Goal: Information Seeking & Learning: Understand process/instructions

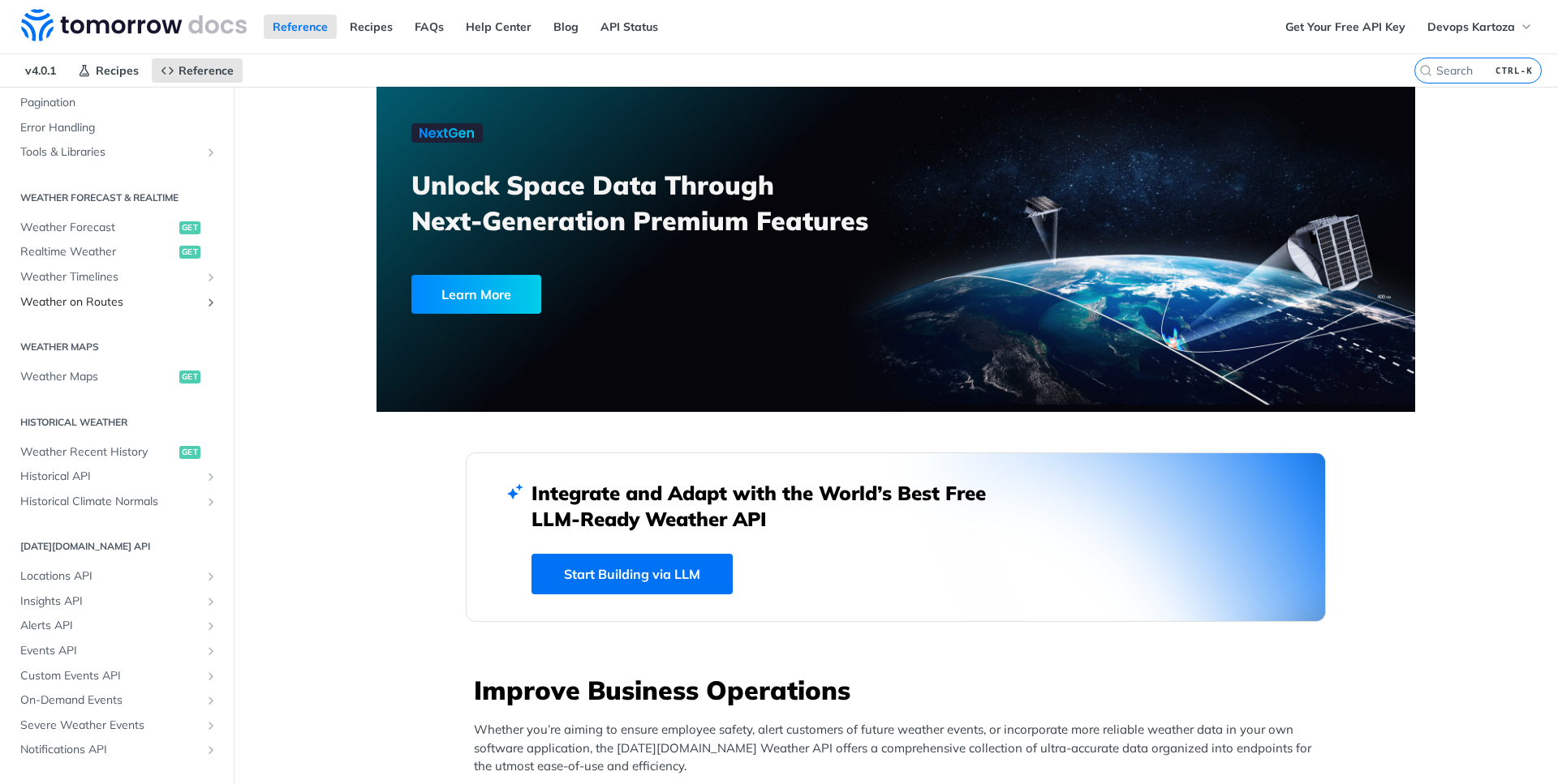
scroll to position [292, 0]
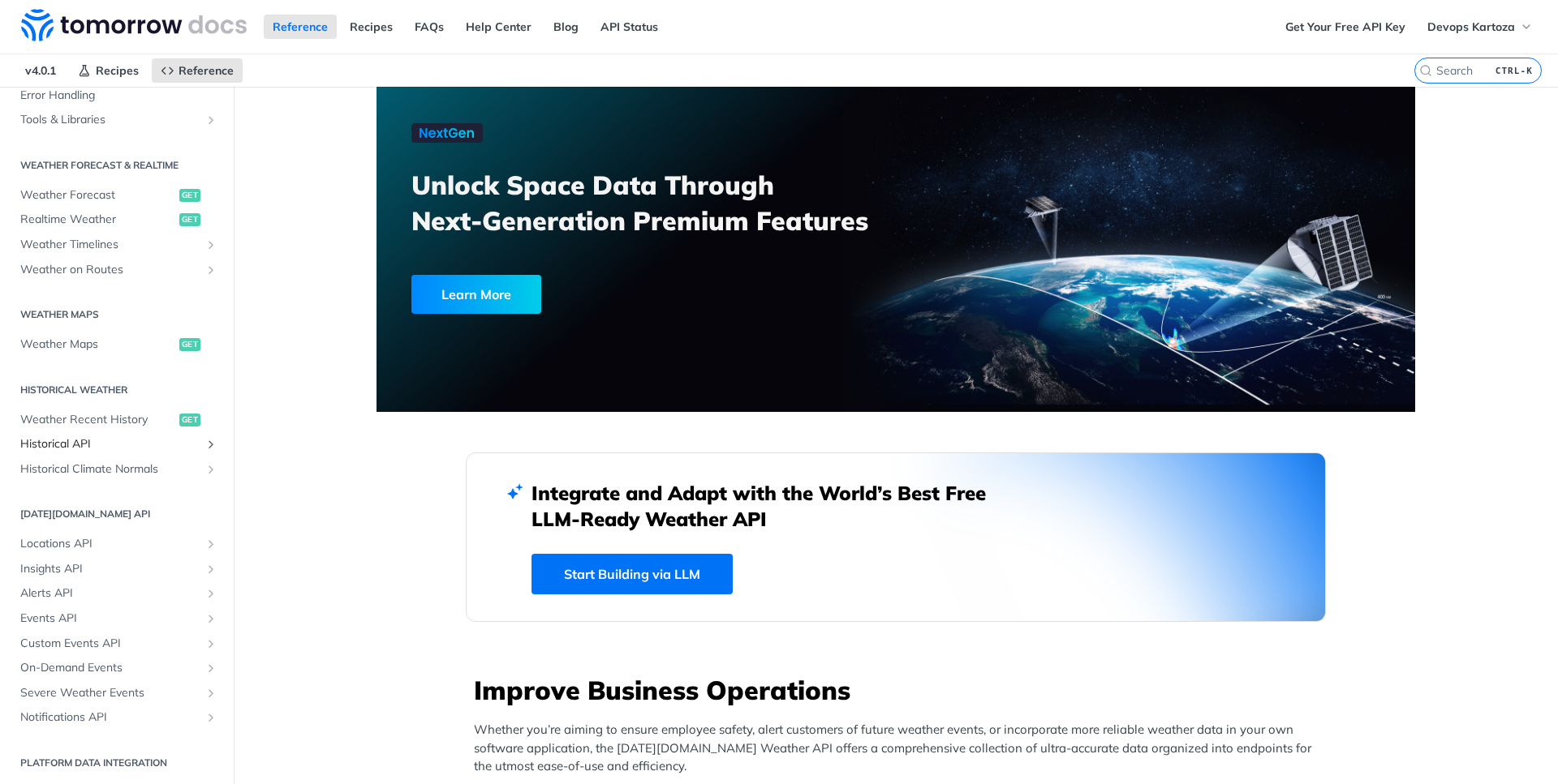
click at [110, 443] on span "Historical API" at bounding box center [110, 444] width 180 height 16
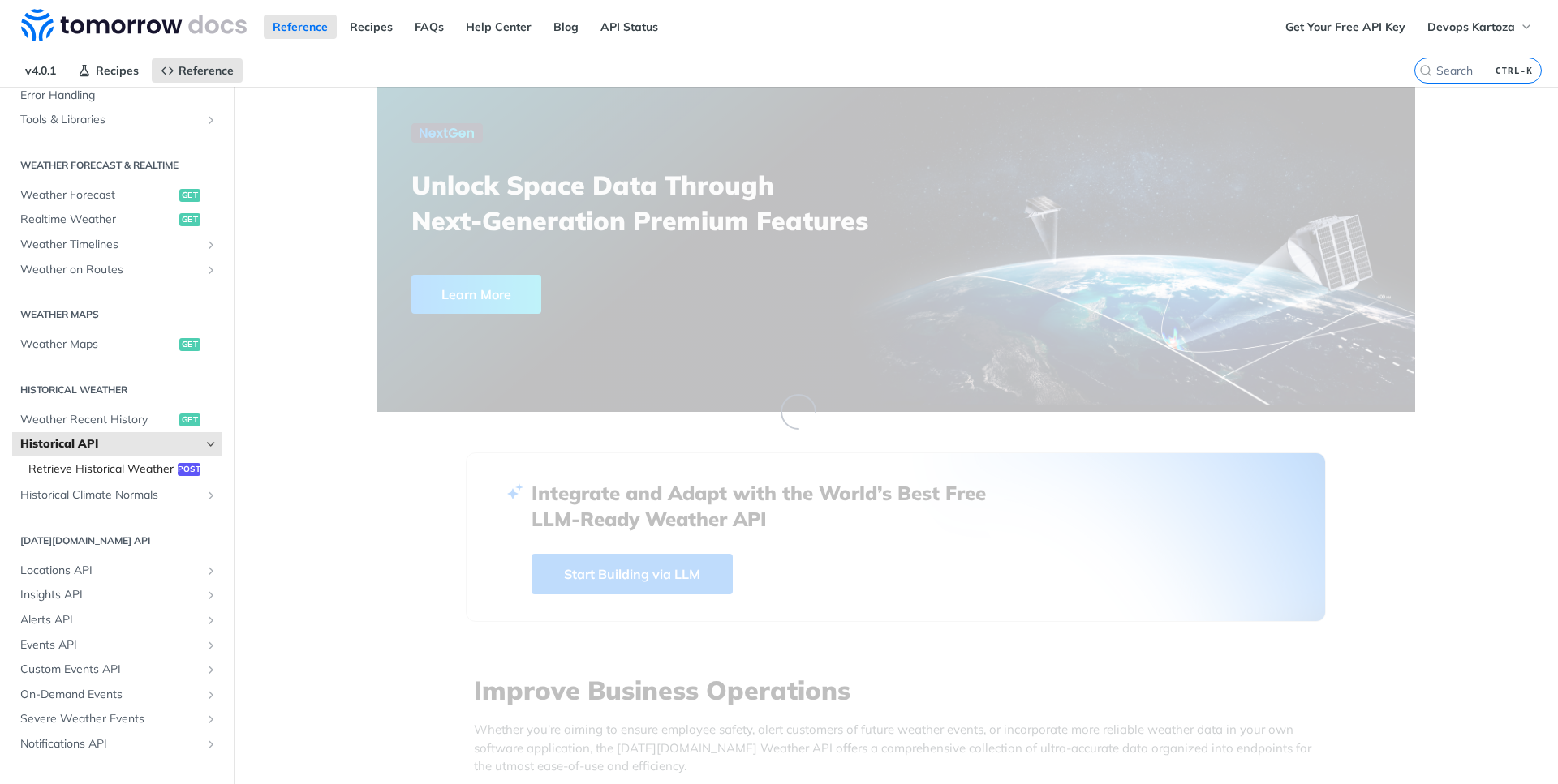
click at [127, 473] on span "Retrieve Historical Weather" at bounding box center [101, 469] width 145 height 16
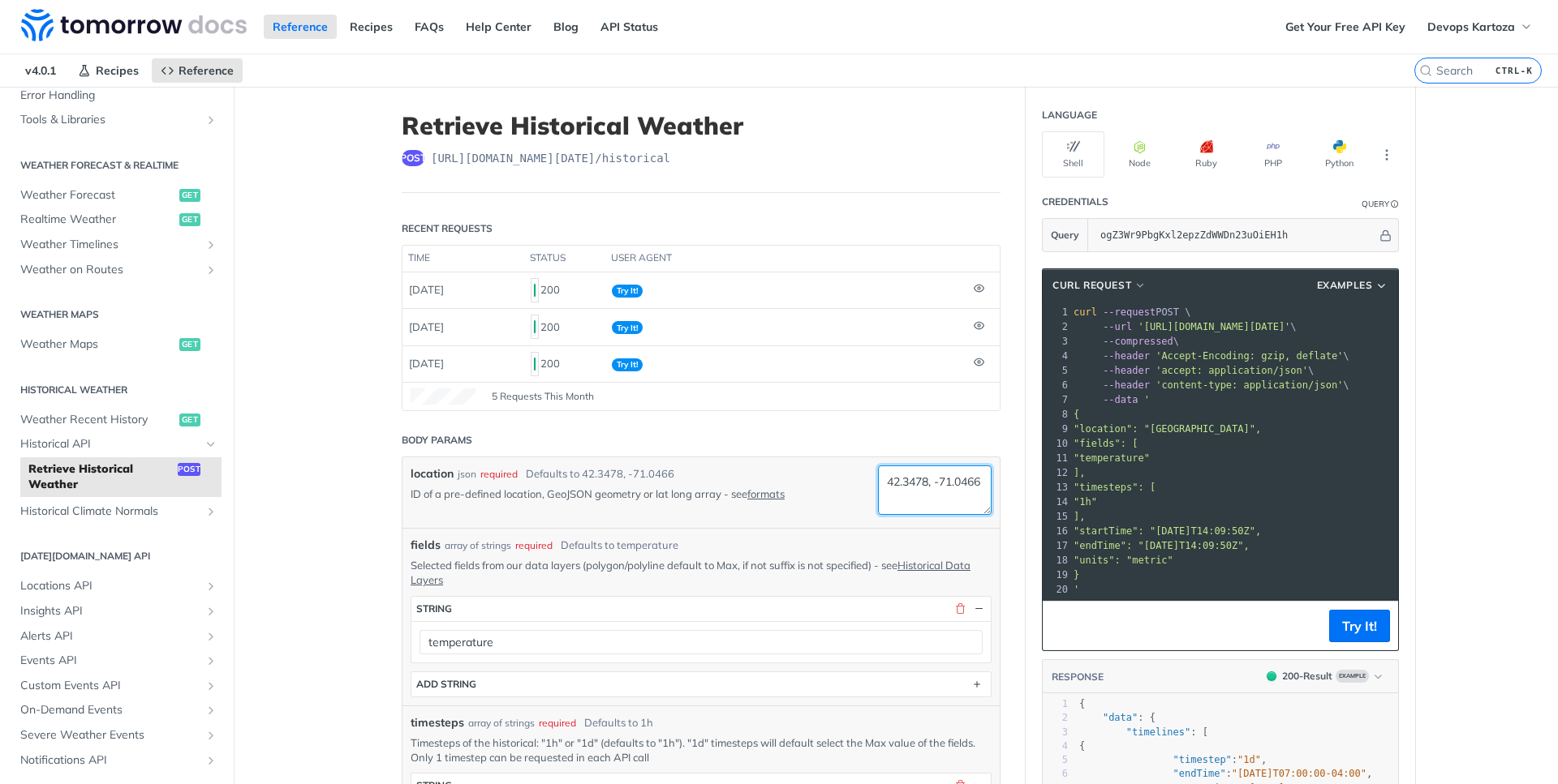
click at [896, 478] on textarea "42.3478, -71.0466" at bounding box center [934, 490] width 113 height 50
paste textarea "11.3223,4.92382"
type textarea "11.3223,4.92382"
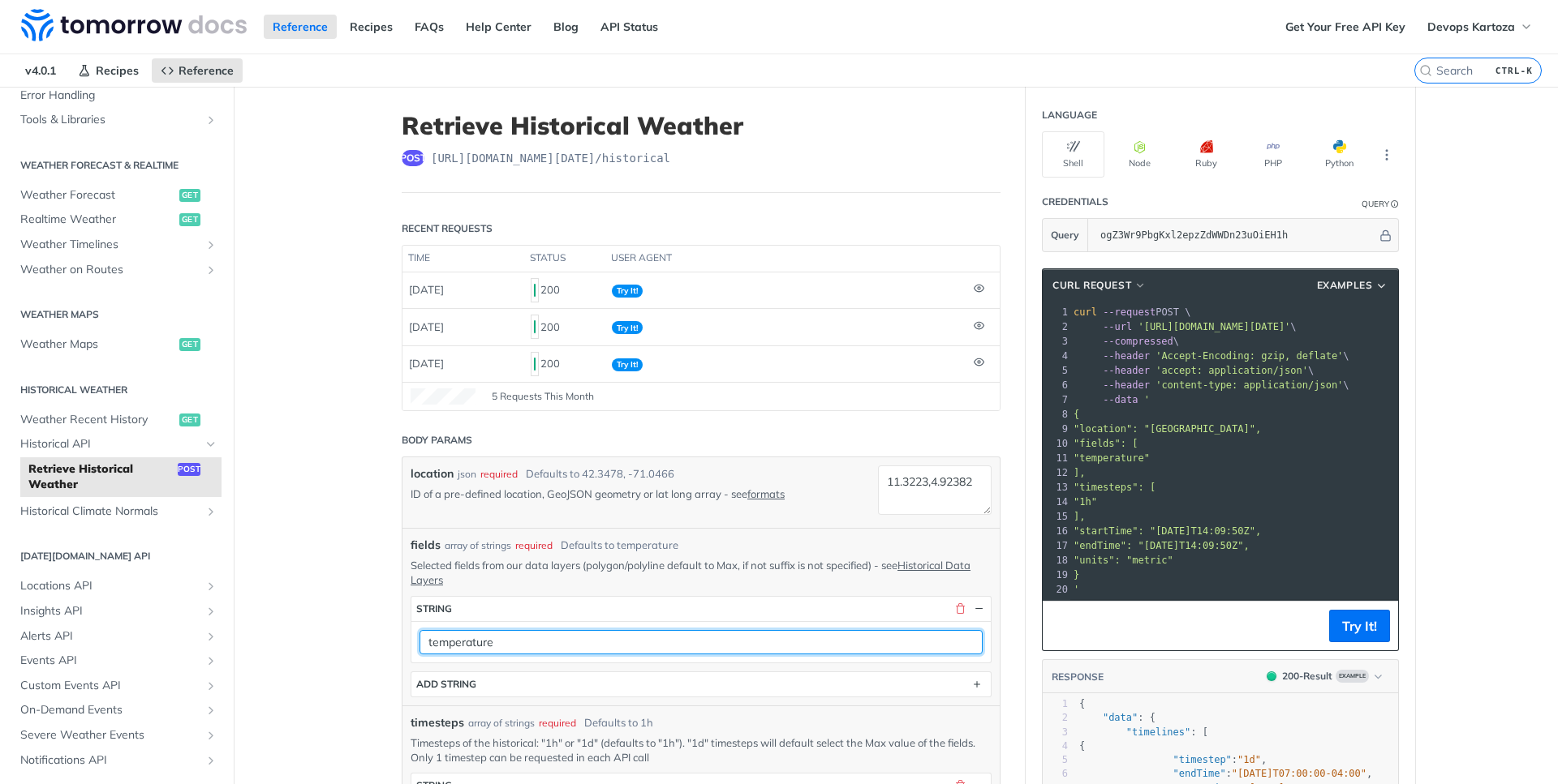
click at [492, 644] on input "temperature" at bounding box center [701, 642] width 563 height 24
click at [492, 643] on input "temperature" at bounding box center [701, 642] width 563 height 24
paste input "Max"
type input "temperatureMax"
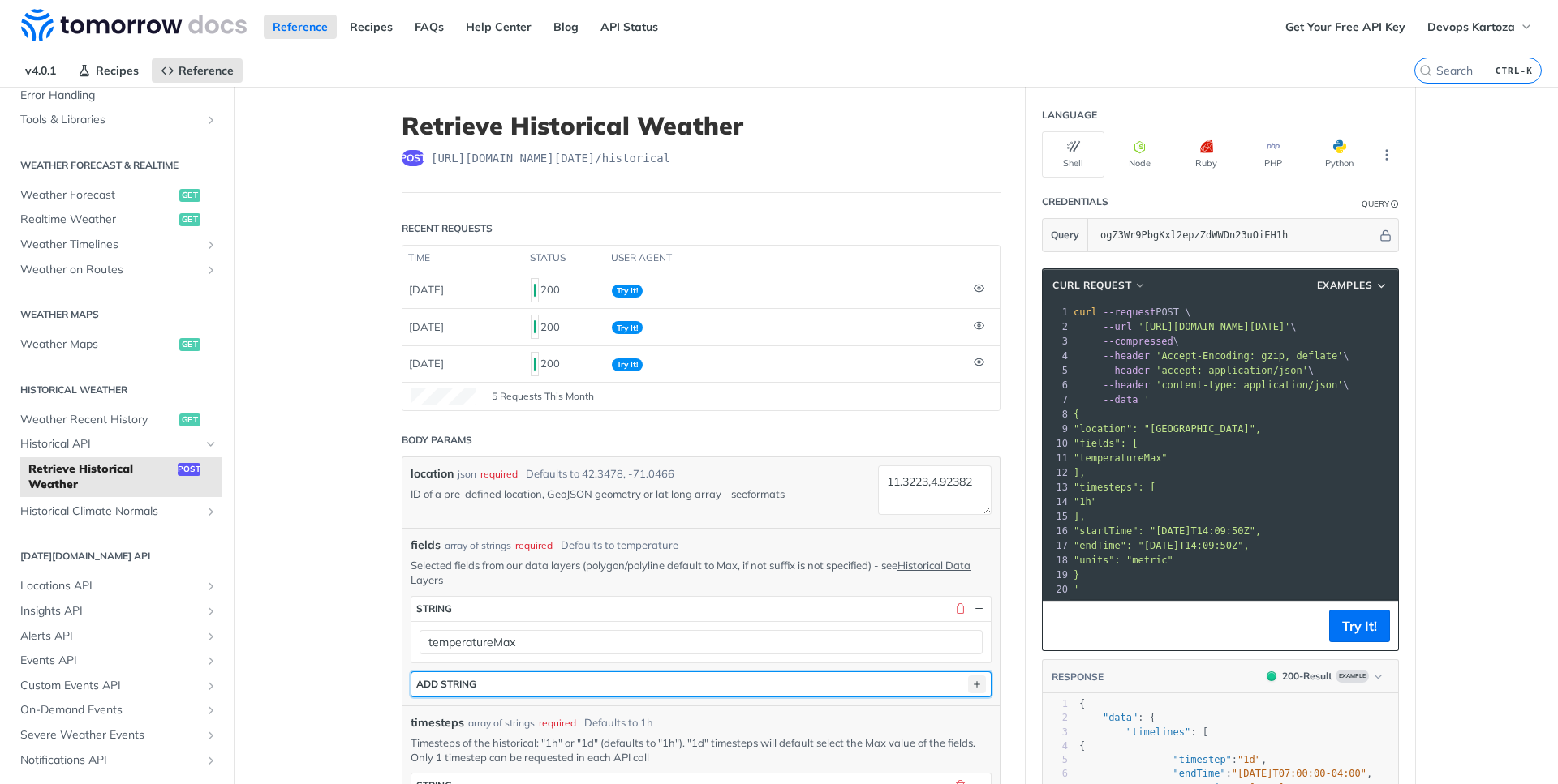
click at [968, 690] on icon "button" at bounding box center [977, 685] width 18 height 18
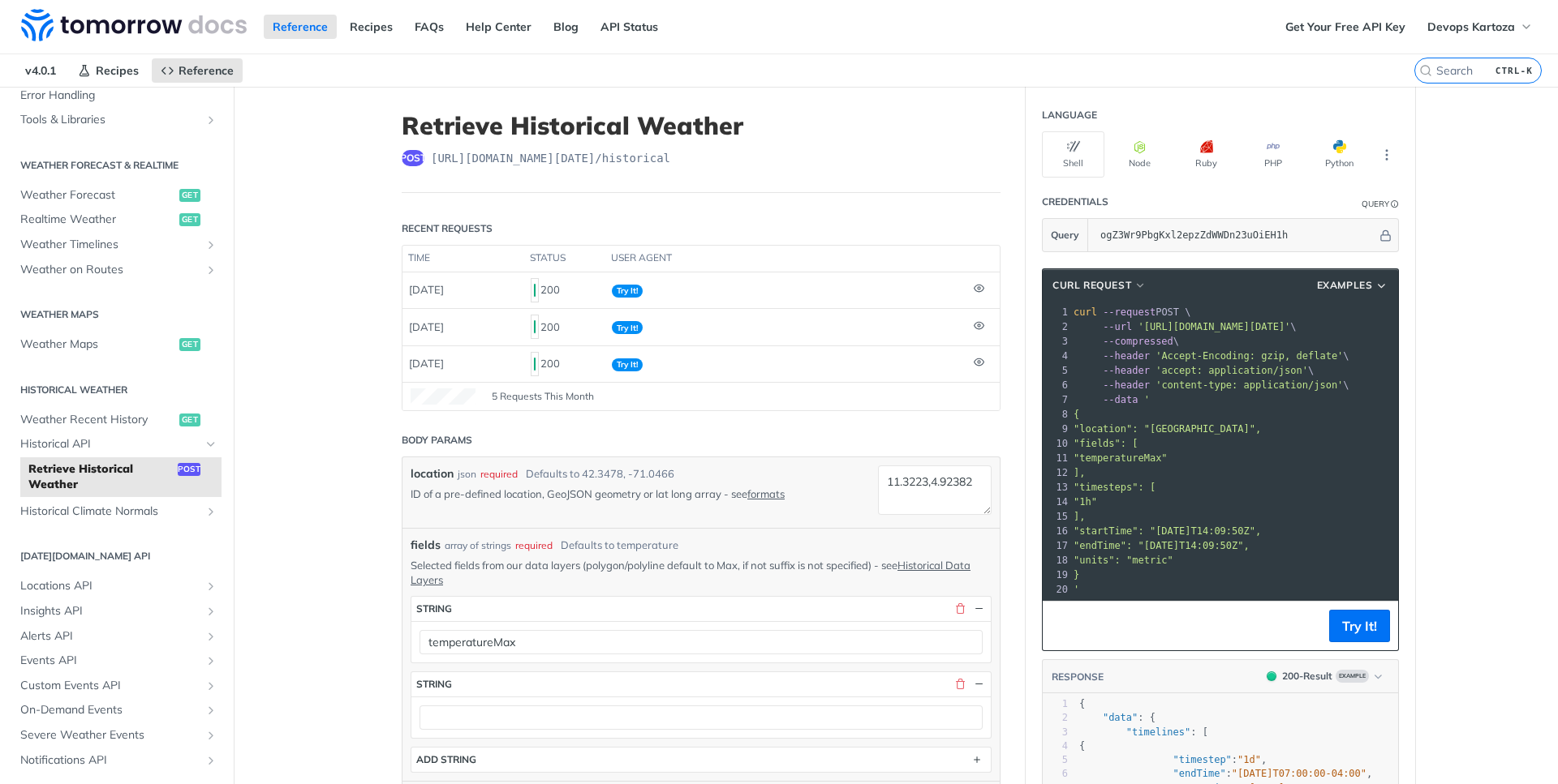
click at [796, 698] on div at bounding box center [701, 717] width 580 height 42
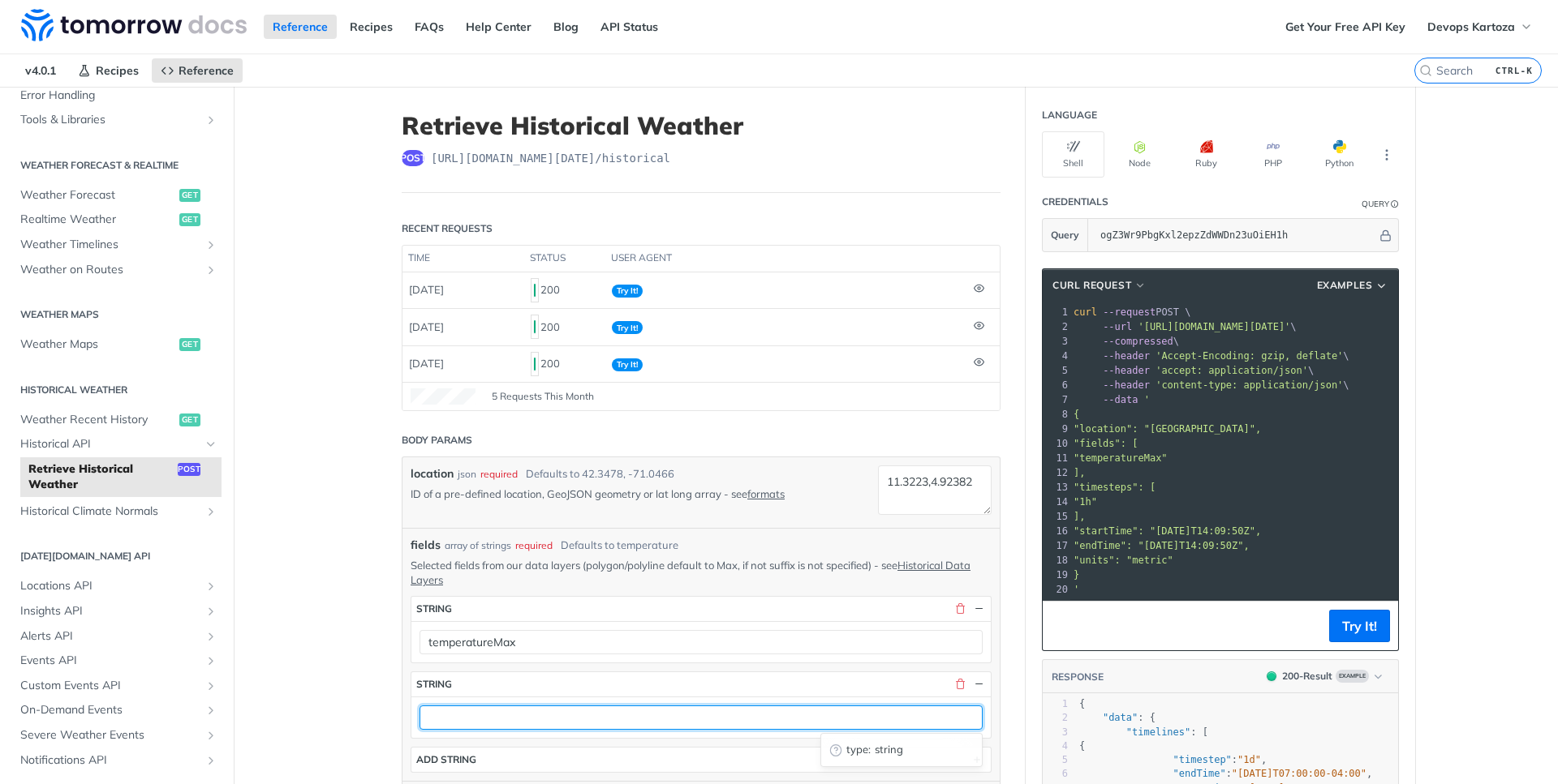
click at [745, 713] on input "text" at bounding box center [701, 718] width 563 height 24
paste input "temperatureMax"
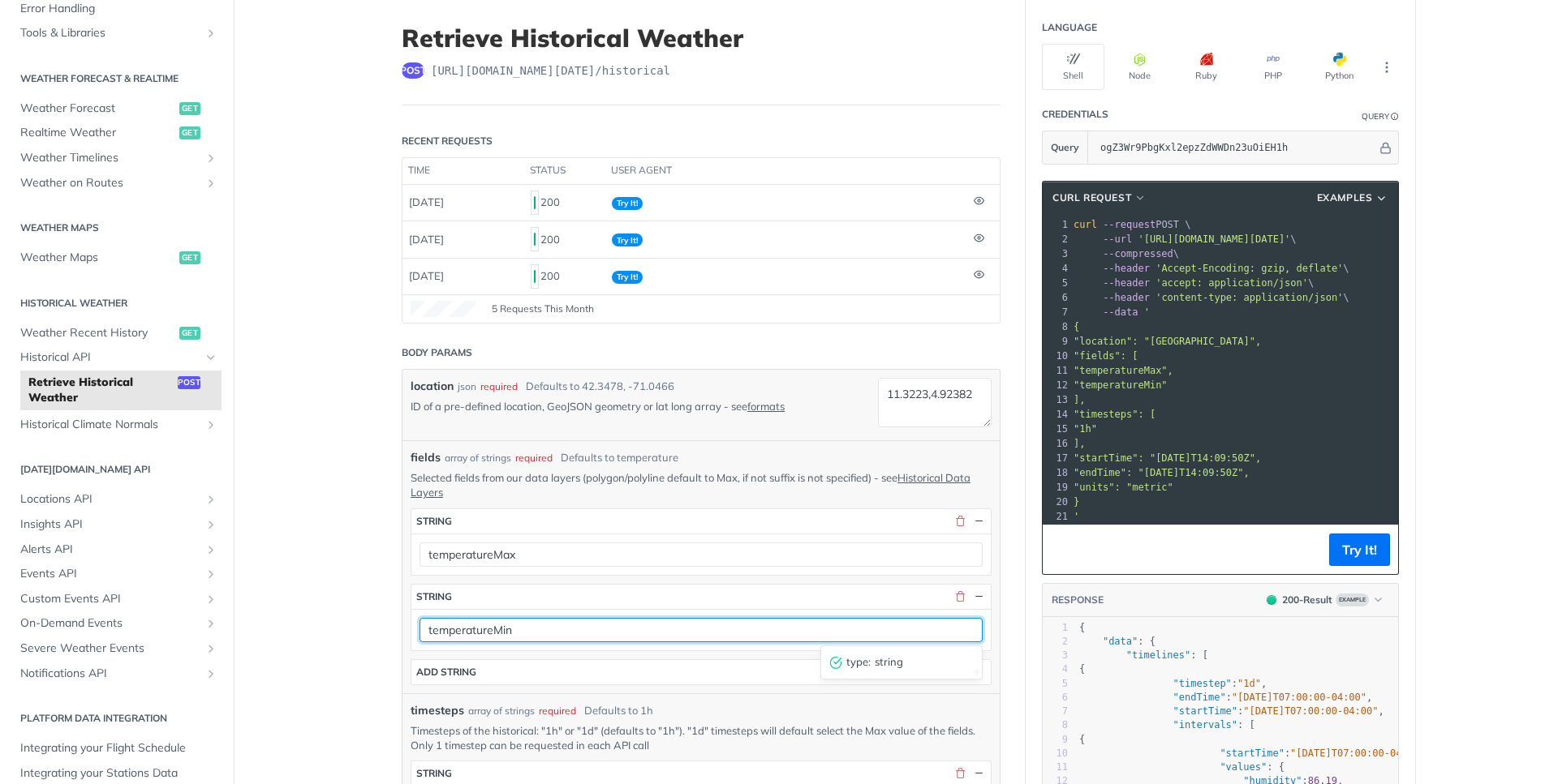
scroll to position [146, 0]
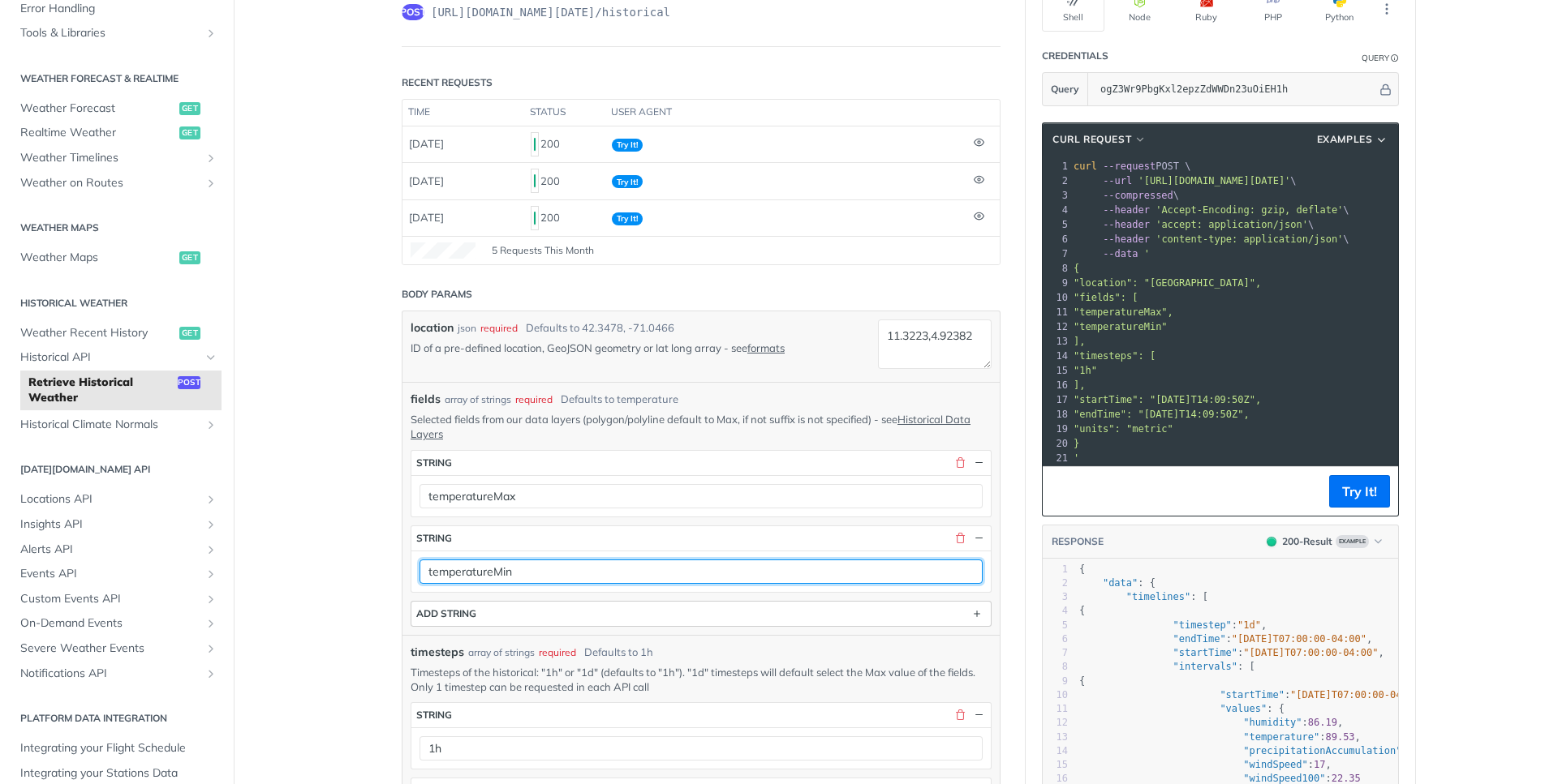
type input "temperatureMin"
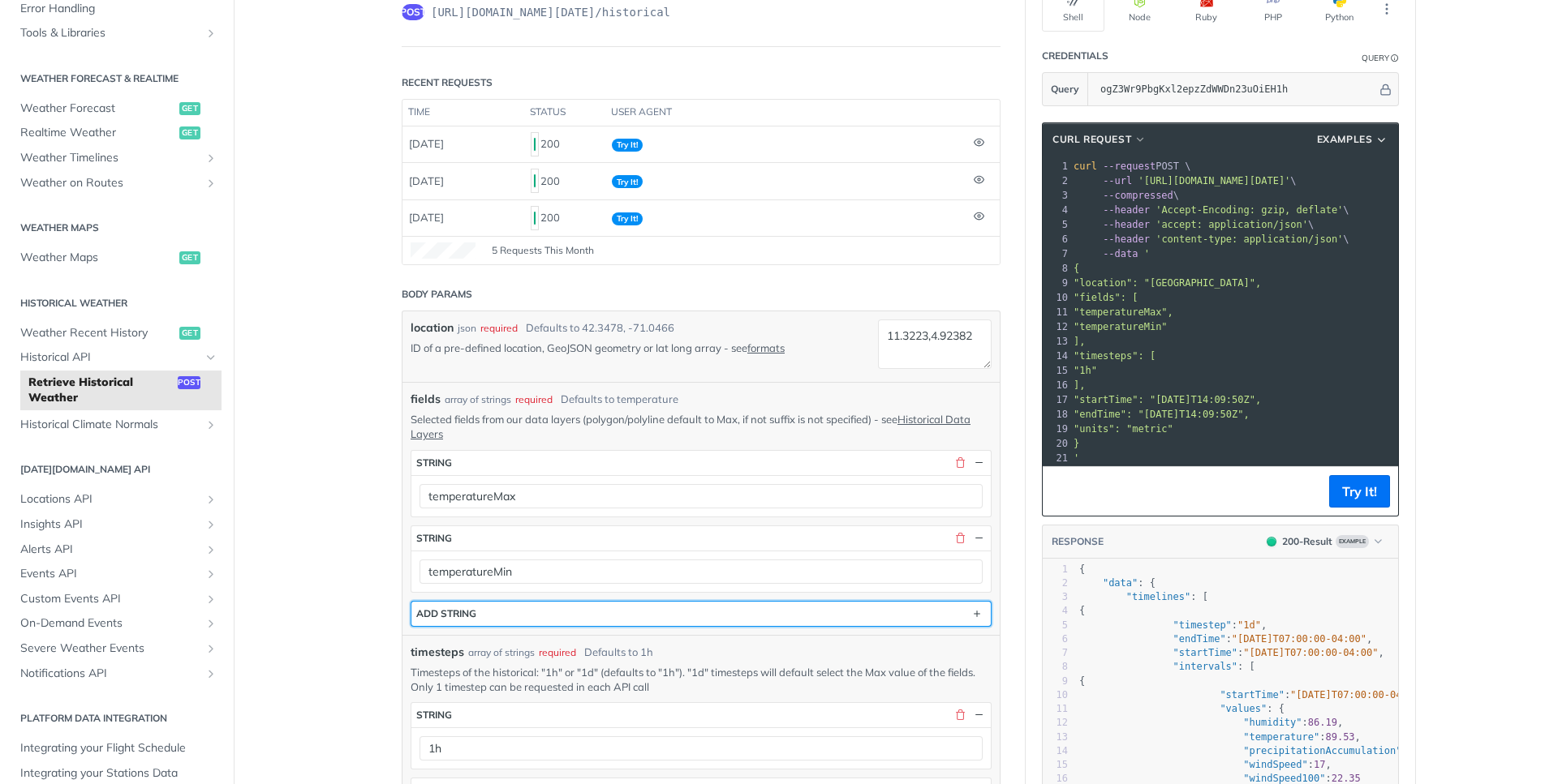
click at [832, 614] on button "ADD string" at bounding box center [701, 614] width 580 height 24
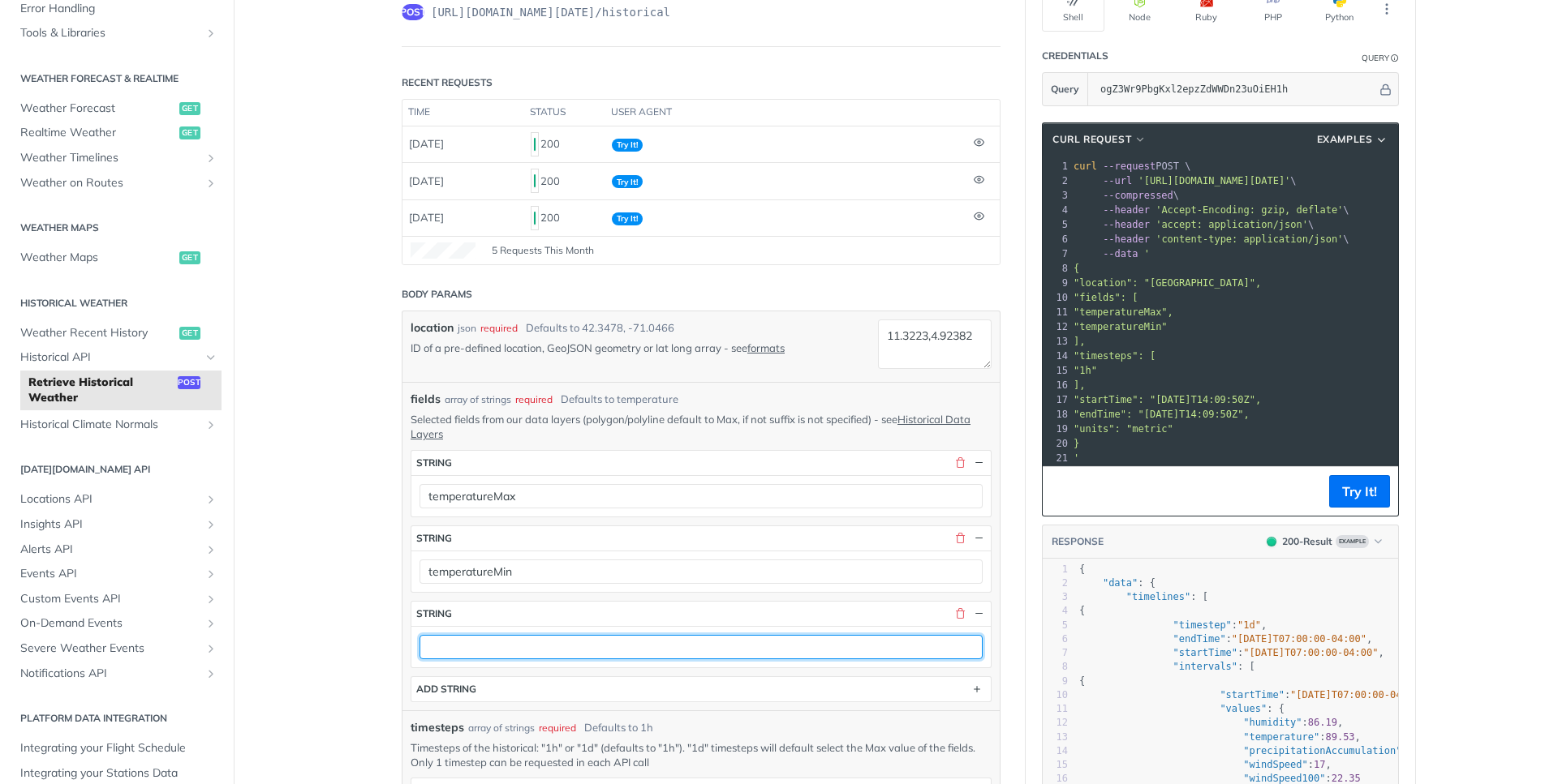
click at [536, 637] on input "text" at bounding box center [701, 647] width 563 height 24
click at [476, 645] on input "text" at bounding box center [701, 647] width 563 height 24
paste input "solarGHISum"
type input "solarGHISum"
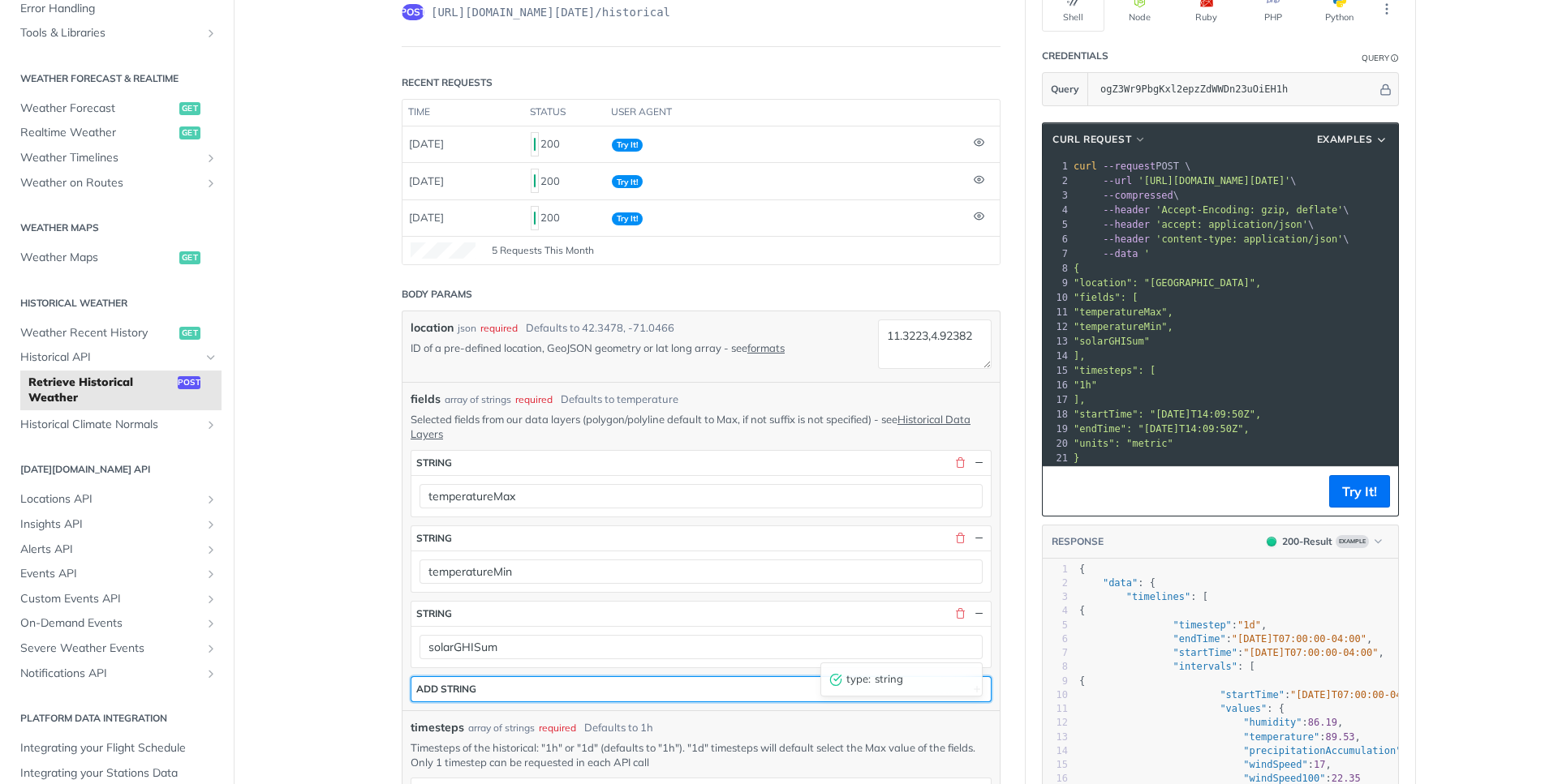
click at [621, 687] on button "ADD string" at bounding box center [701, 689] width 580 height 24
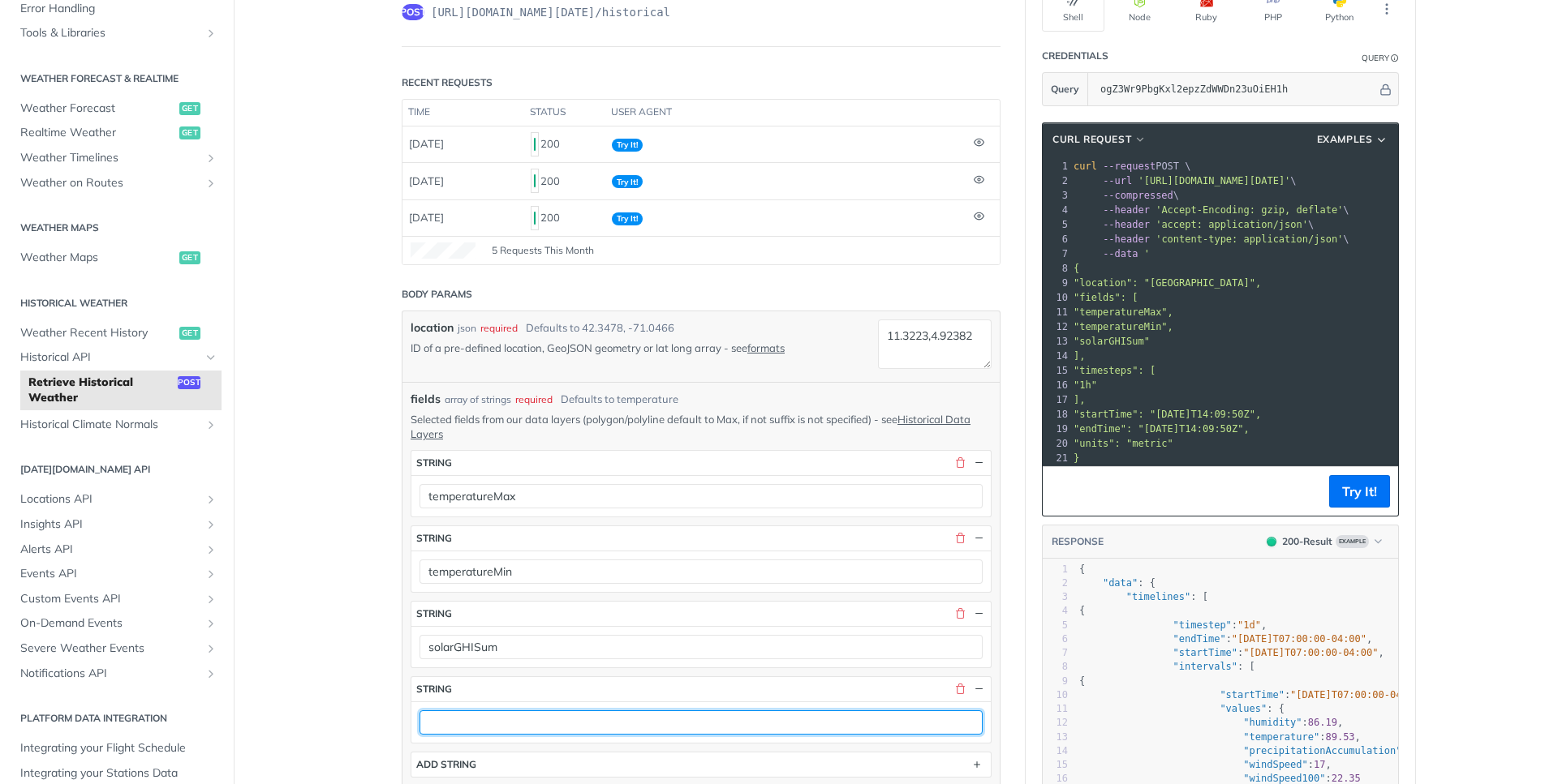
click at [499, 731] on input "text" at bounding box center [701, 723] width 563 height 24
paste input "windDirection"
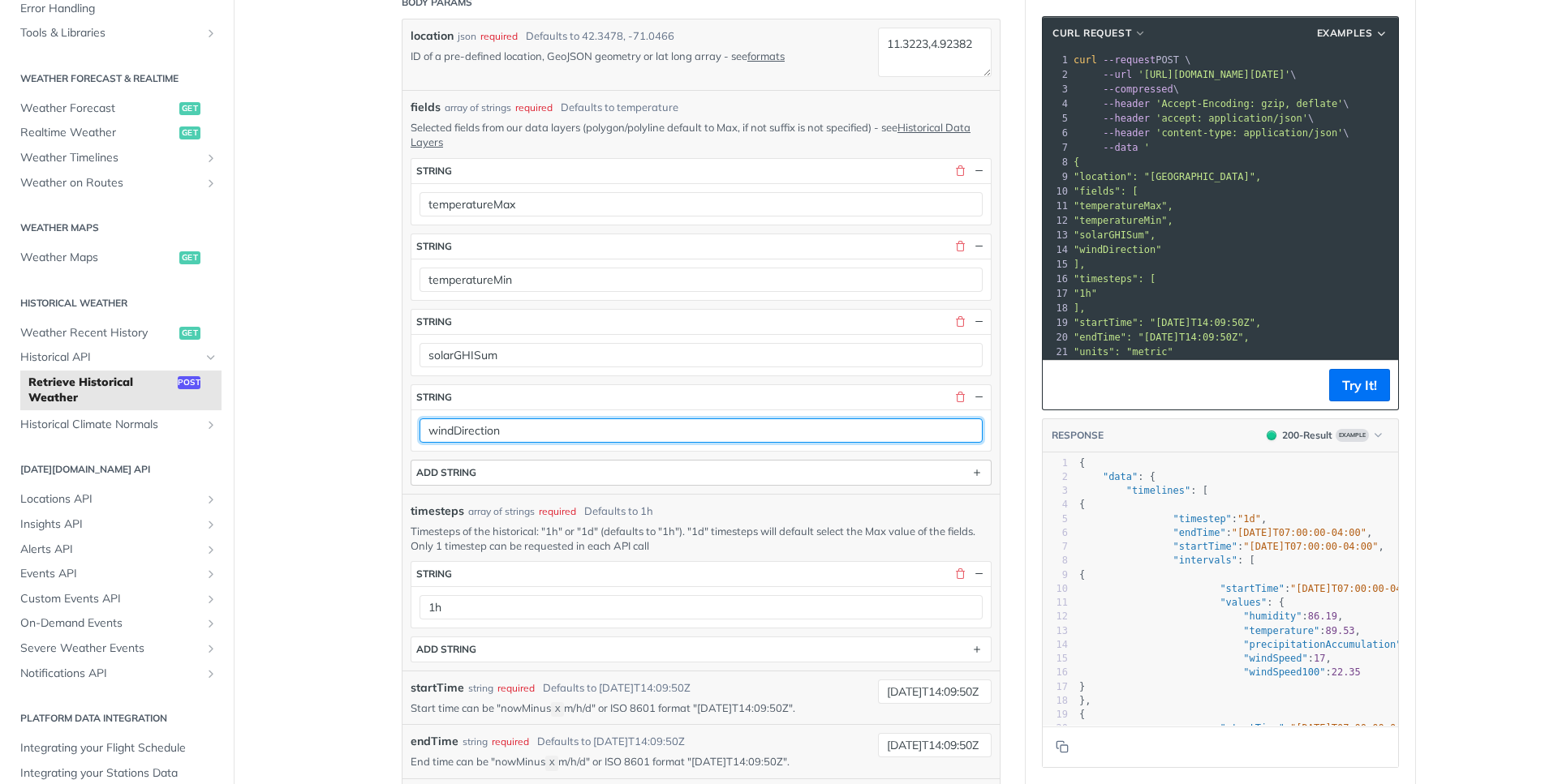
type input "windDirection"
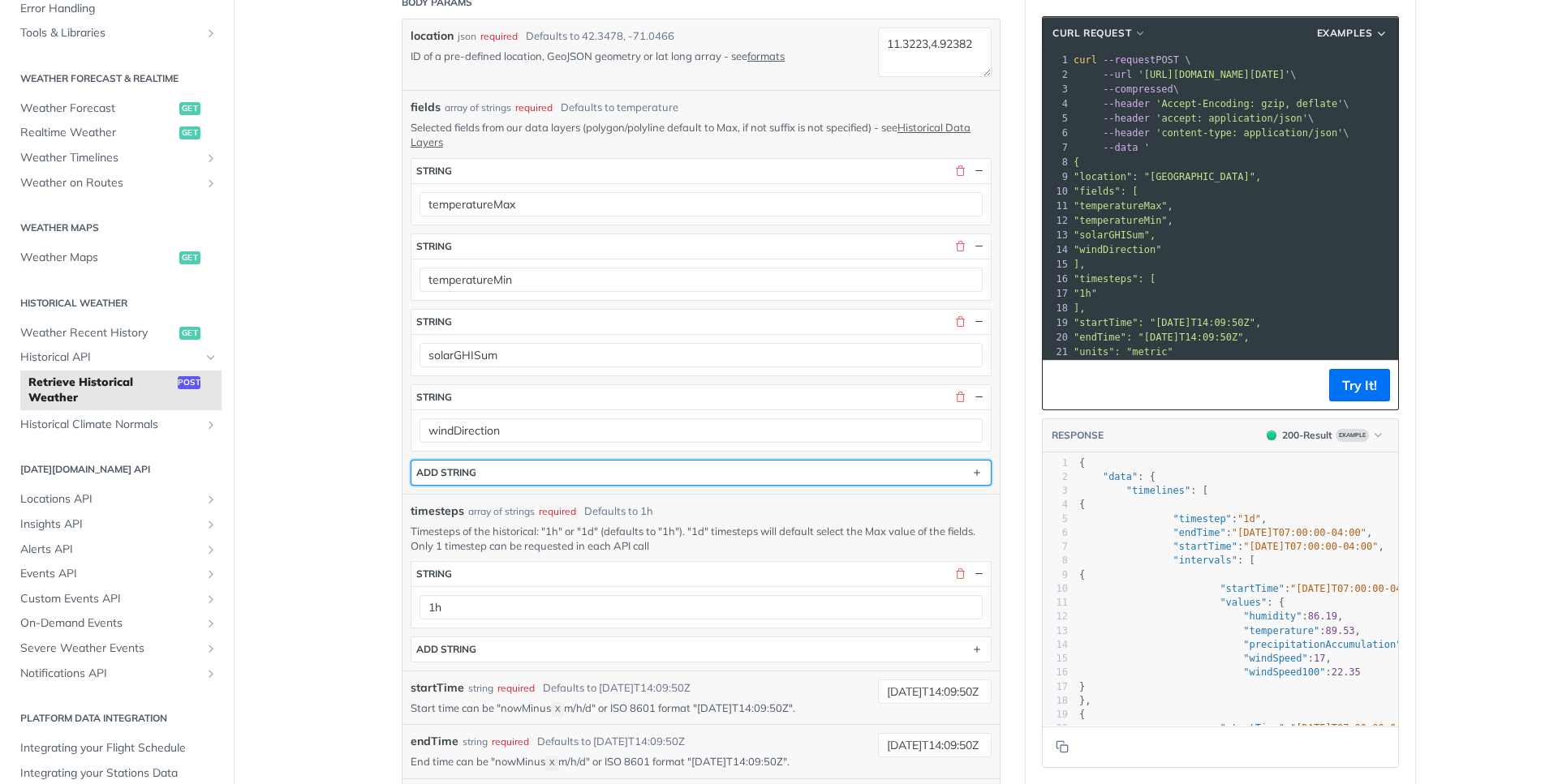
click at [772, 479] on button "ADD string" at bounding box center [701, 473] width 580 height 24
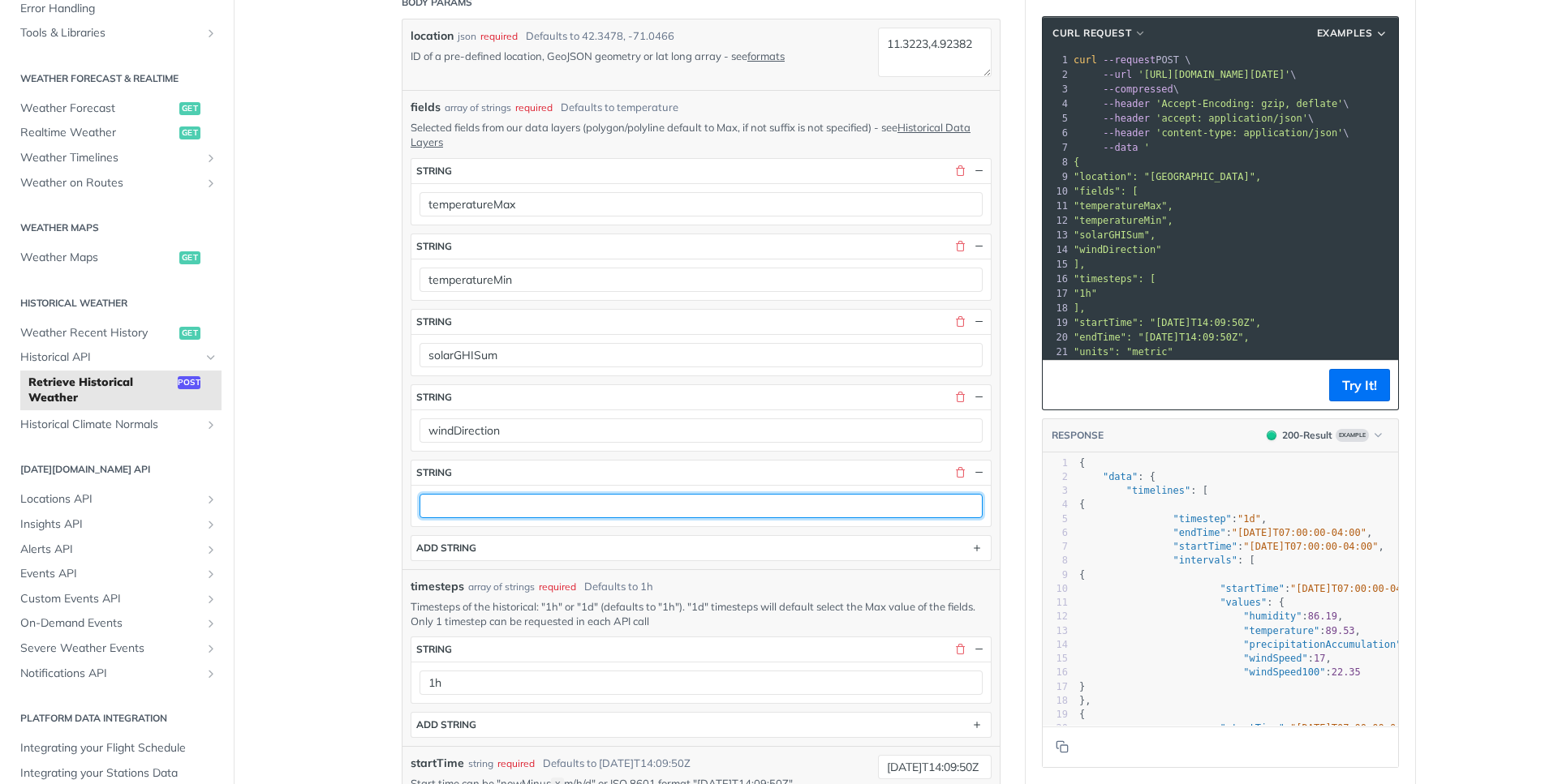
click at [471, 513] on input "text" at bounding box center [701, 506] width 563 height 24
paste input "windSpeedAvg"
type input "windSpeedAvg"
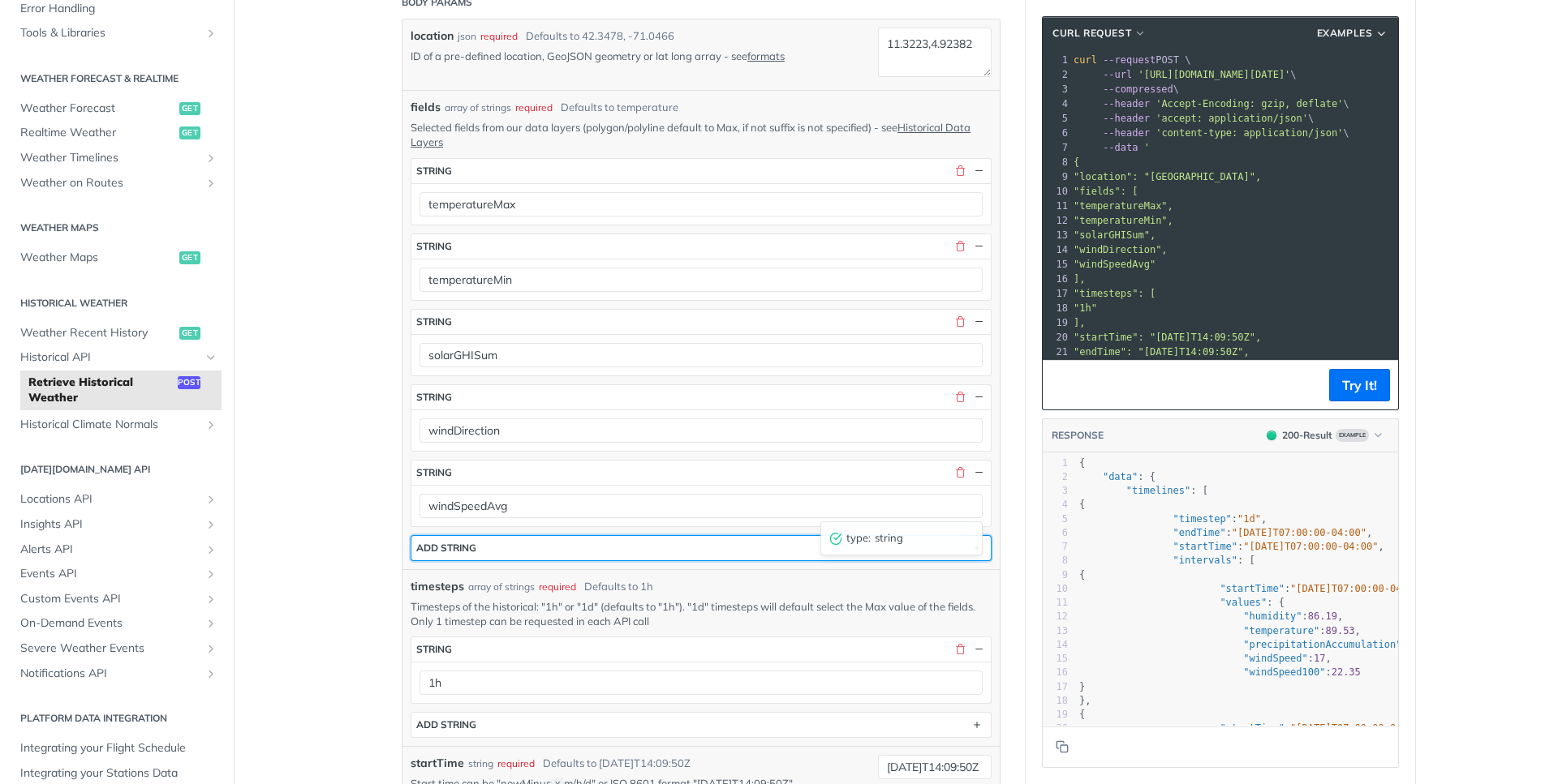
click at [469, 548] on div "ADD string" at bounding box center [447, 548] width 60 height 12
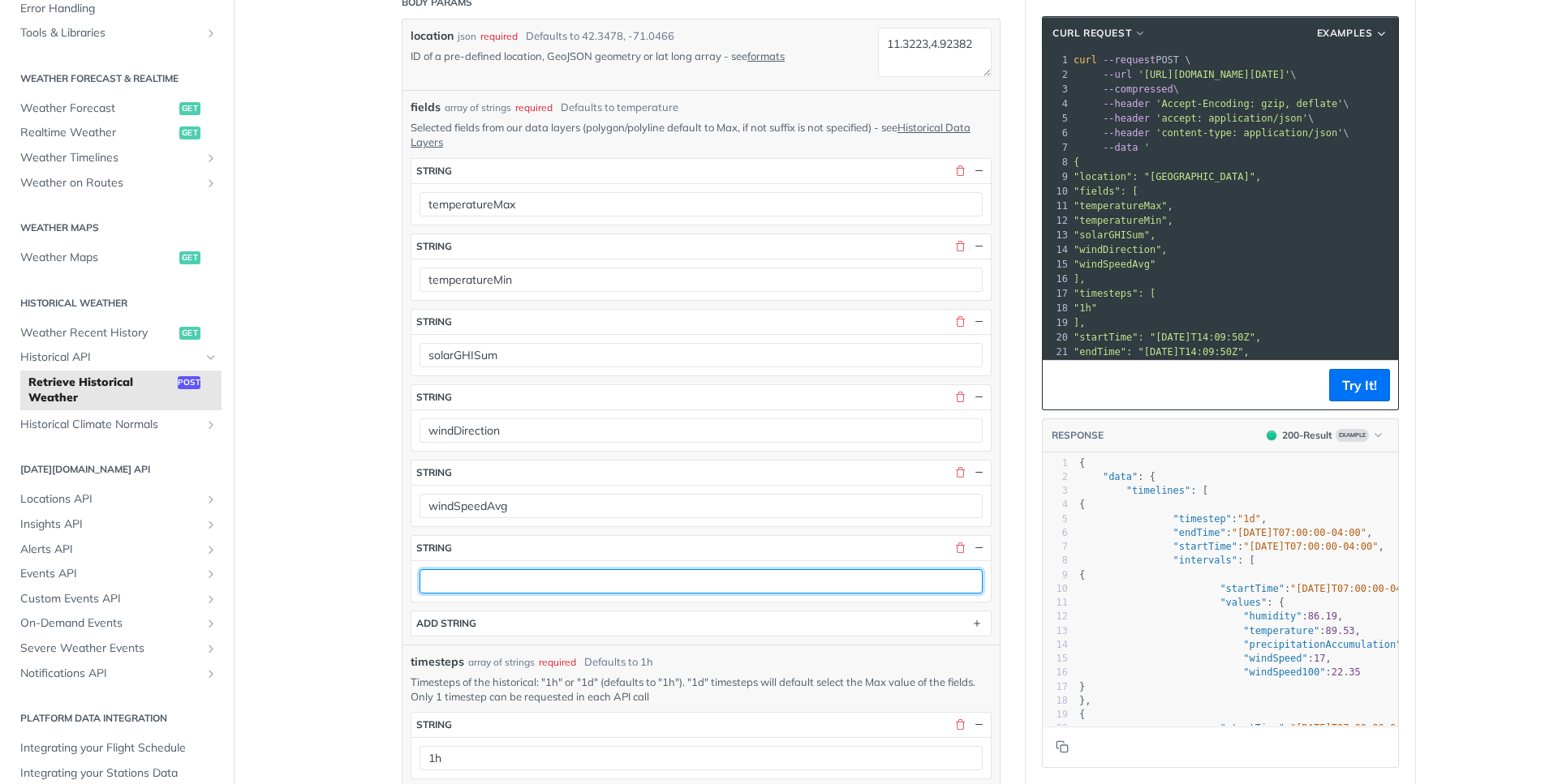
click at [450, 592] on input "text" at bounding box center [701, 582] width 563 height 24
paste input "humidityMin"
type input "humidityMin"
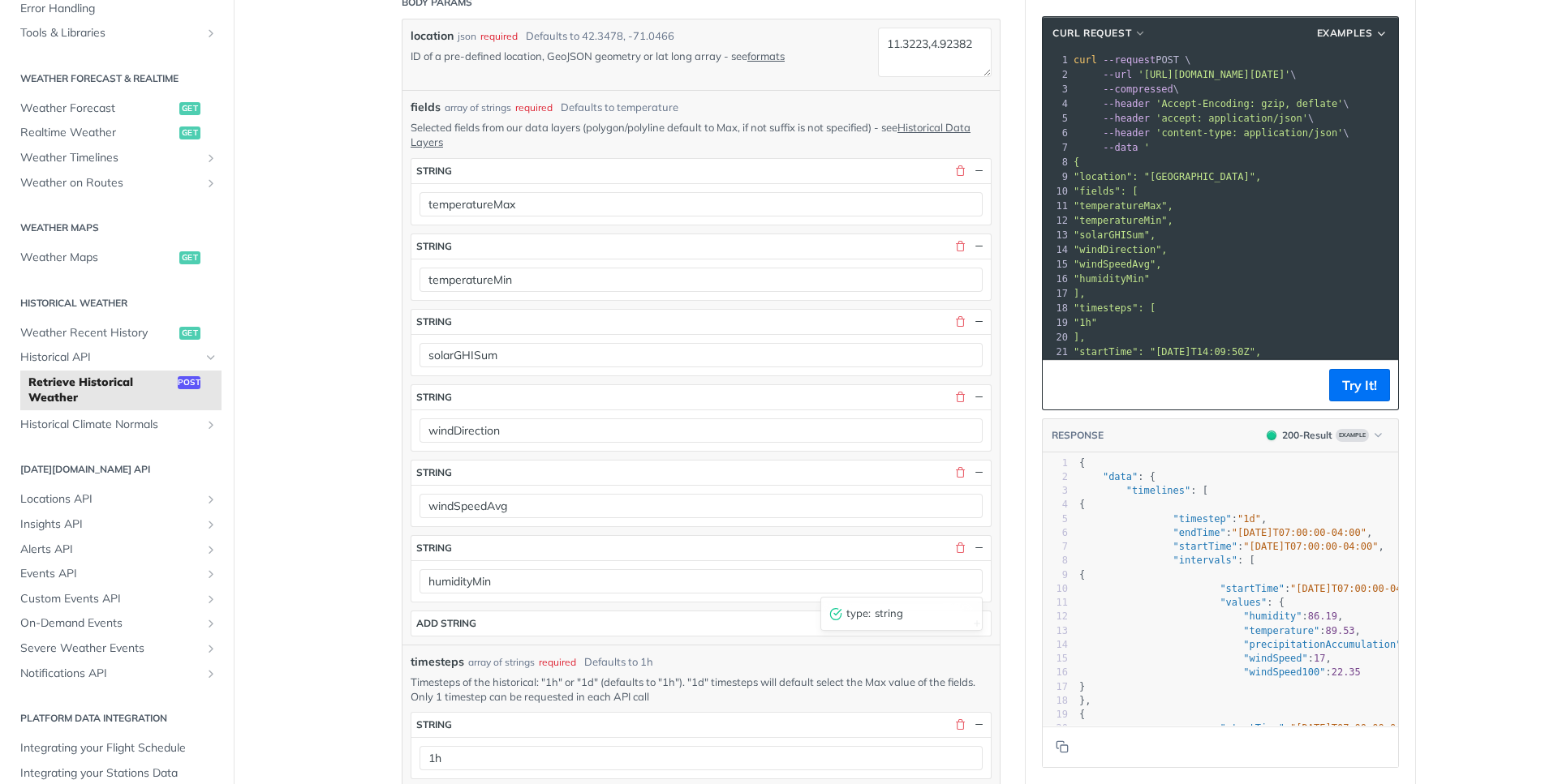
click at [461, 606] on div "fields * string temperatureMax string temperatureMin string solarGHISum string …" at bounding box center [701, 397] width 581 height 478
click at [470, 630] on button "ADD string" at bounding box center [701, 623] width 580 height 24
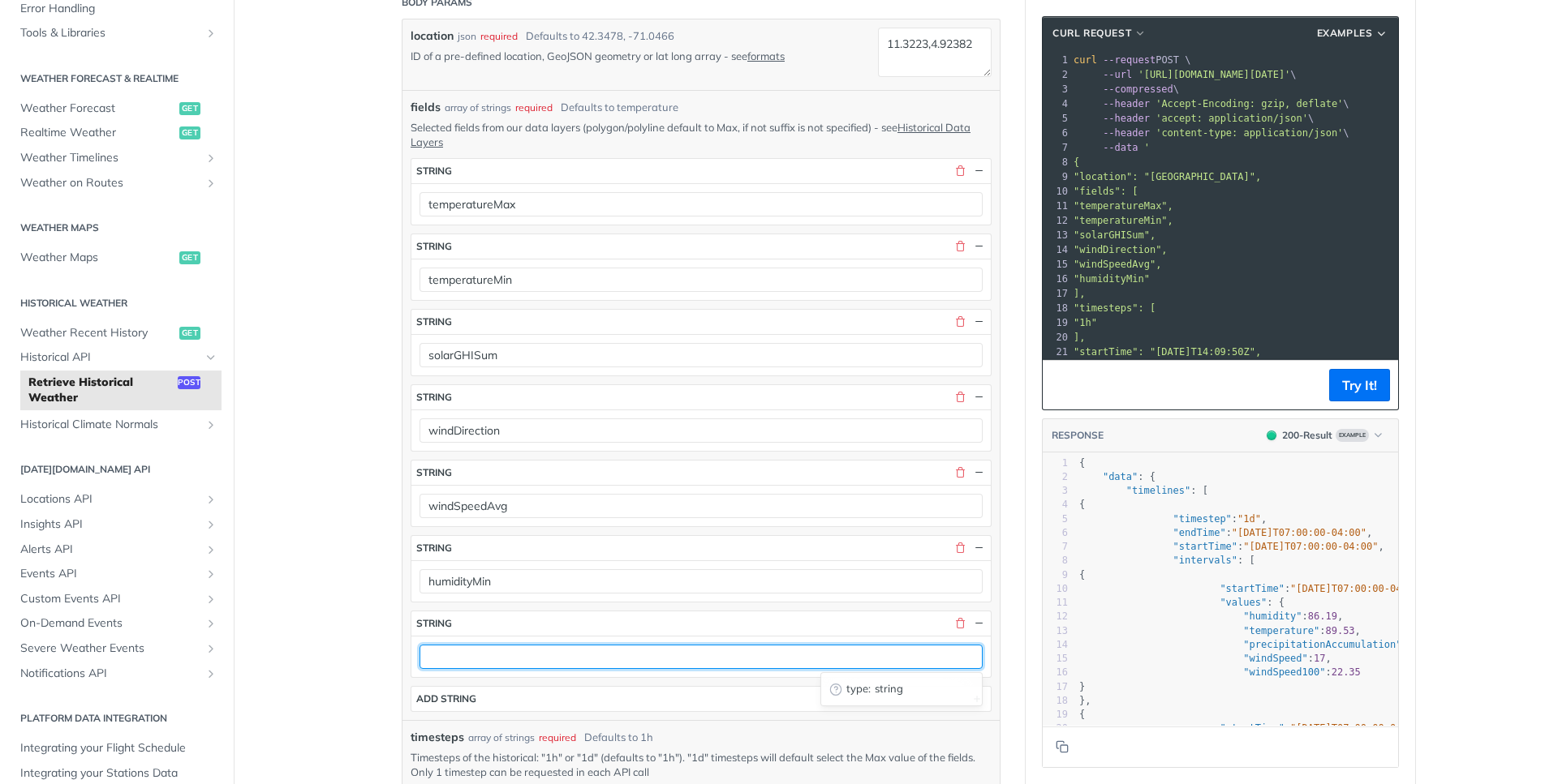
click at [472, 651] on input "text" at bounding box center [701, 657] width 563 height 24
paste input "humidityMin"
type input "humidityMax"
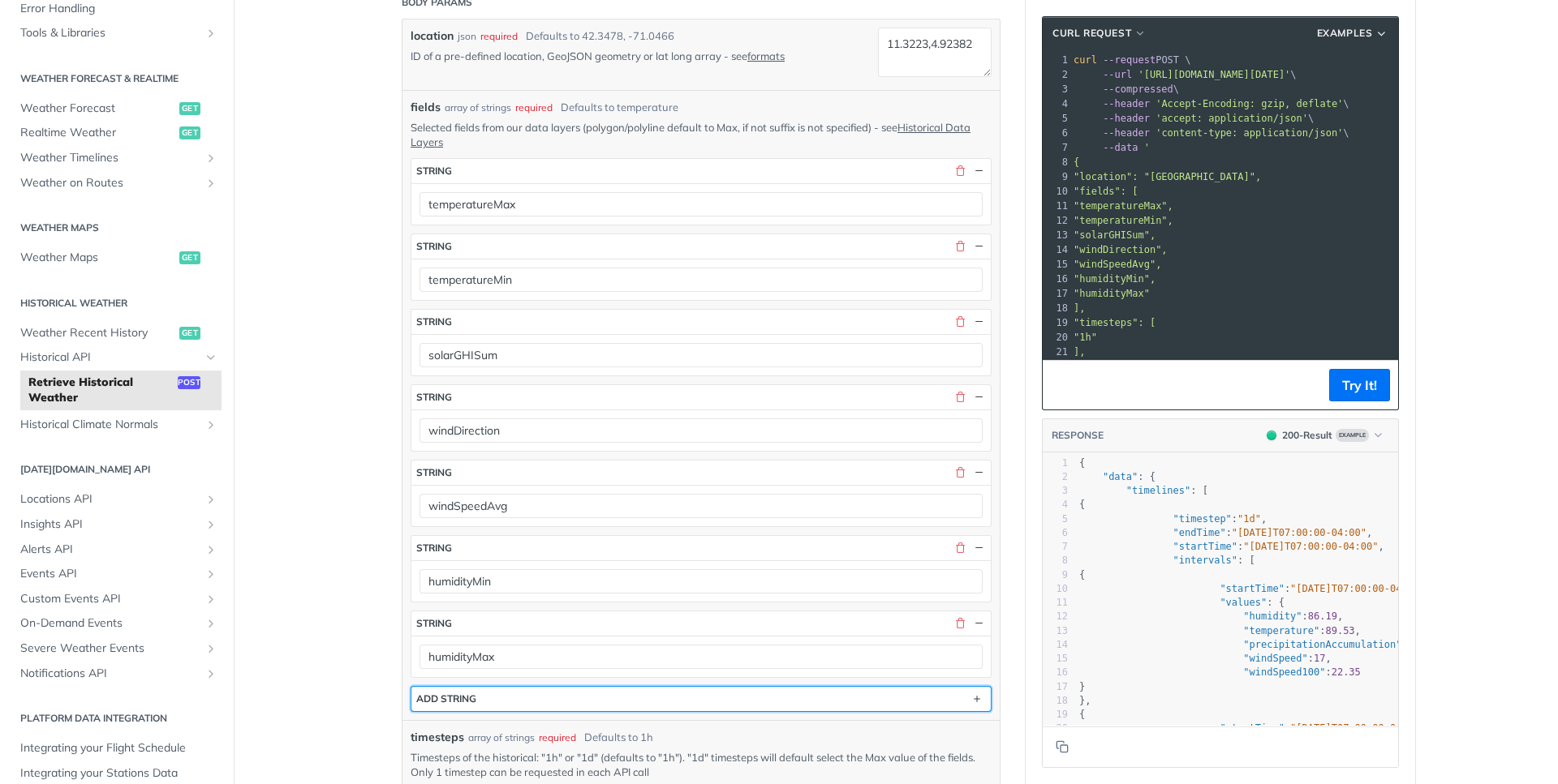
click at [763, 703] on button "ADD string" at bounding box center [701, 699] width 580 height 24
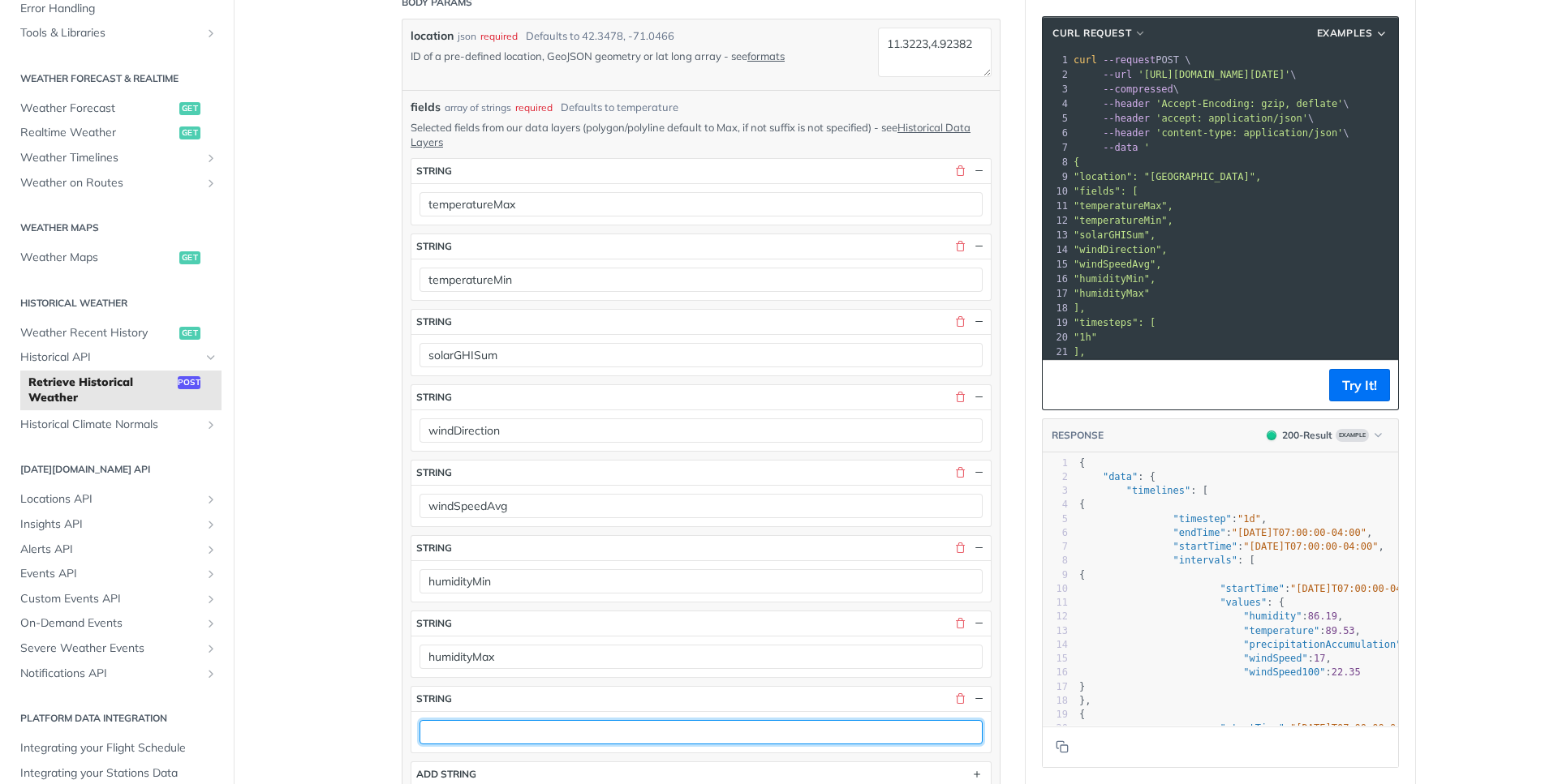
click at [505, 735] on input "text" at bounding box center [701, 733] width 563 height 24
paste input "precipitationProbability"
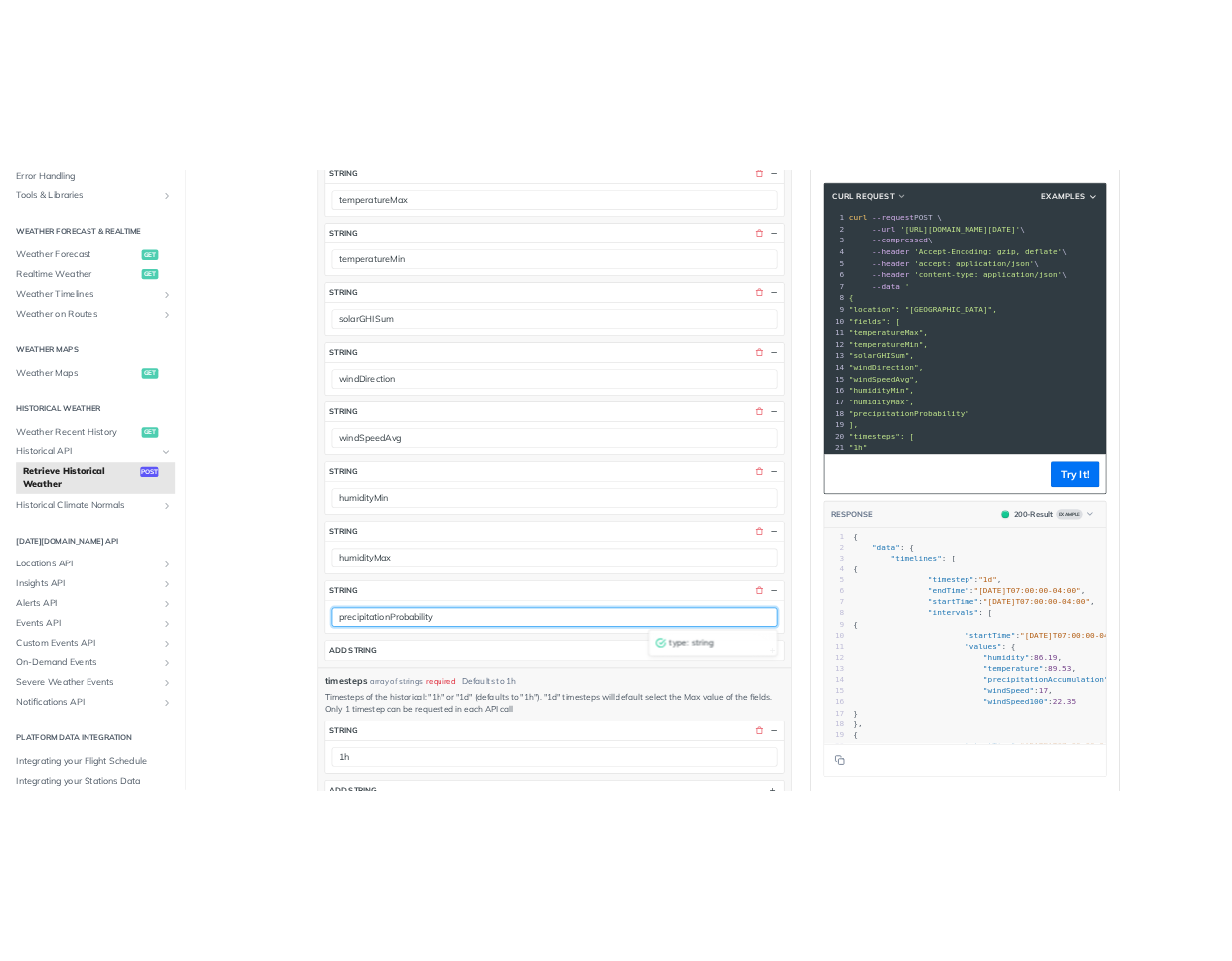
scroll to position [895, 0]
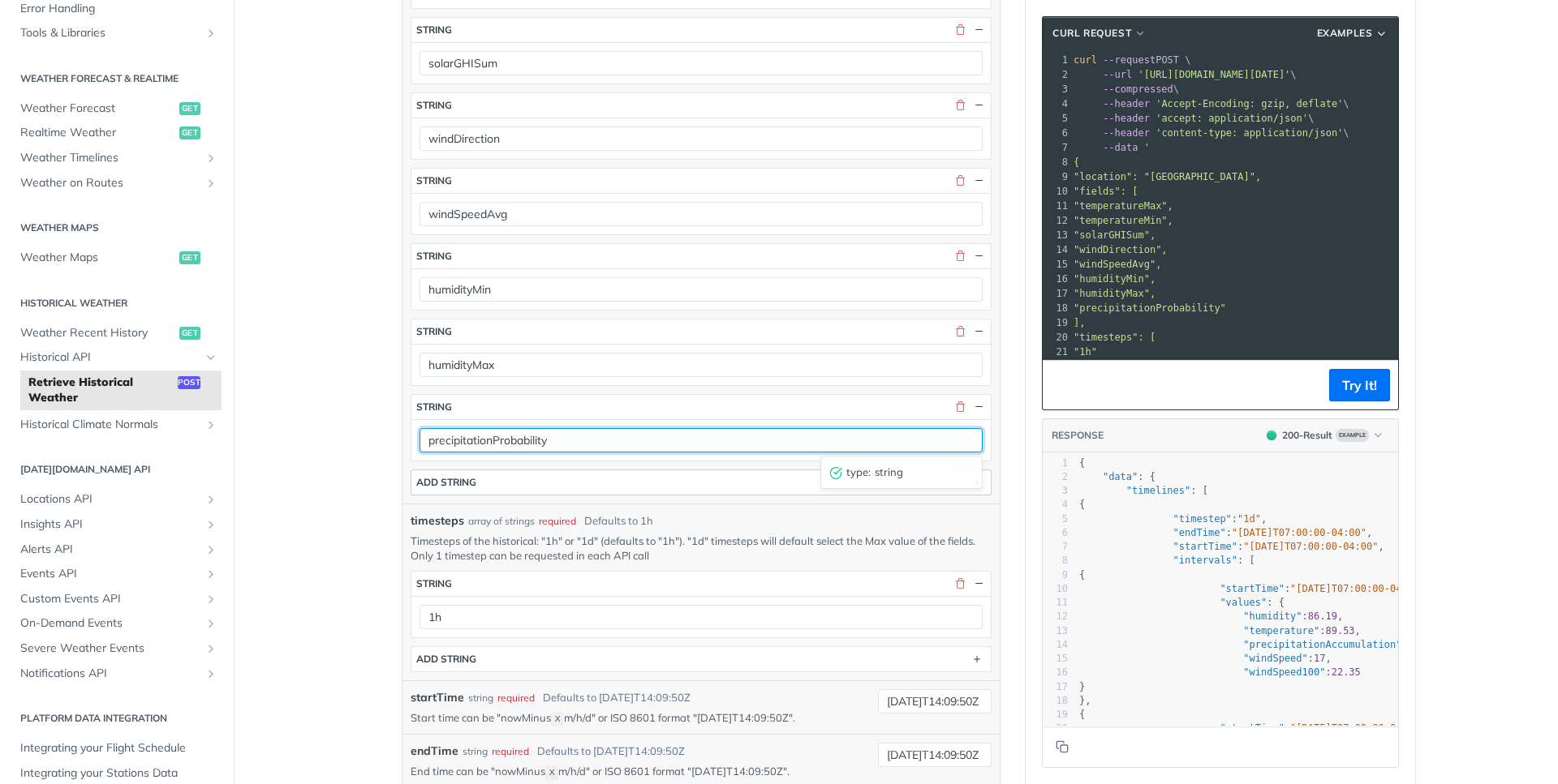
type input "precipitationProbability"
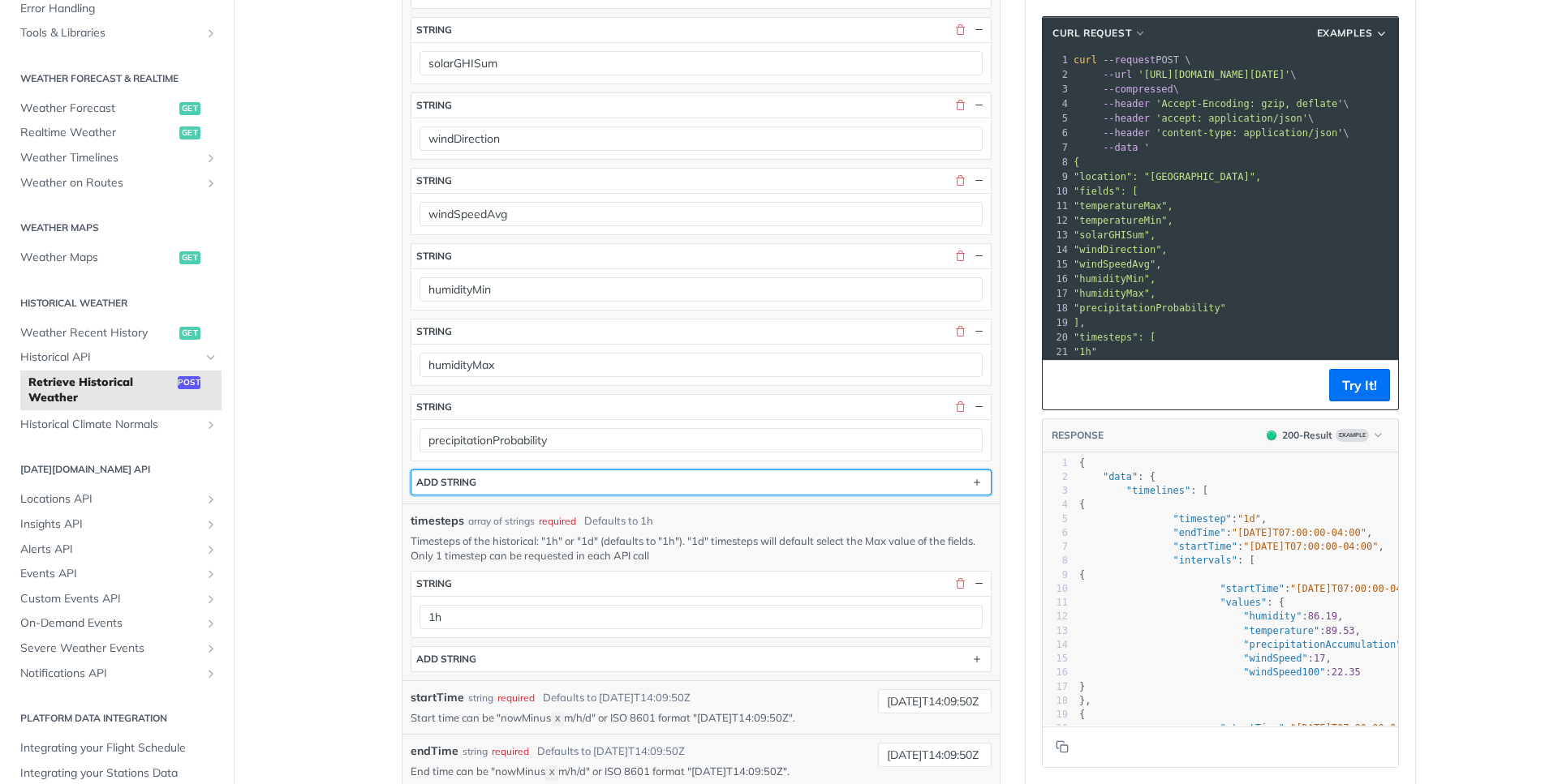
click at [597, 483] on button "ADD string" at bounding box center [701, 482] width 580 height 24
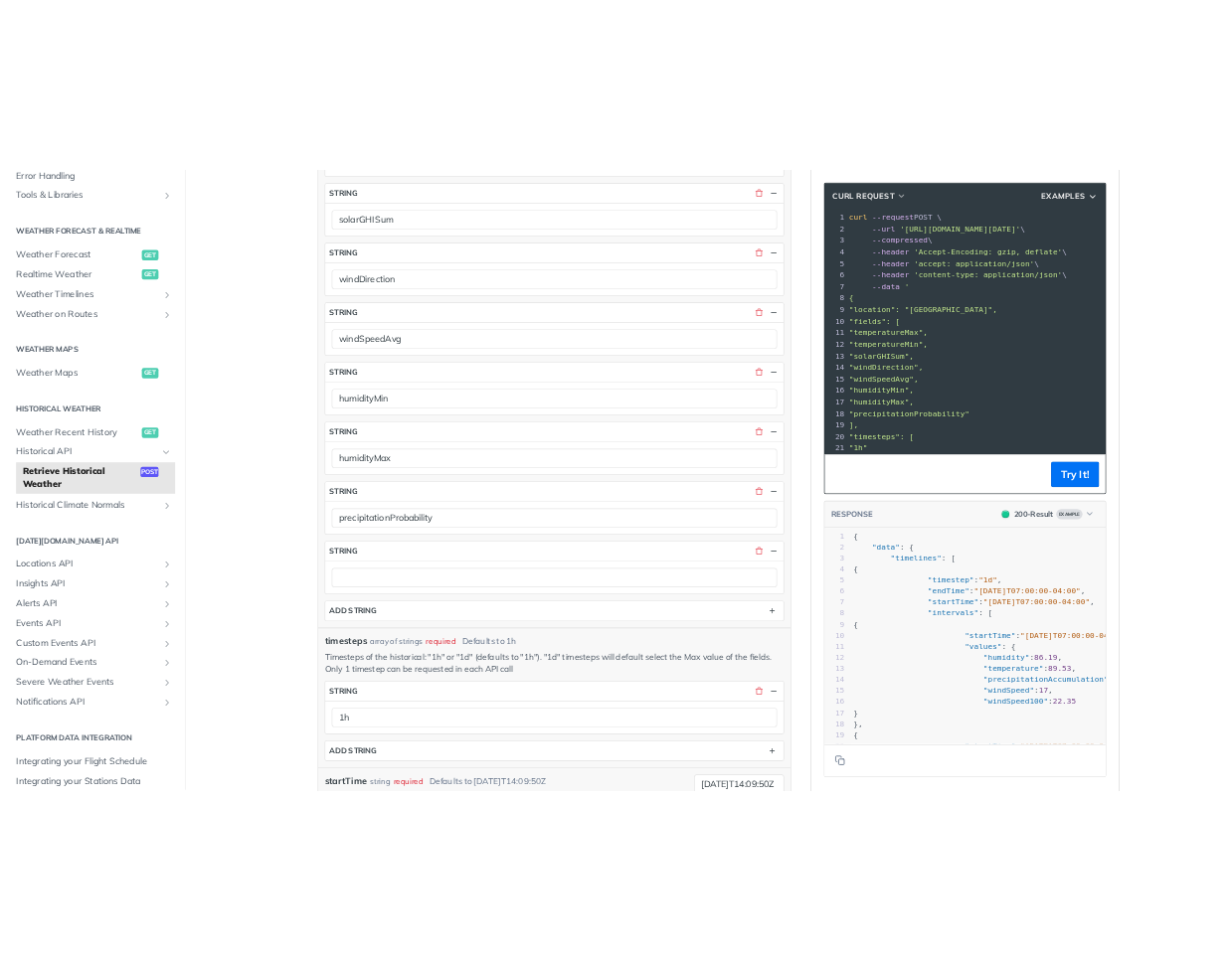
scroll to position [981, 0]
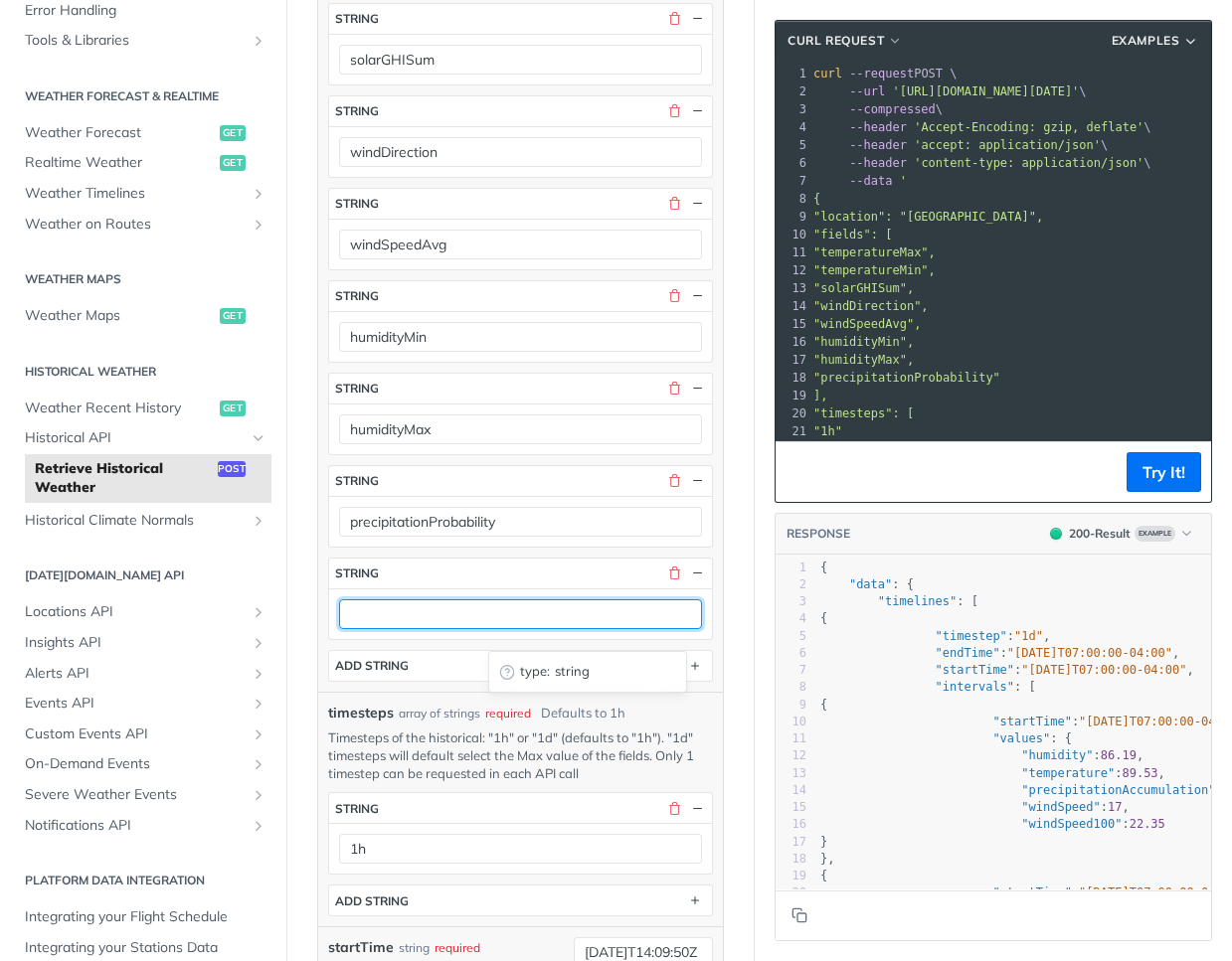
click at [474, 629] on input "text" at bounding box center [520, 614] width 363 height 30
paste input "evapotranspirationSum"
type input "evapotranspirationSum"
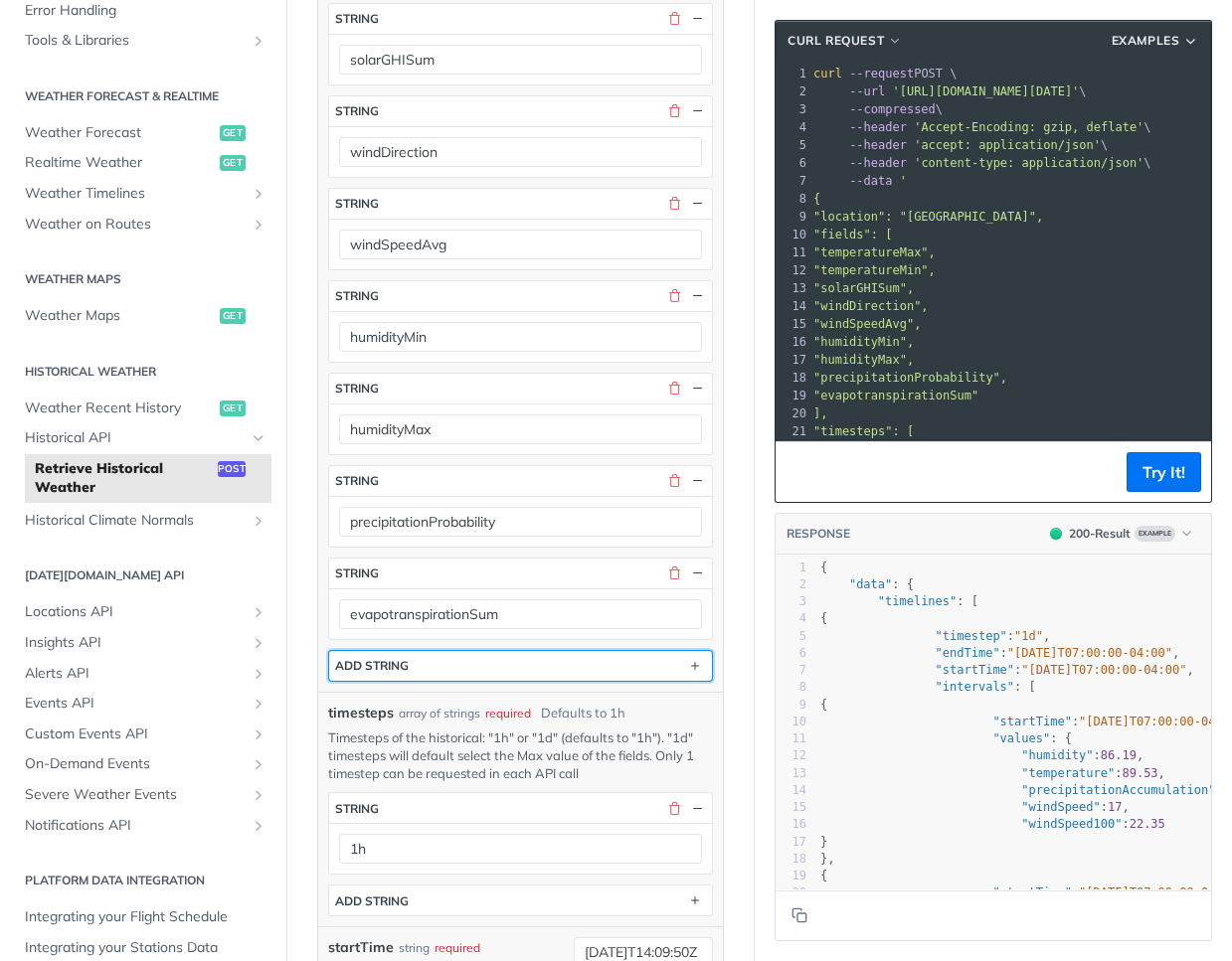
click at [404, 673] on div "ADD string" at bounding box center [372, 665] width 74 height 15
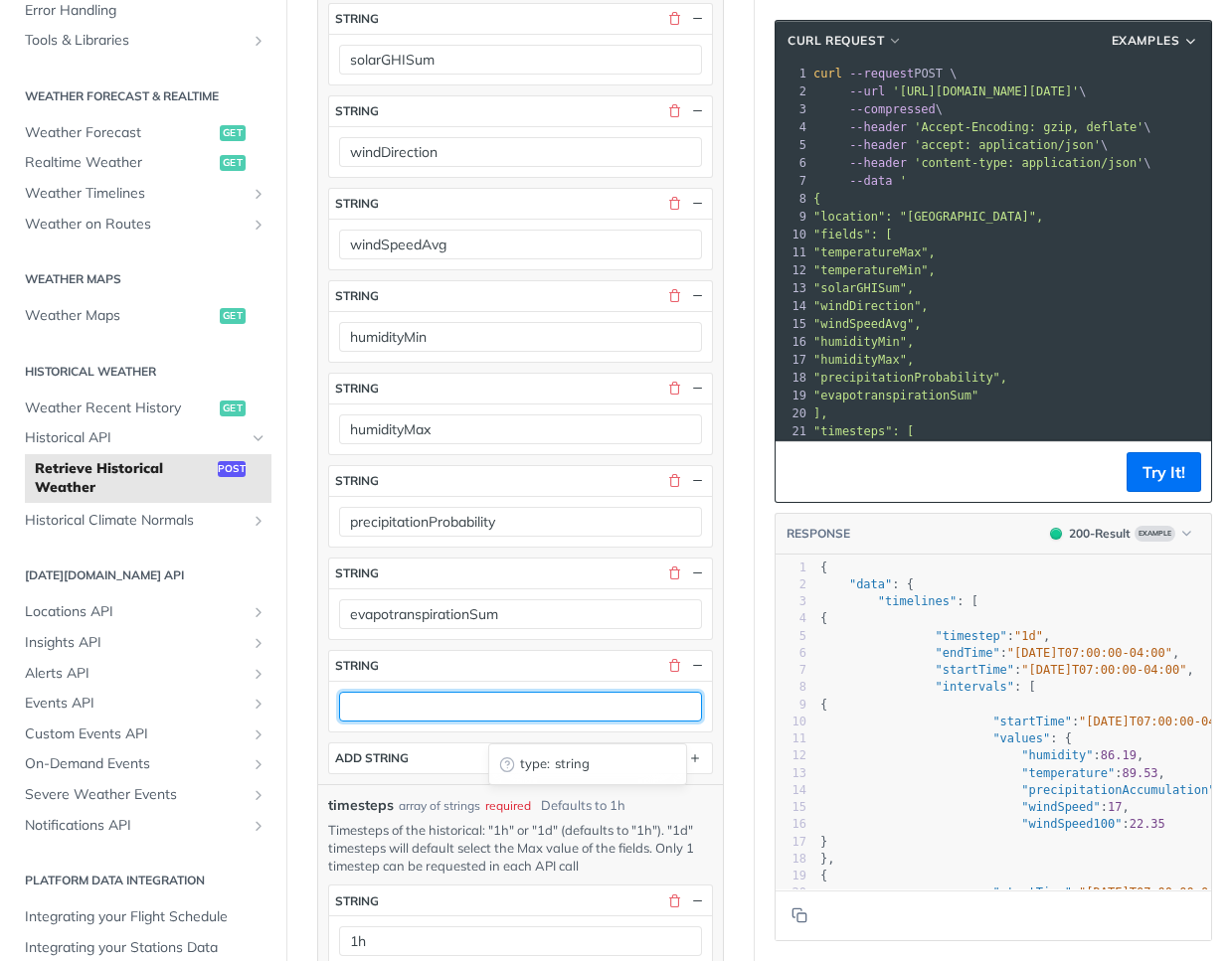
click at [397, 722] on input "text" at bounding box center [520, 707] width 363 height 30
paste input "rainAccumulationSum"
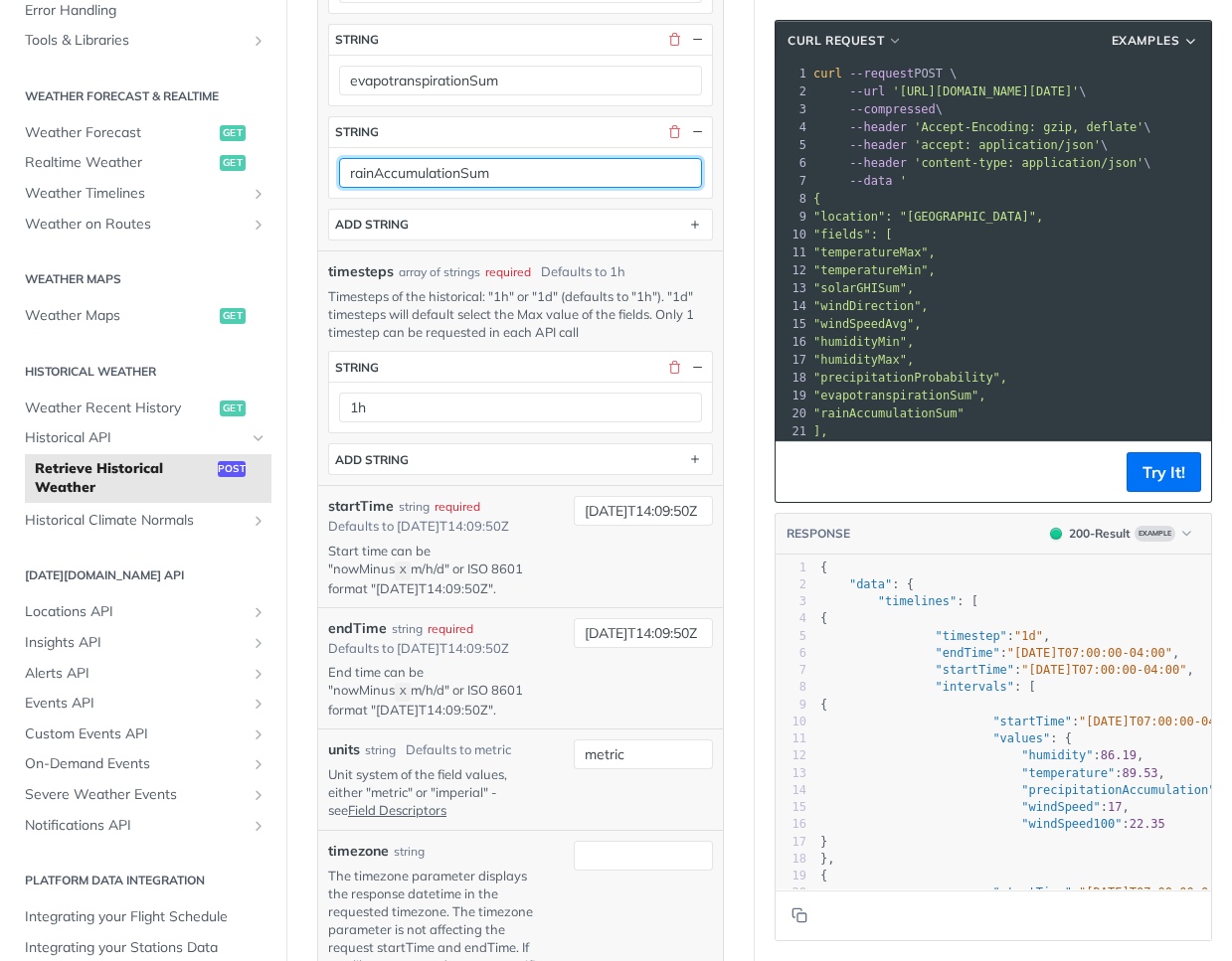
scroll to position [1518, 0]
type input "rainAccumulationSum"
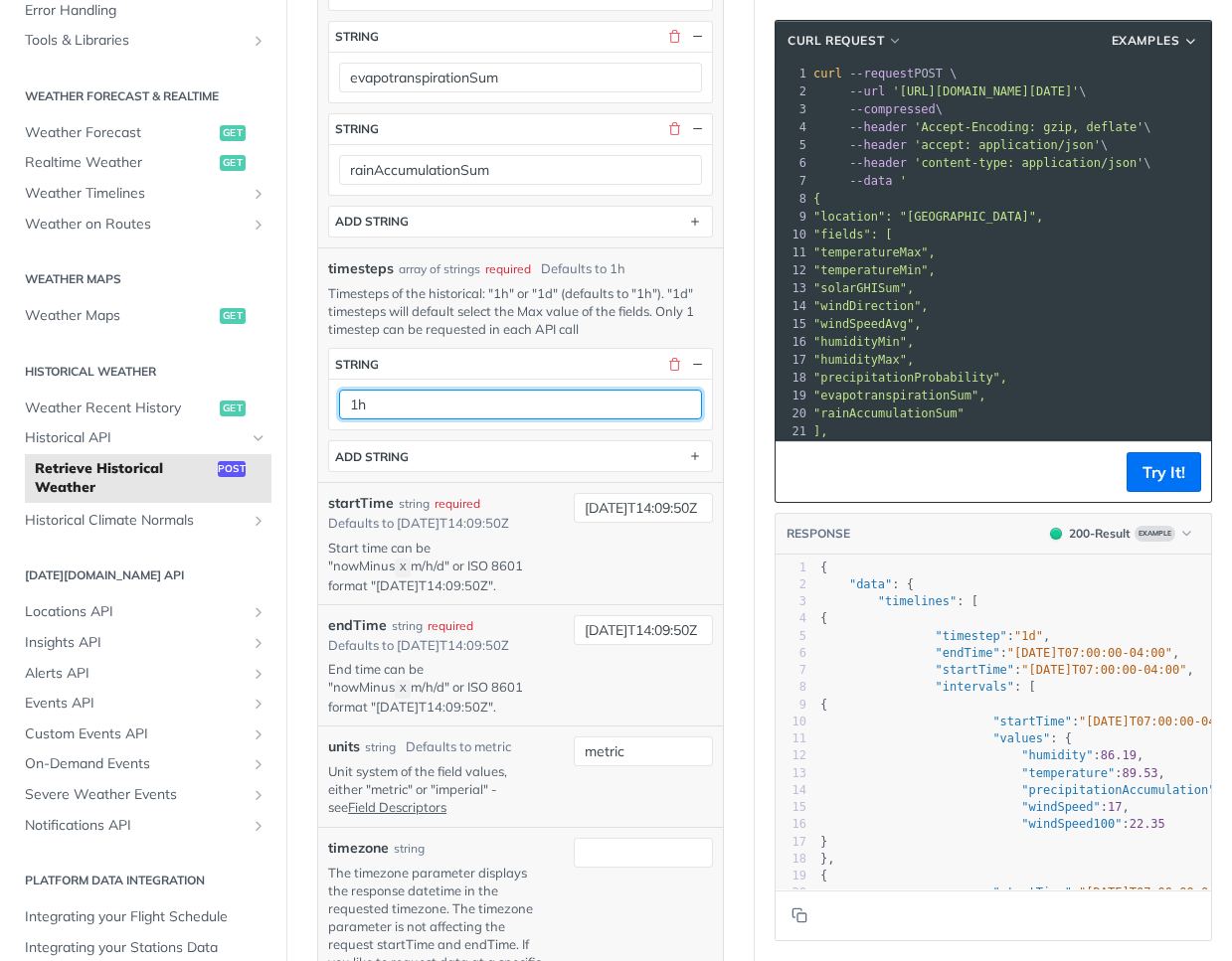
click at [587, 420] on input "1h" at bounding box center [520, 405] width 363 height 30
type input "1d"
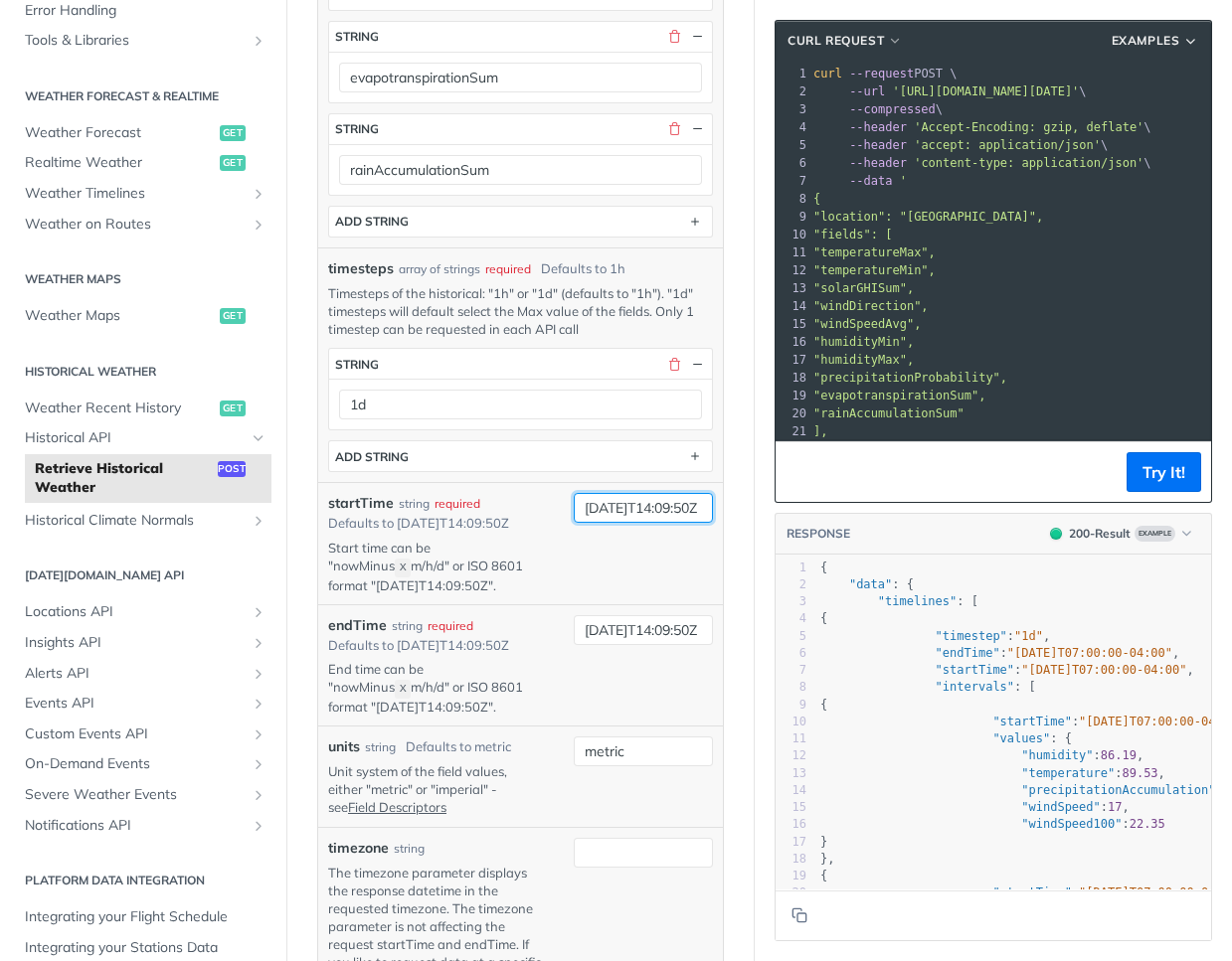
click at [593, 518] on input "[DATE]T14:09:50Z" at bounding box center [642, 508] width 139 height 30
type input "[DATE]T00:00:00Z"
click at [589, 645] on input "[DATE]T14:09:50Z" at bounding box center [642, 630] width 139 height 30
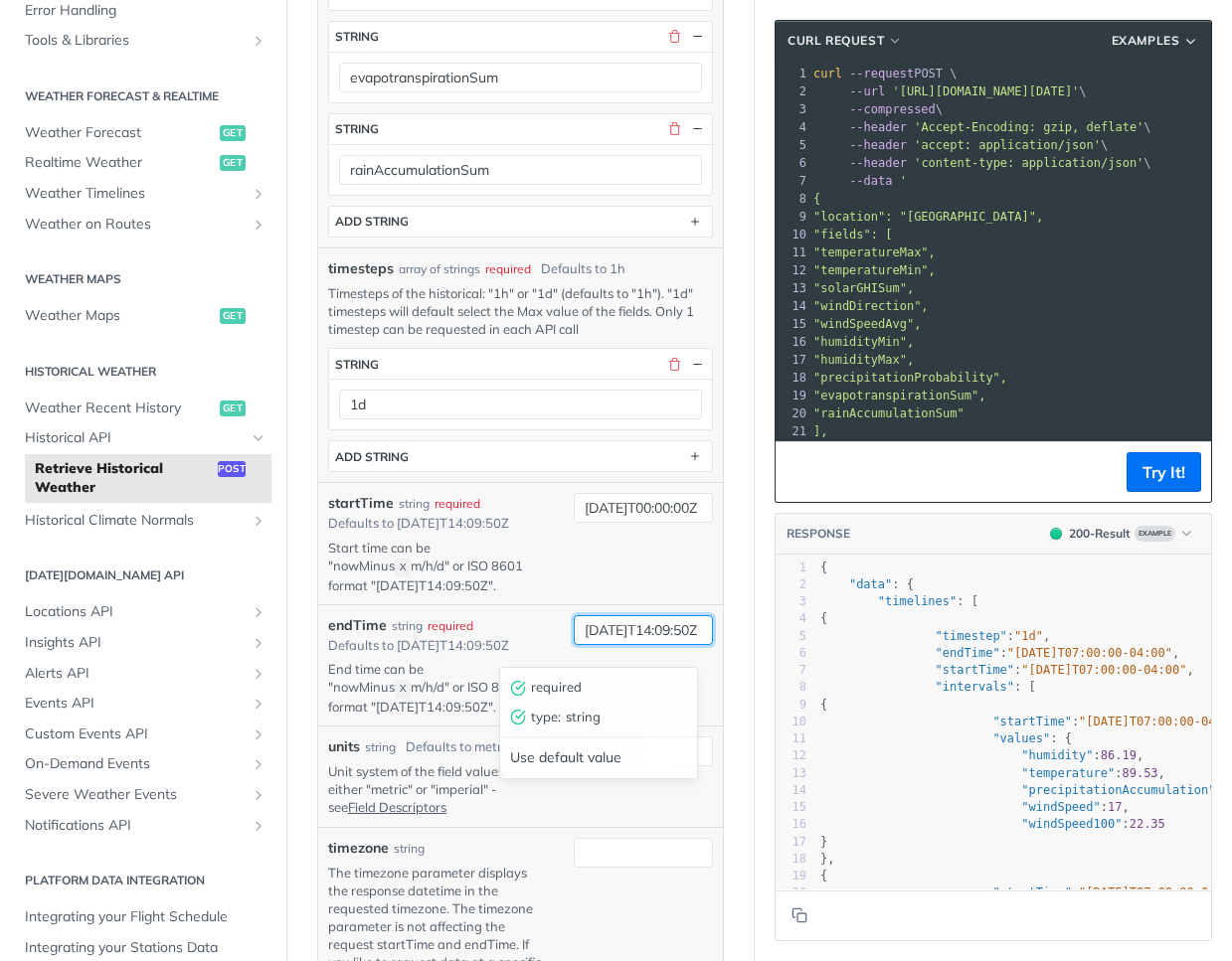
paste input "[DATE]T00:00:0"
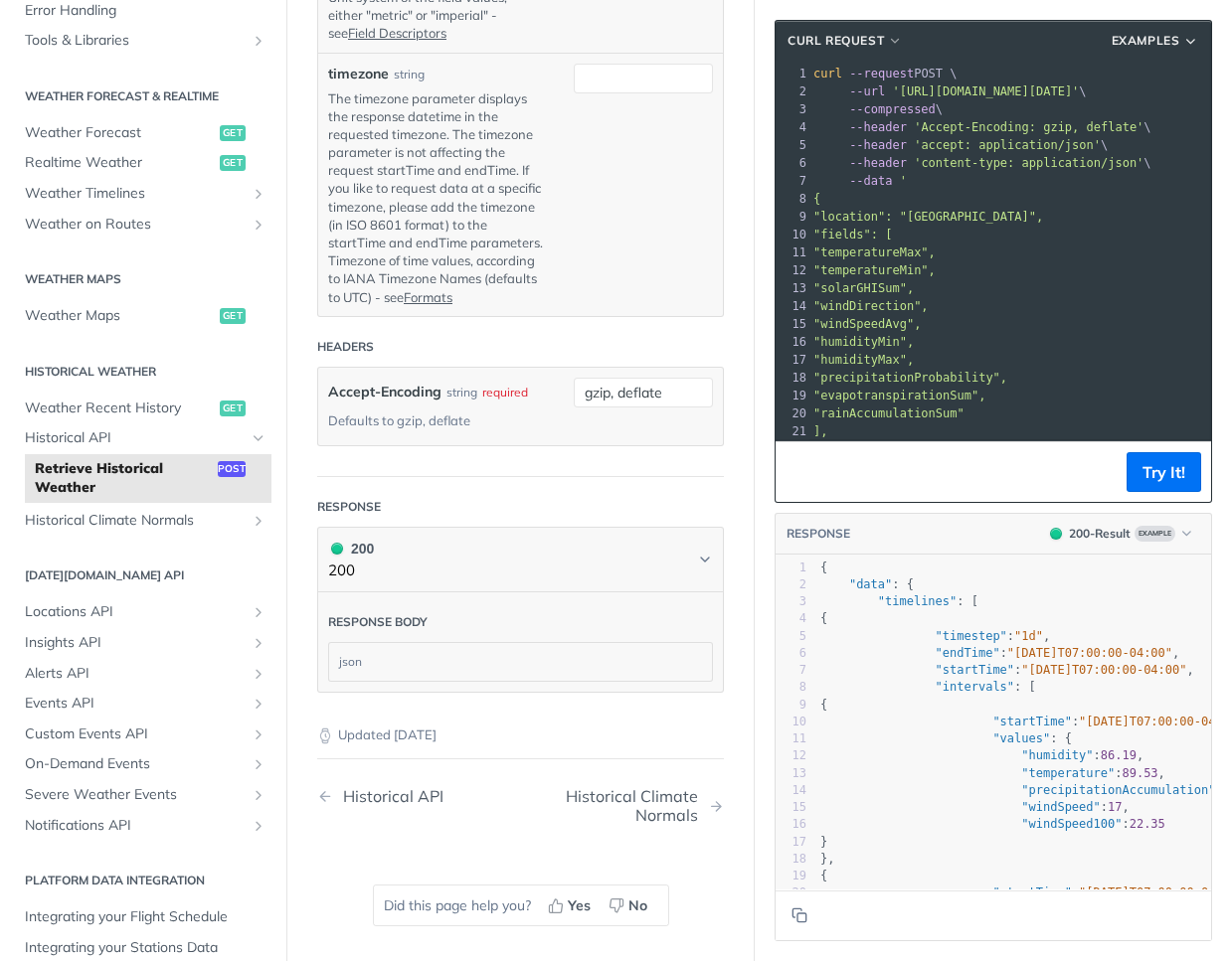
scroll to position [2413, 0]
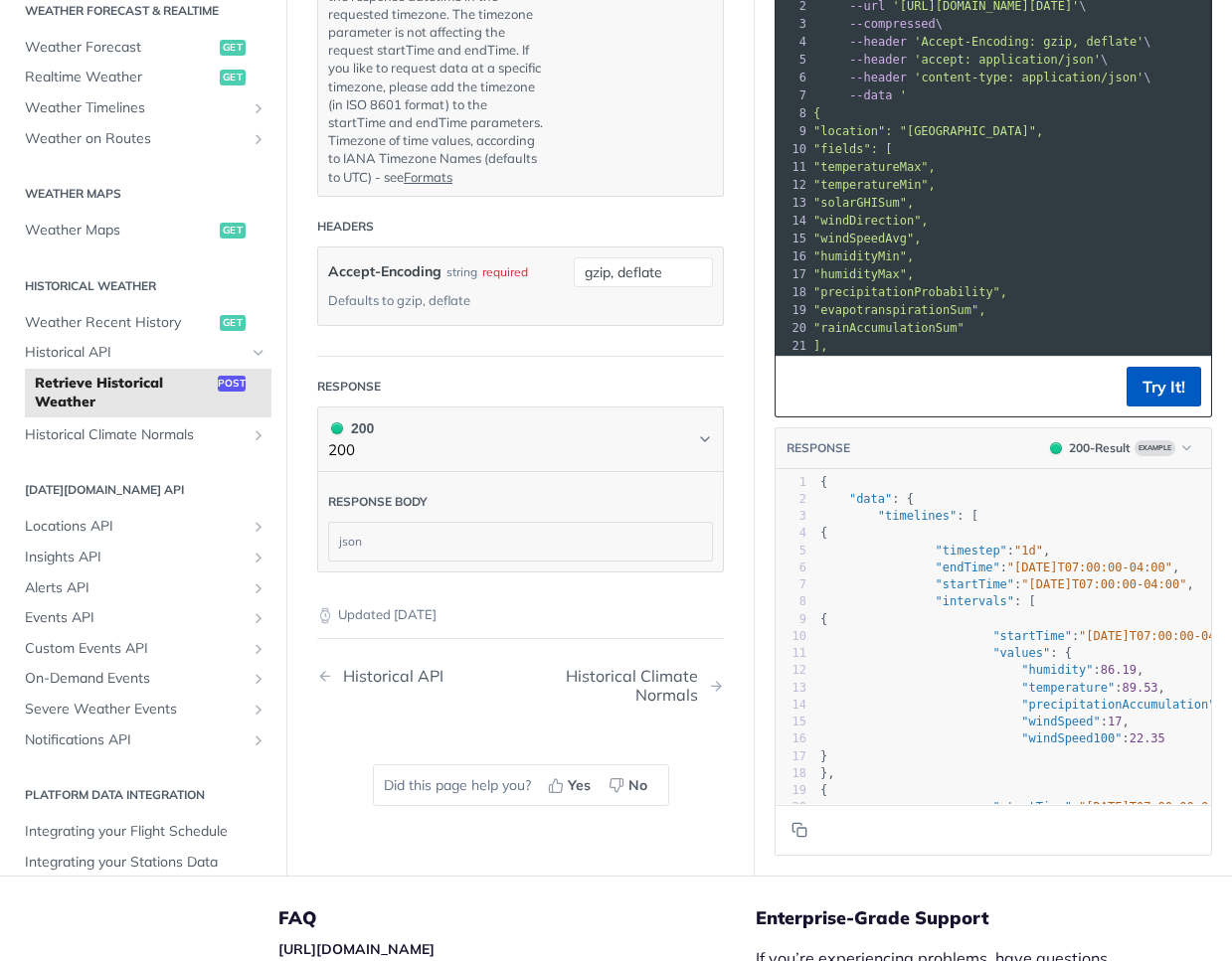
type input "[DATE]T00:00:00Z"
click at [1169, 407] on button "Try It!" at bounding box center [1164, 387] width 75 height 40
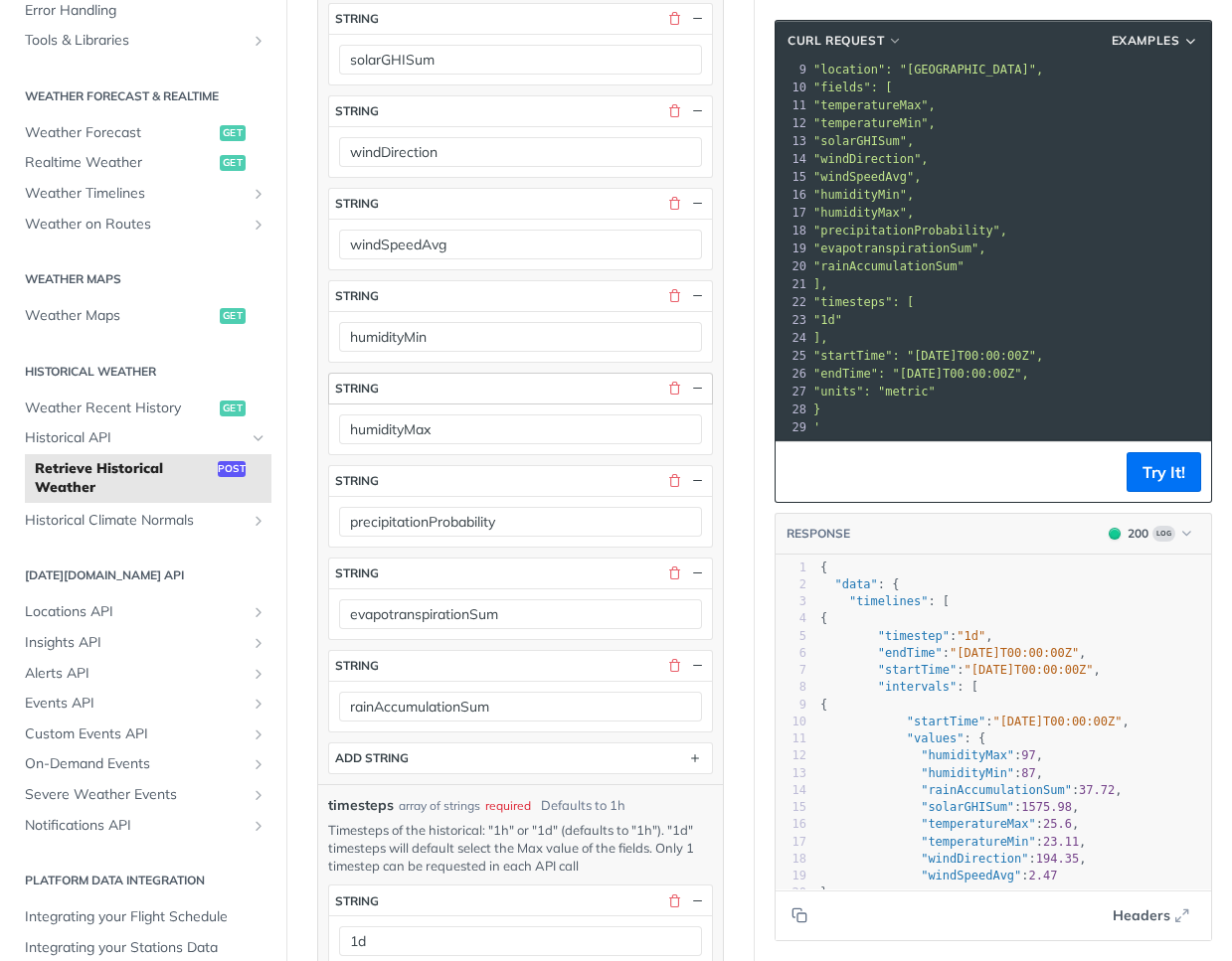
scroll to position [802, 0]
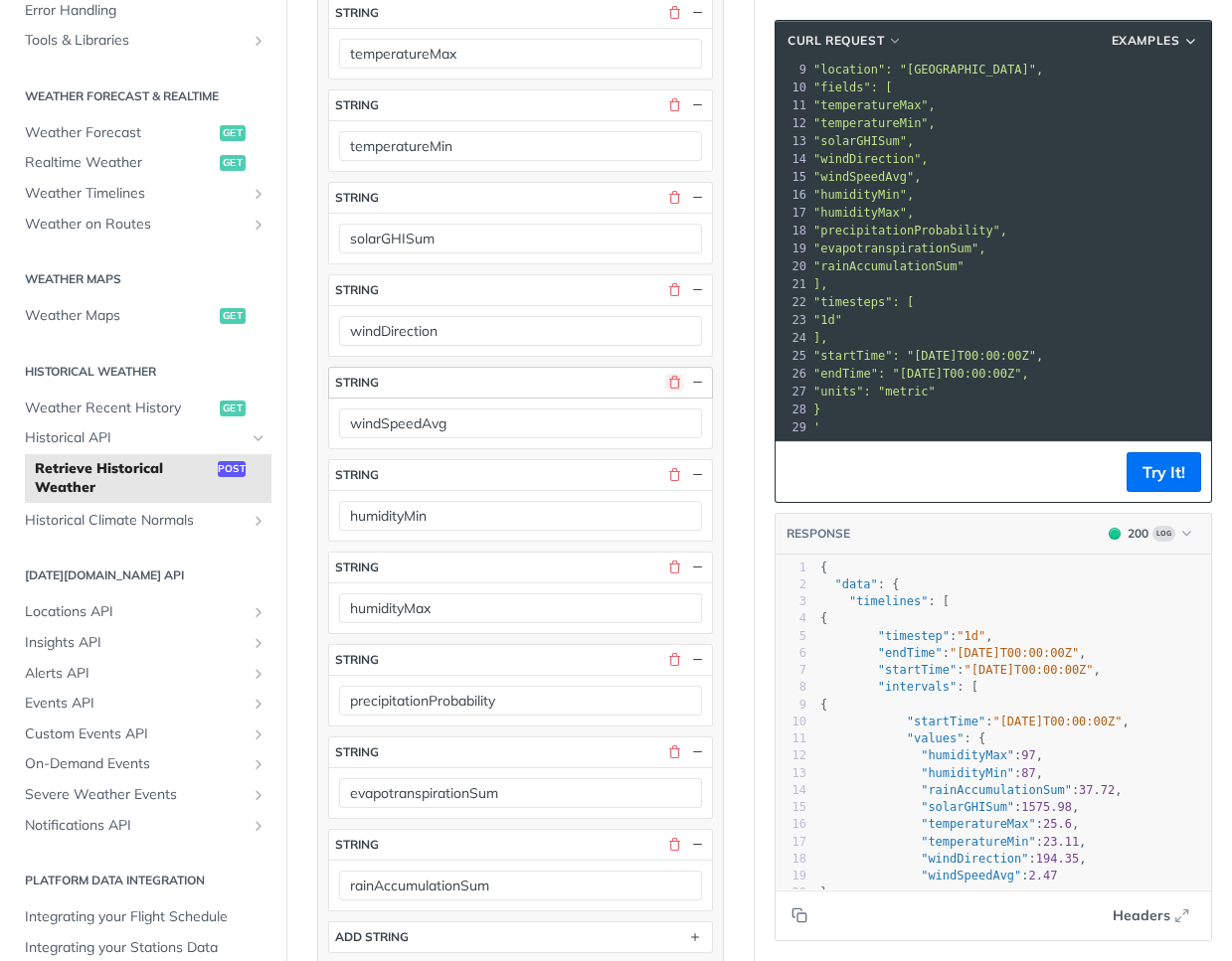
click at [665, 392] on button "button" at bounding box center [674, 383] width 18 height 18
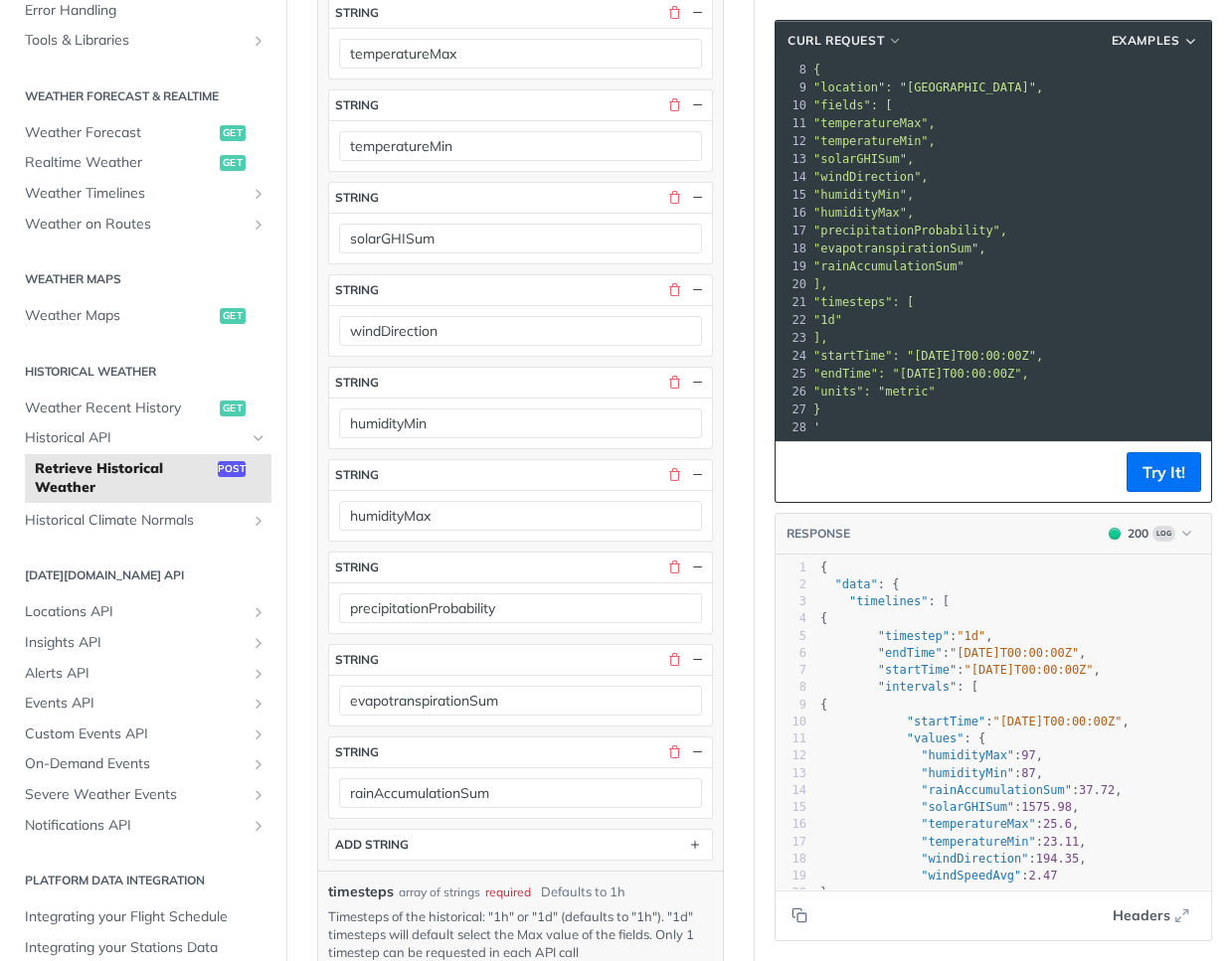
scroll to position [144, 0]
click at [665, 300] on button "button" at bounding box center [674, 291] width 18 height 18
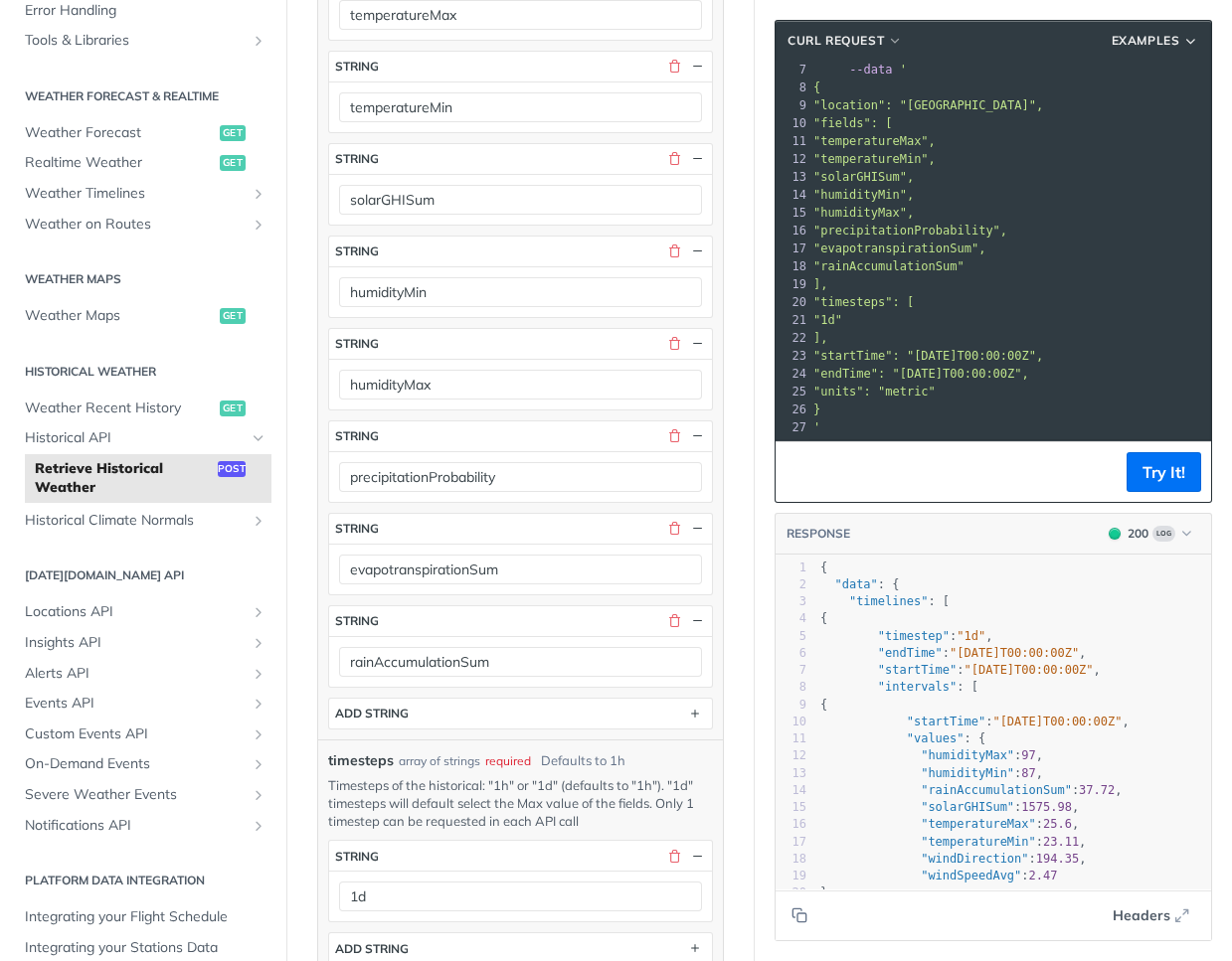
scroll to position [981, 0]
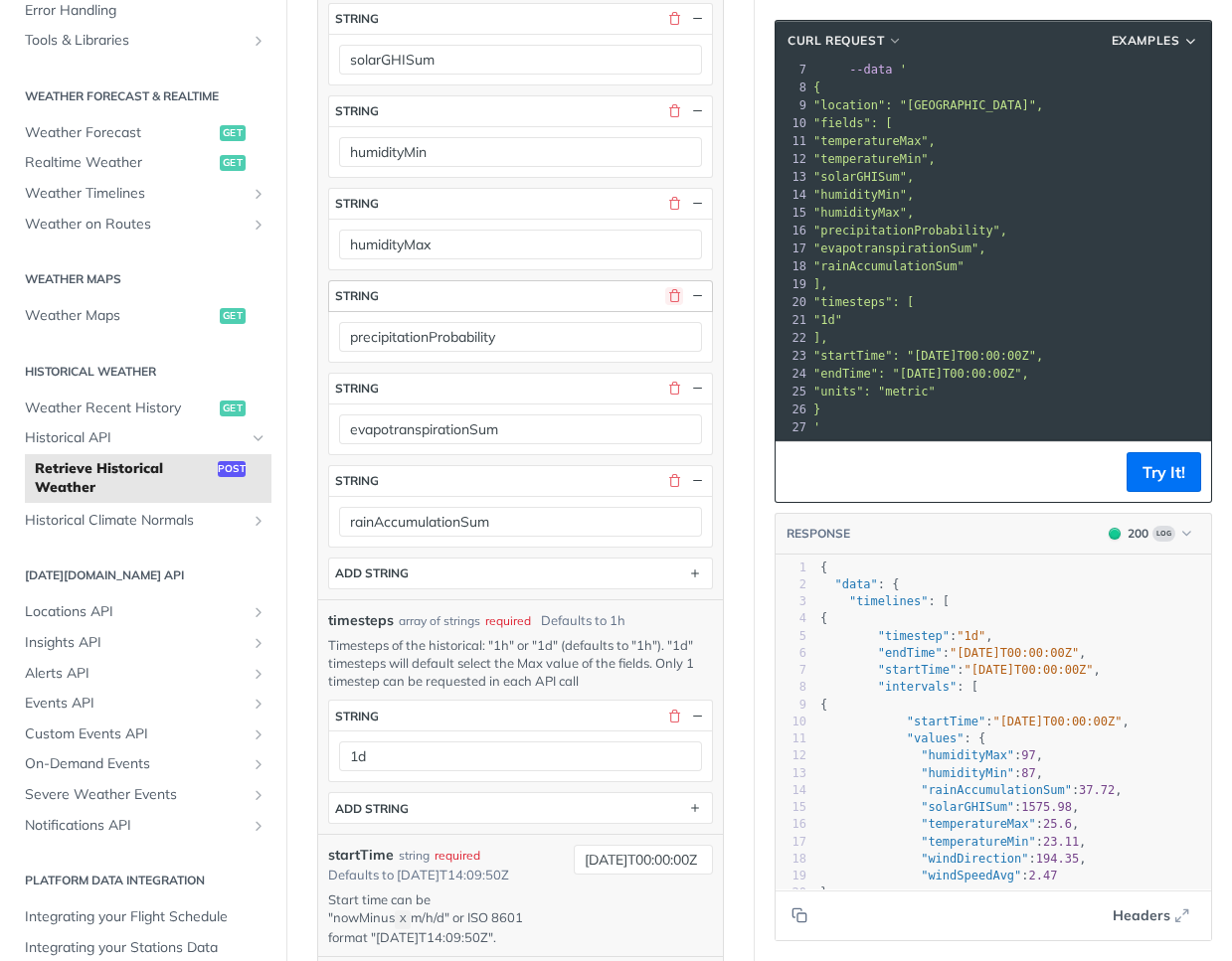
click at [665, 306] on button "button" at bounding box center [674, 297] width 18 height 18
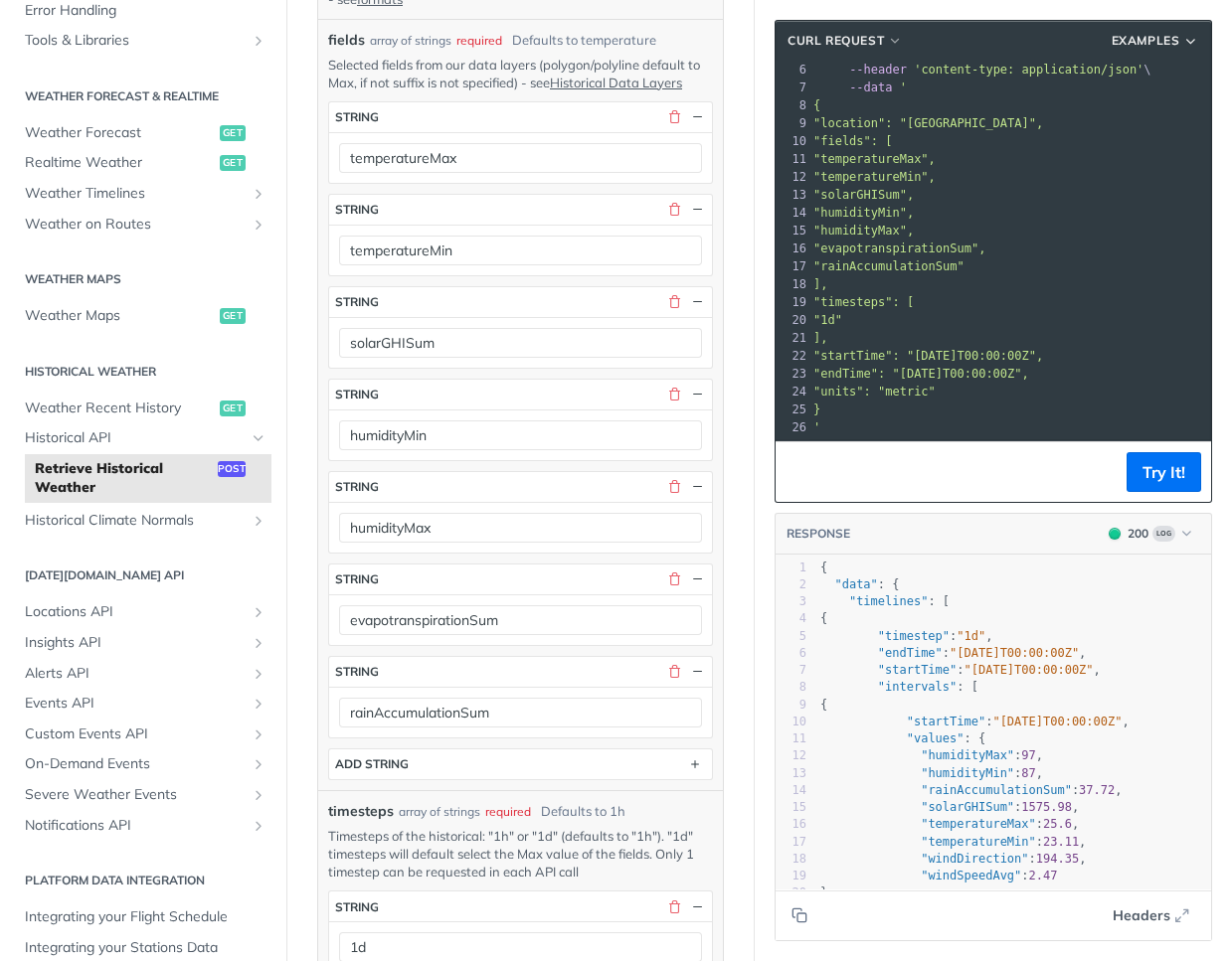
scroll to position [623, 0]
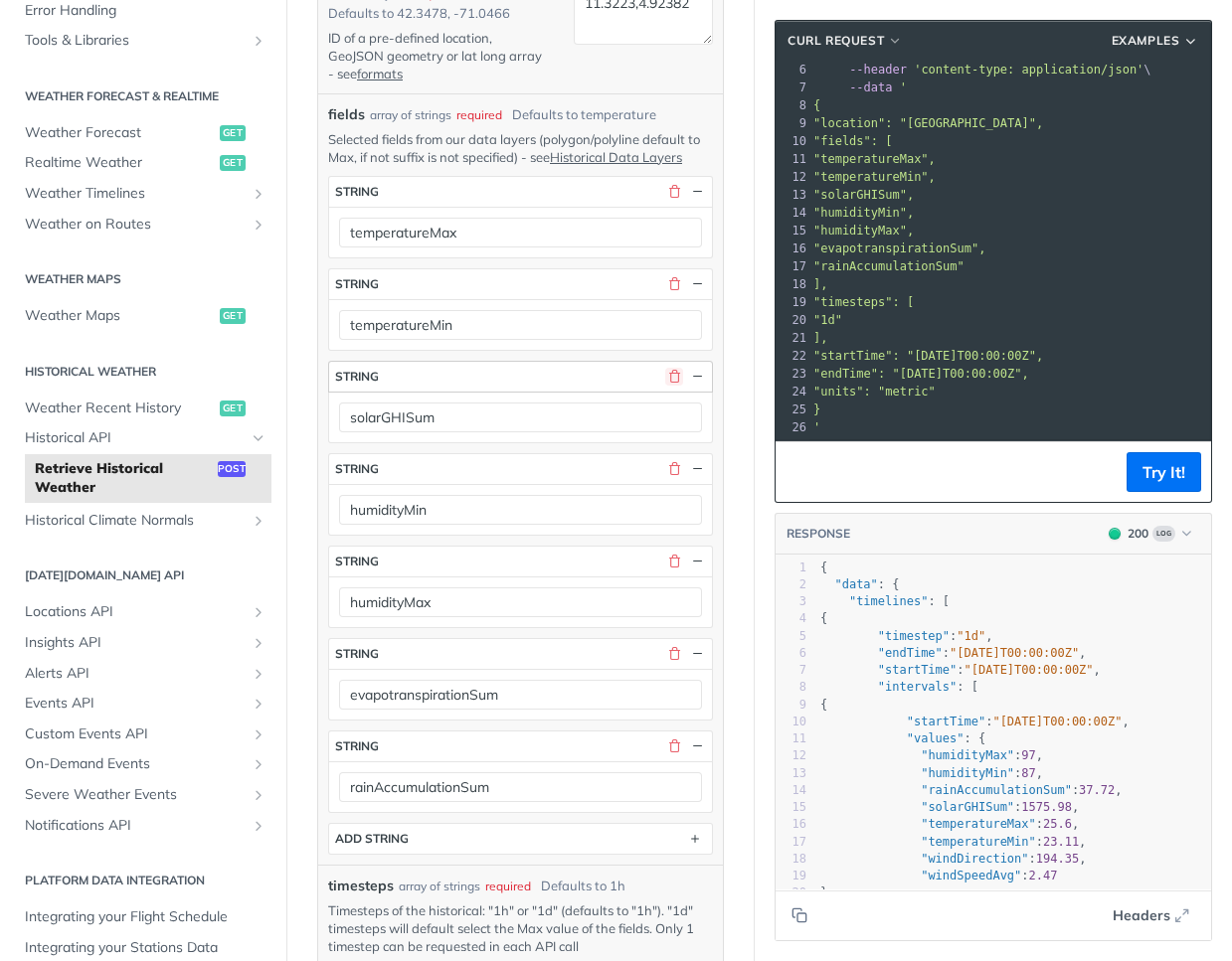
click at [665, 386] on button "button" at bounding box center [674, 377] width 18 height 18
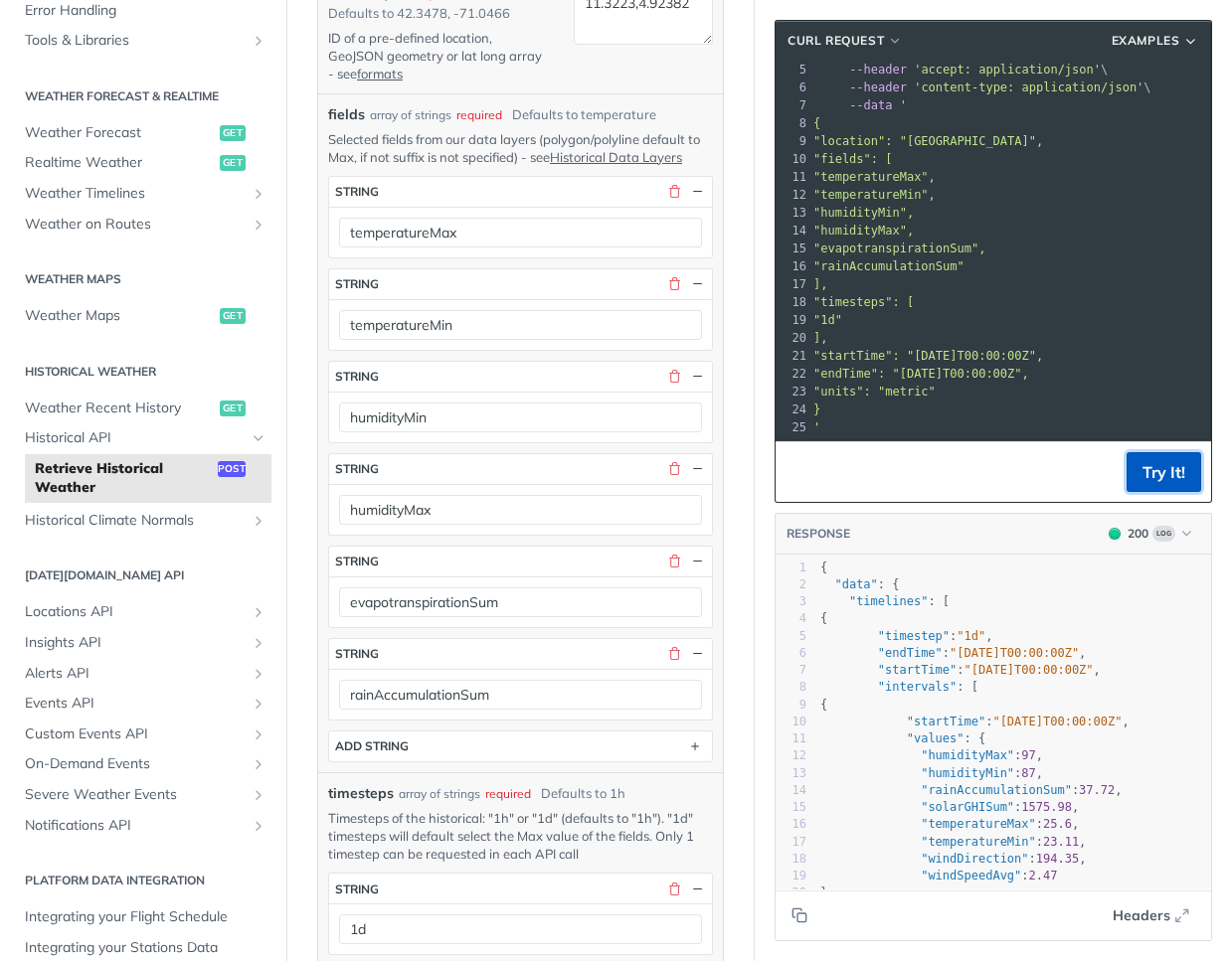
click at [1148, 481] on button "Try It!" at bounding box center [1164, 473] width 75 height 40
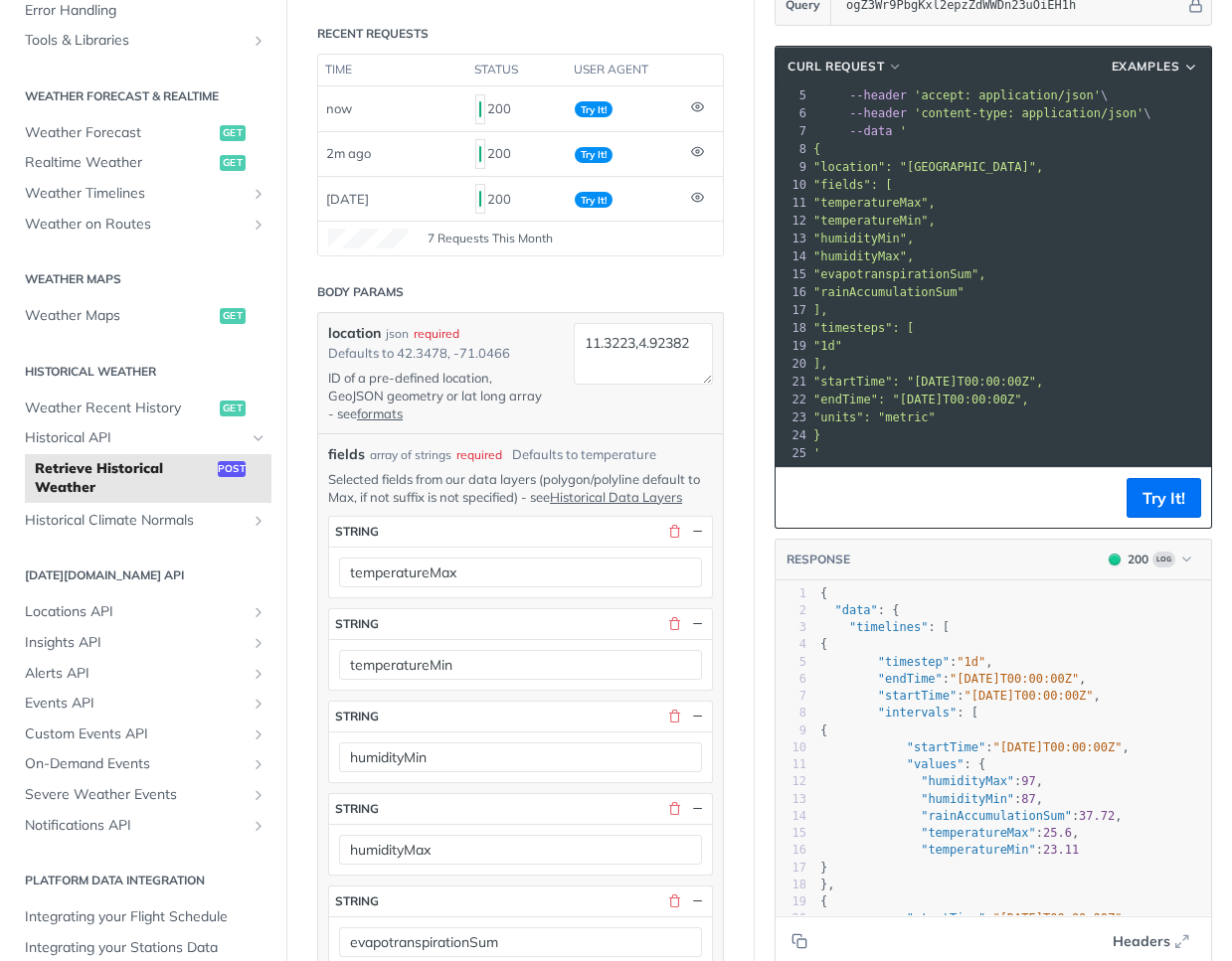
scroll to position [266, 0]
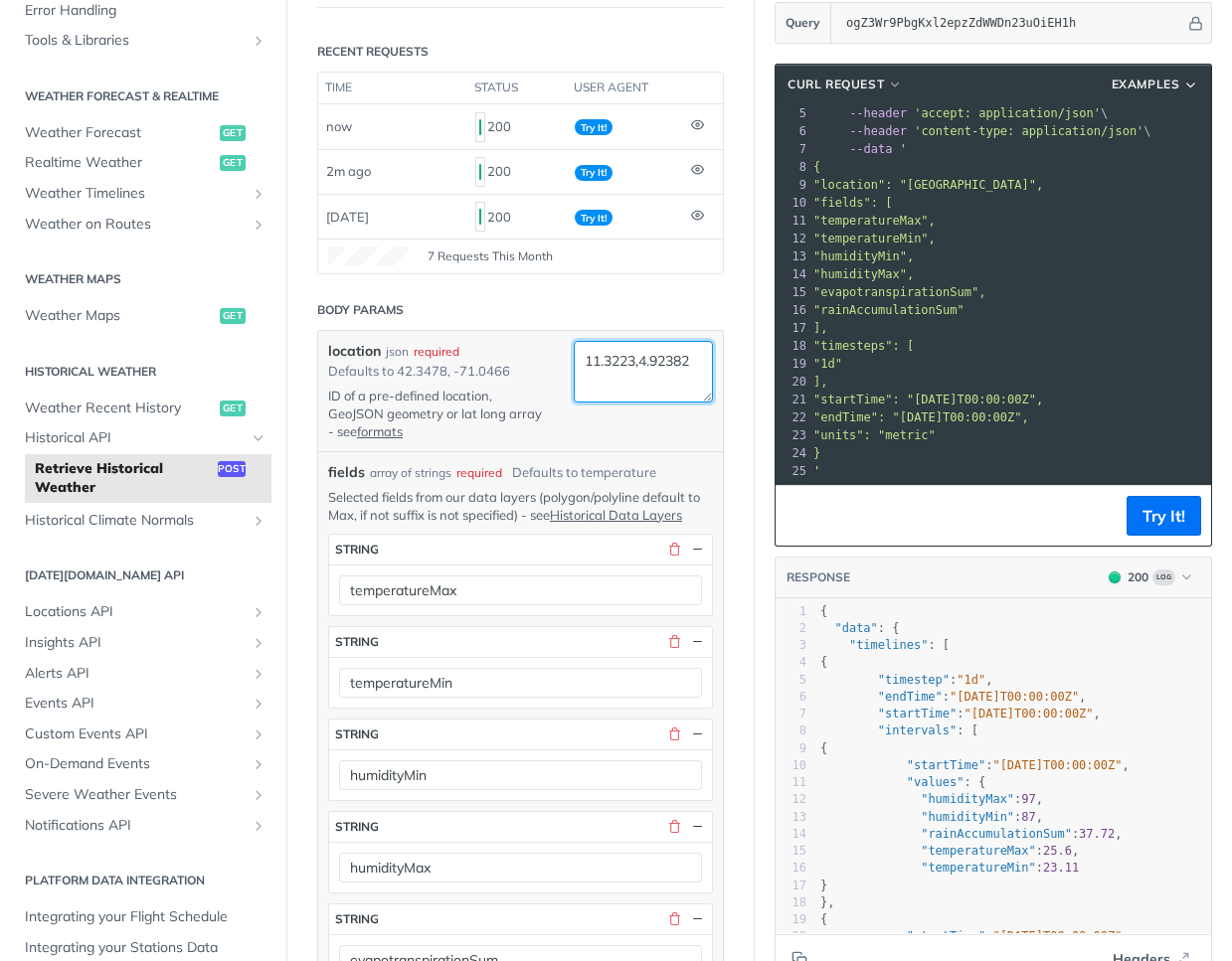
drag, startPoint x: 623, startPoint y: 358, endPoint x: 561, endPoint y: 337, distance: 65.5
click at [561, 337] on div "location json required Defaults to 42.3478, -71.0466 ID of a pre-defined locati…" at bounding box center [520, 390] width 405 height 119
click at [667, 386] on textarea "11.3223,4.92382" at bounding box center [642, 371] width 139 height 61
paste textarea "3.88529"
paste textarea "41.55243"
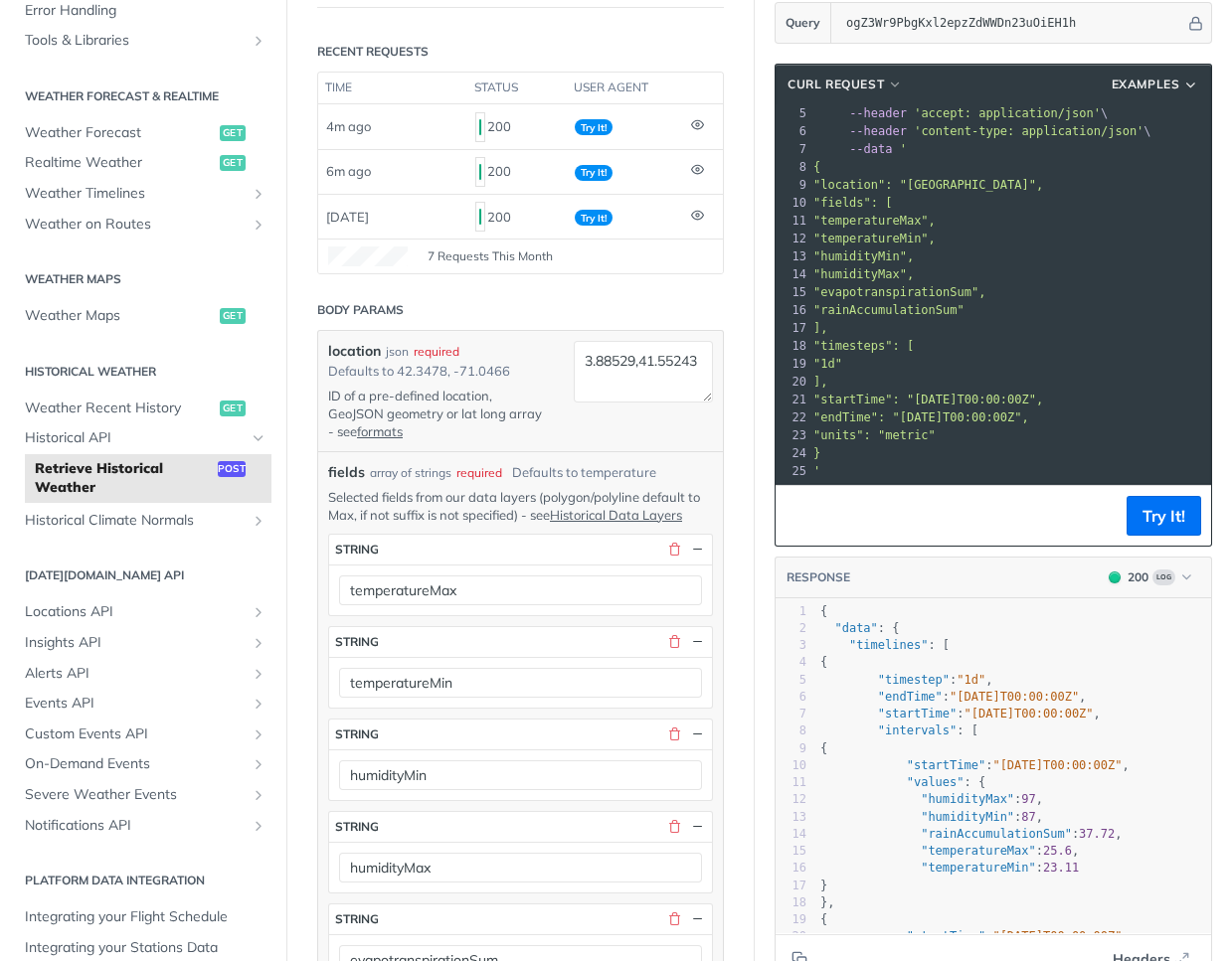
click at [616, 410] on div "location json required Defaults to 42.3478, -71.0466 ID of a pre-defined locati…" at bounding box center [520, 391] width 385 height 100
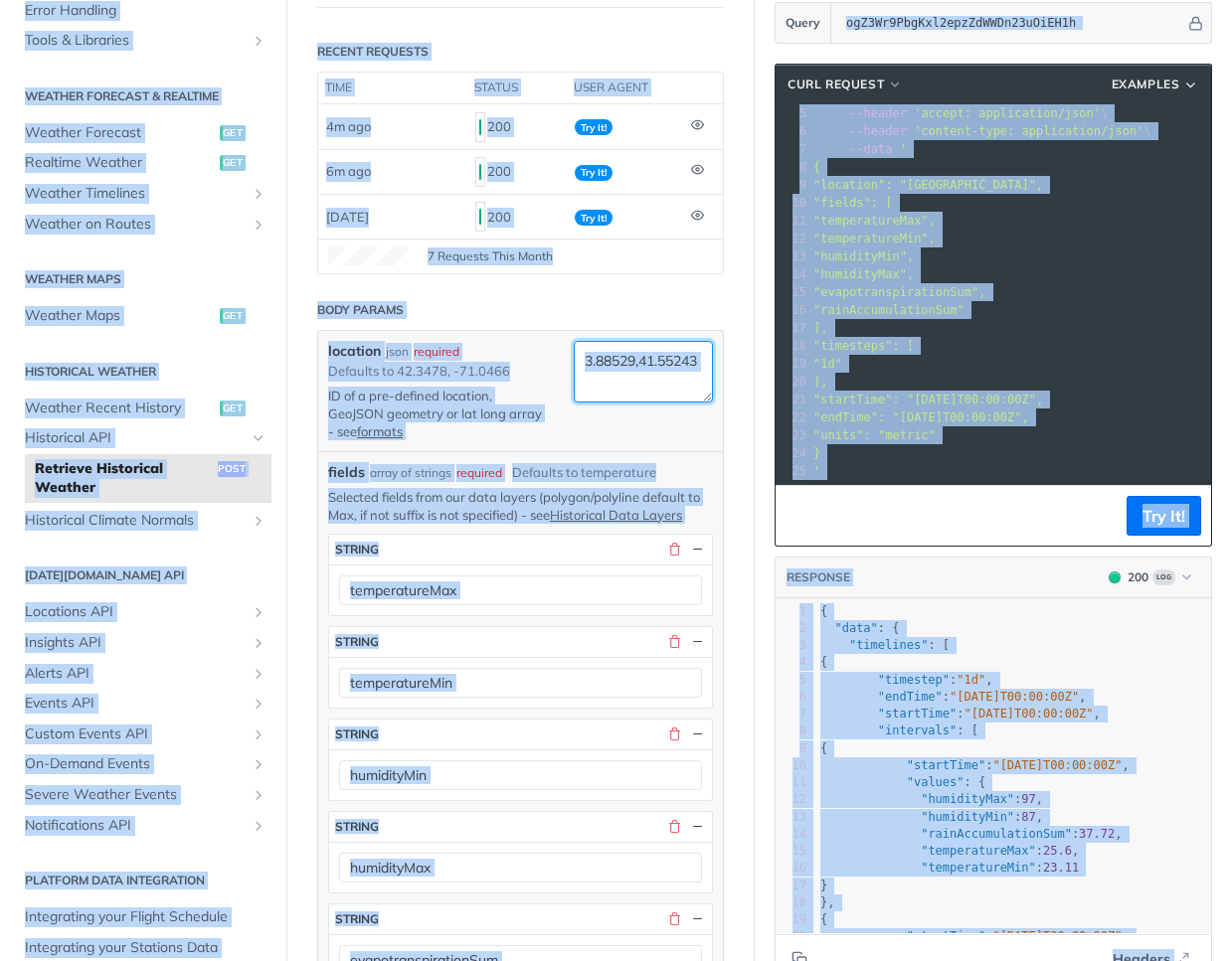
click at [613, 387] on textarea "3.88529,41.55243" at bounding box center [642, 371] width 139 height 61
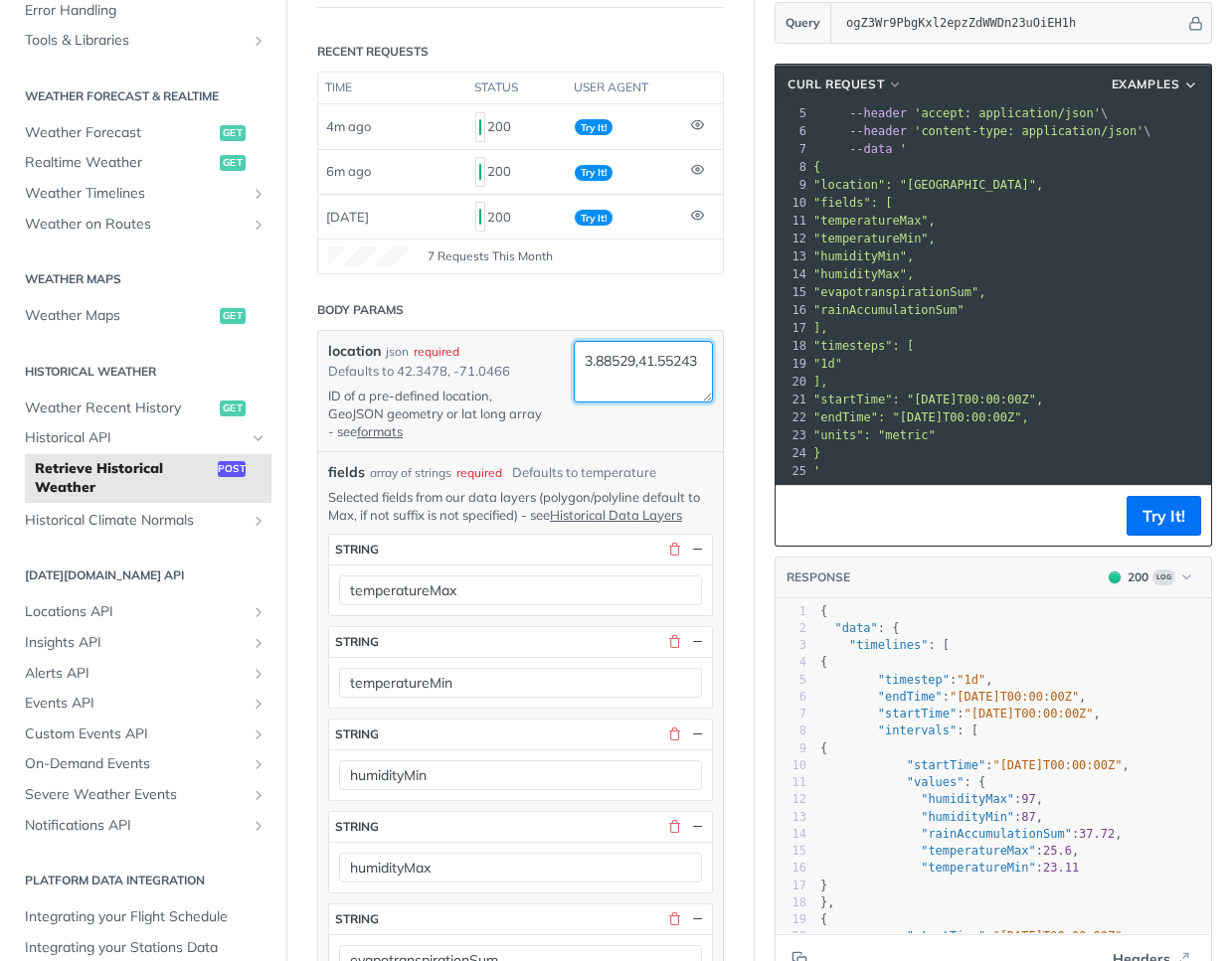
paste textarea "6.943037, 3.306255"
type textarea "6.943037, 3.306255"
click at [1147, 513] on button "Try It!" at bounding box center [1164, 516] width 75 height 40
click at [1147, 525] on button "Try It!" at bounding box center [1164, 516] width 75 height 40
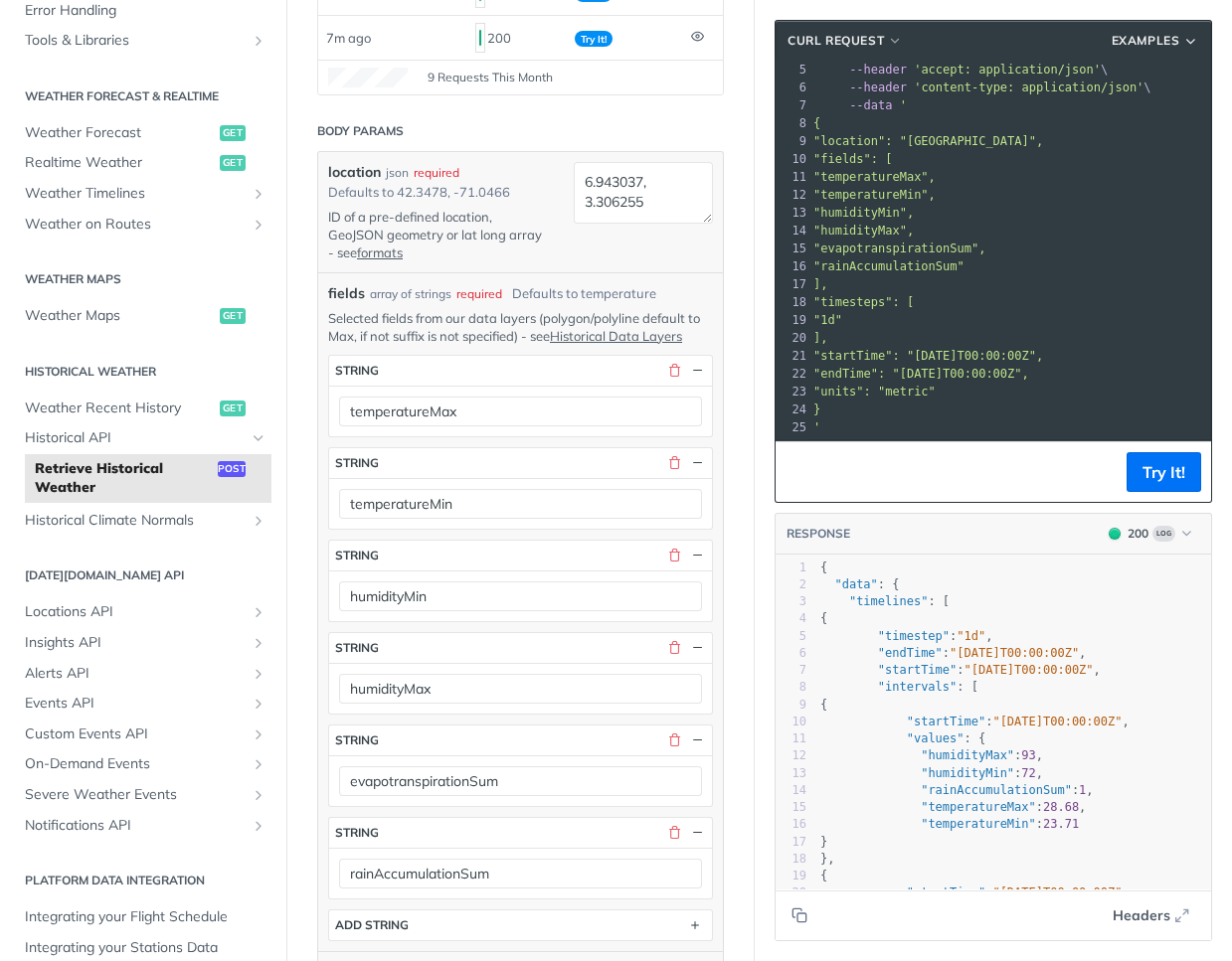
scroll to position [623, 0]
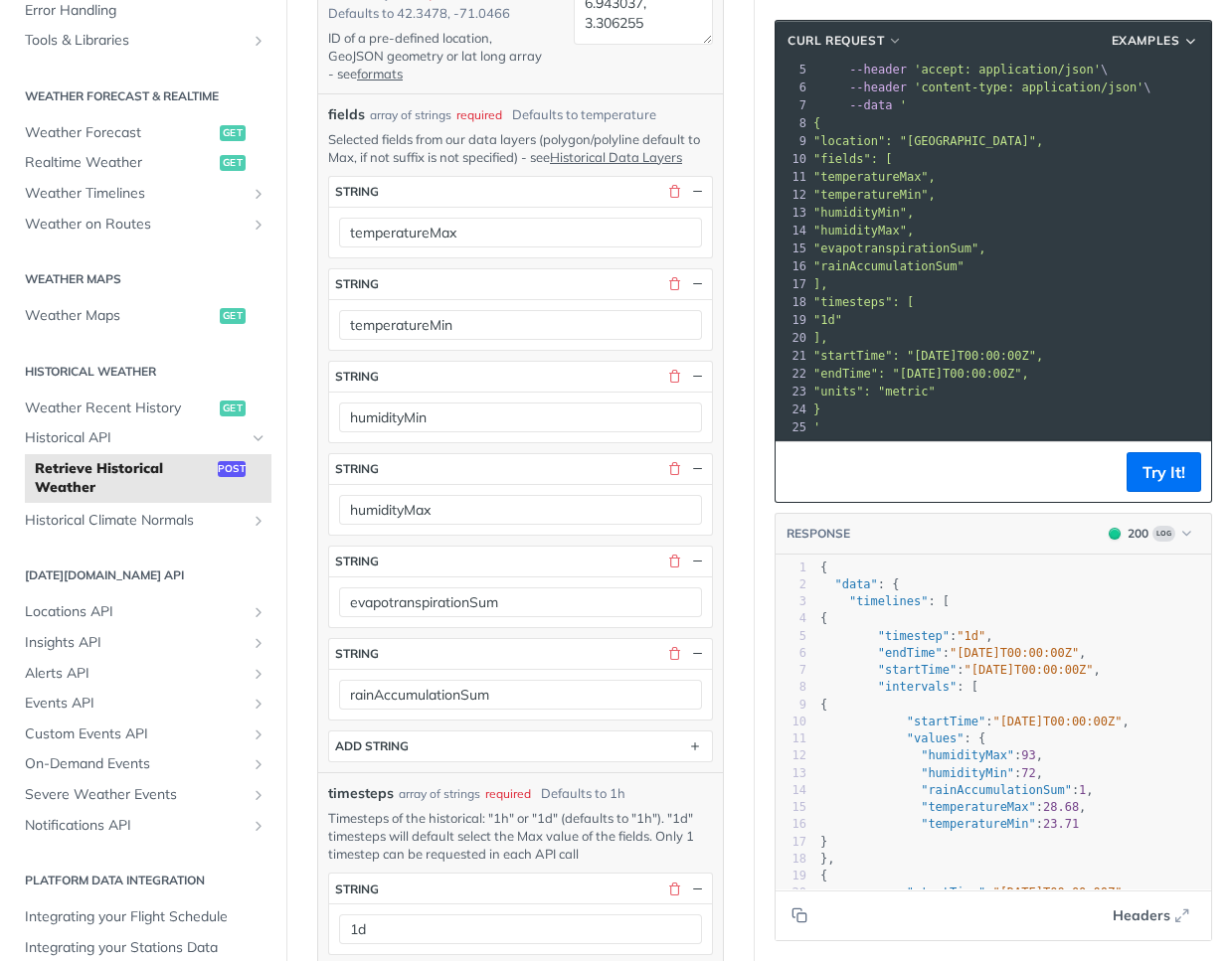
drag, startPoint x: 831, startPoint y: 158, endPoint x: 981, endPoint y: 246, distance: 173.9
click at [981, 246] on div "1 curl --request POST \ 2 --url '[URL][DOMAIN_NAME][DATE]' \ 3 --compressed \ 4…" at bounding box center [1143, 213] width 668 height 448
click at [992, 276] on pre "]," at bounding box center [1143, 285] width 668 height 18
drag, startPoint x: 1004, startPoint y: 247, endPoint x: 825, endPoint y: 166, distance: 196.5
click at [825, 166] on div "1 curl --request POST \ 2 --url '[URL][DOMAIN_NAME][DATE]' \ 3 --compressed \ 4…" at bounding box center [1143, 213] width 668 height 448
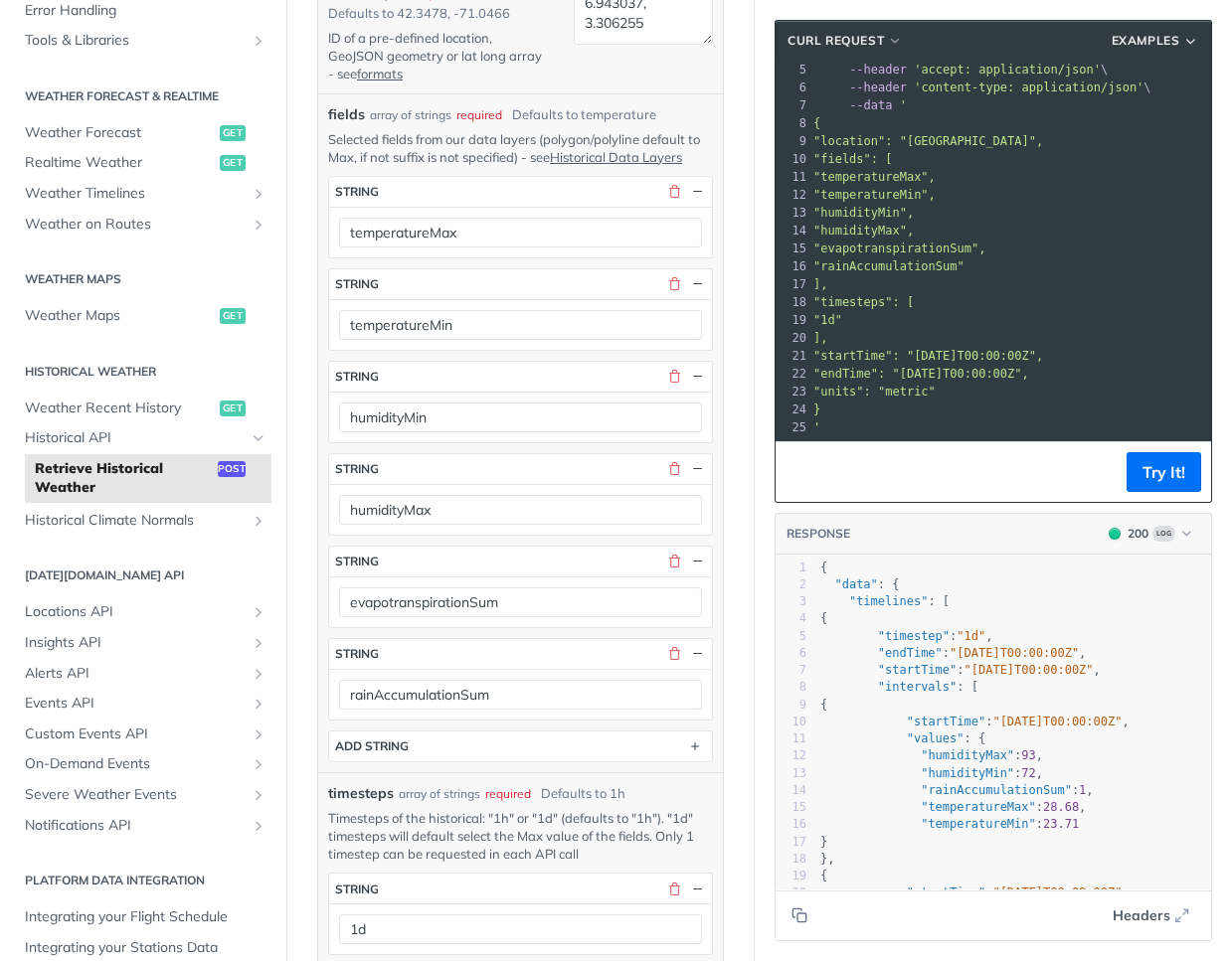
copy div ""temperatureMax", 12 "temperatureMin", 13 "humidityMin", 14 "humidityMax", 15 "…"
click at [680, 761] on button "ADD string" at bounding box center [520, 747] width 383 height 30
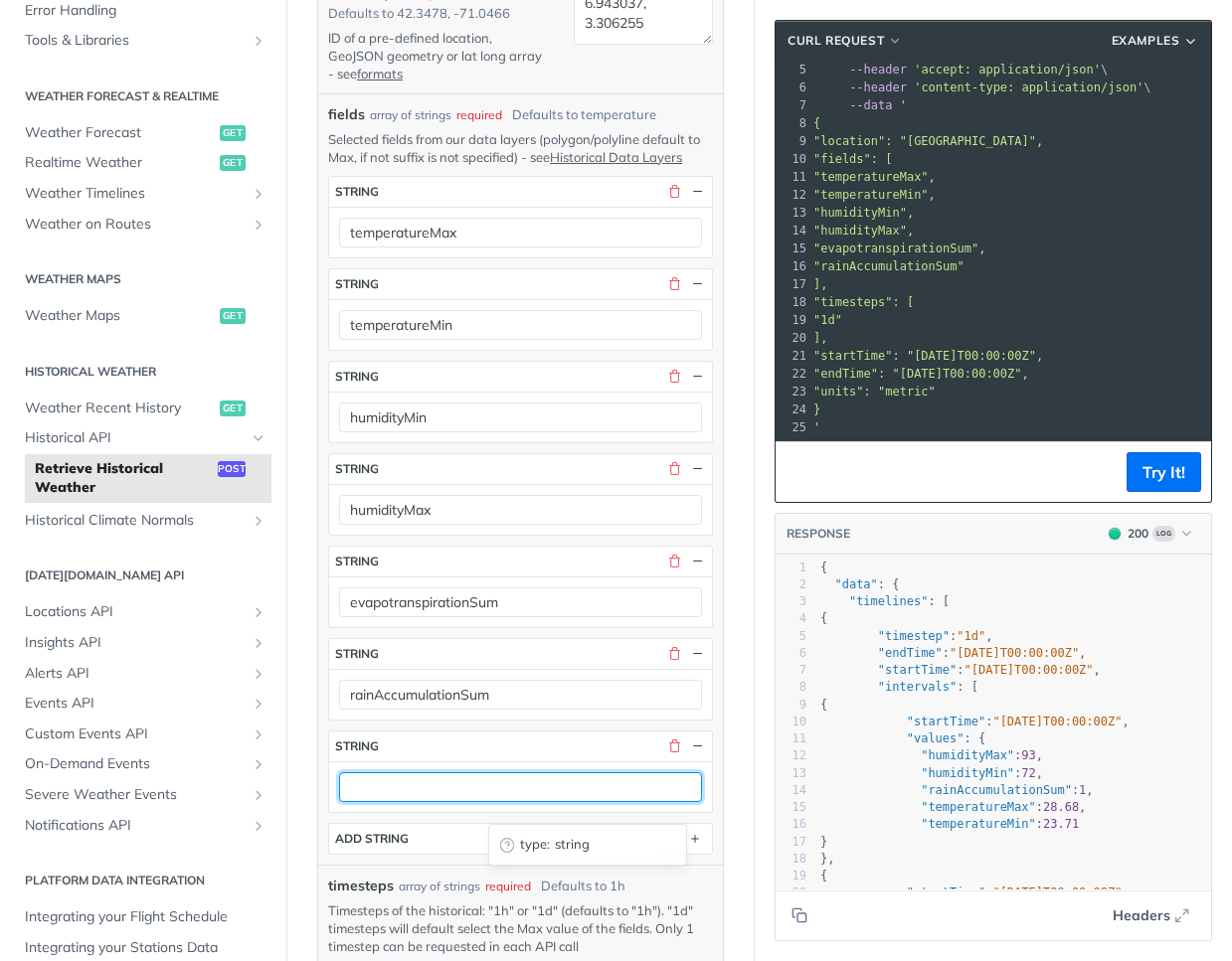
click at [561, 802] on input "text" at bounding box center [520, 787] width 363 height 30
paste input "windSpeedAvg"
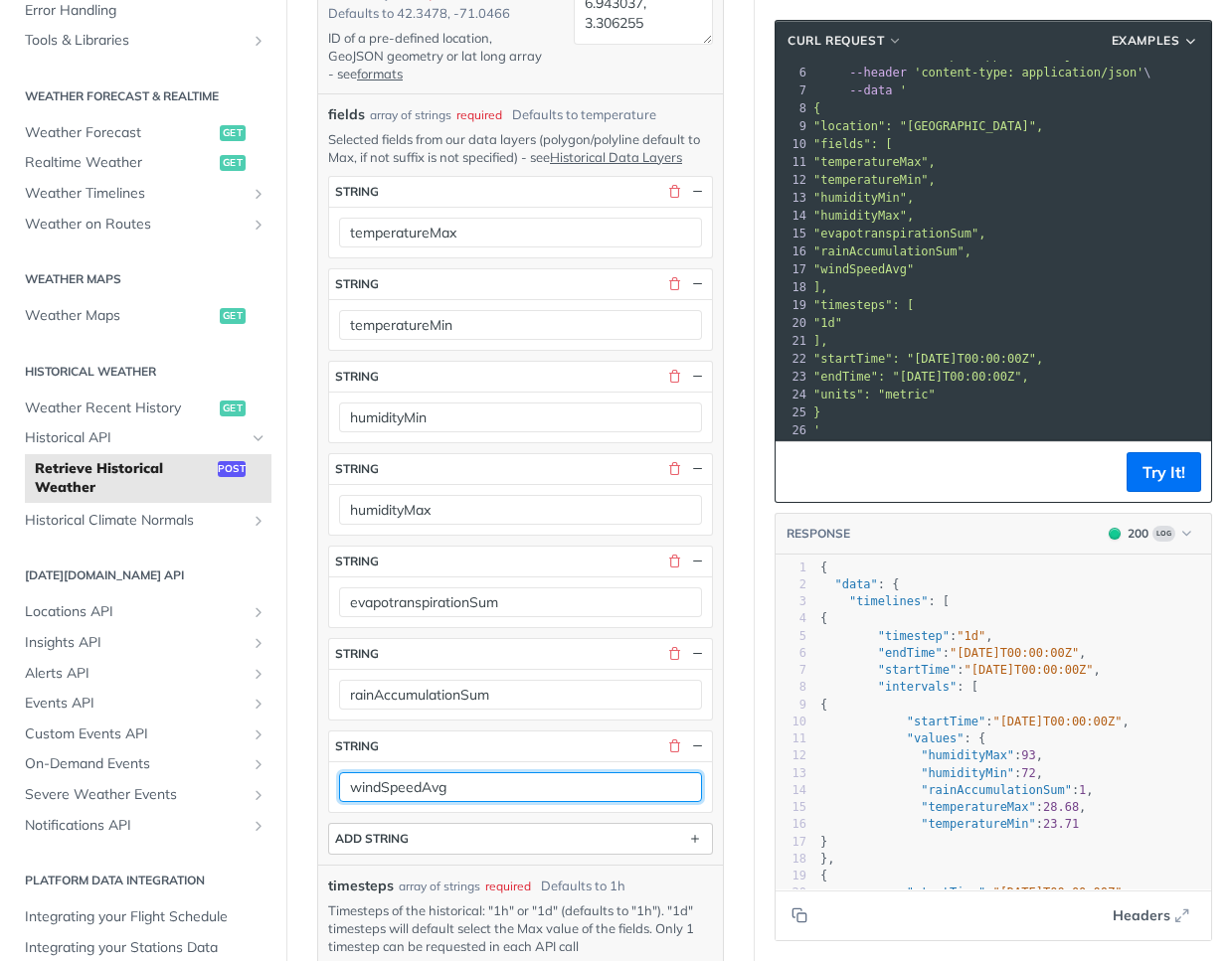
type input "windSpeedAvg"
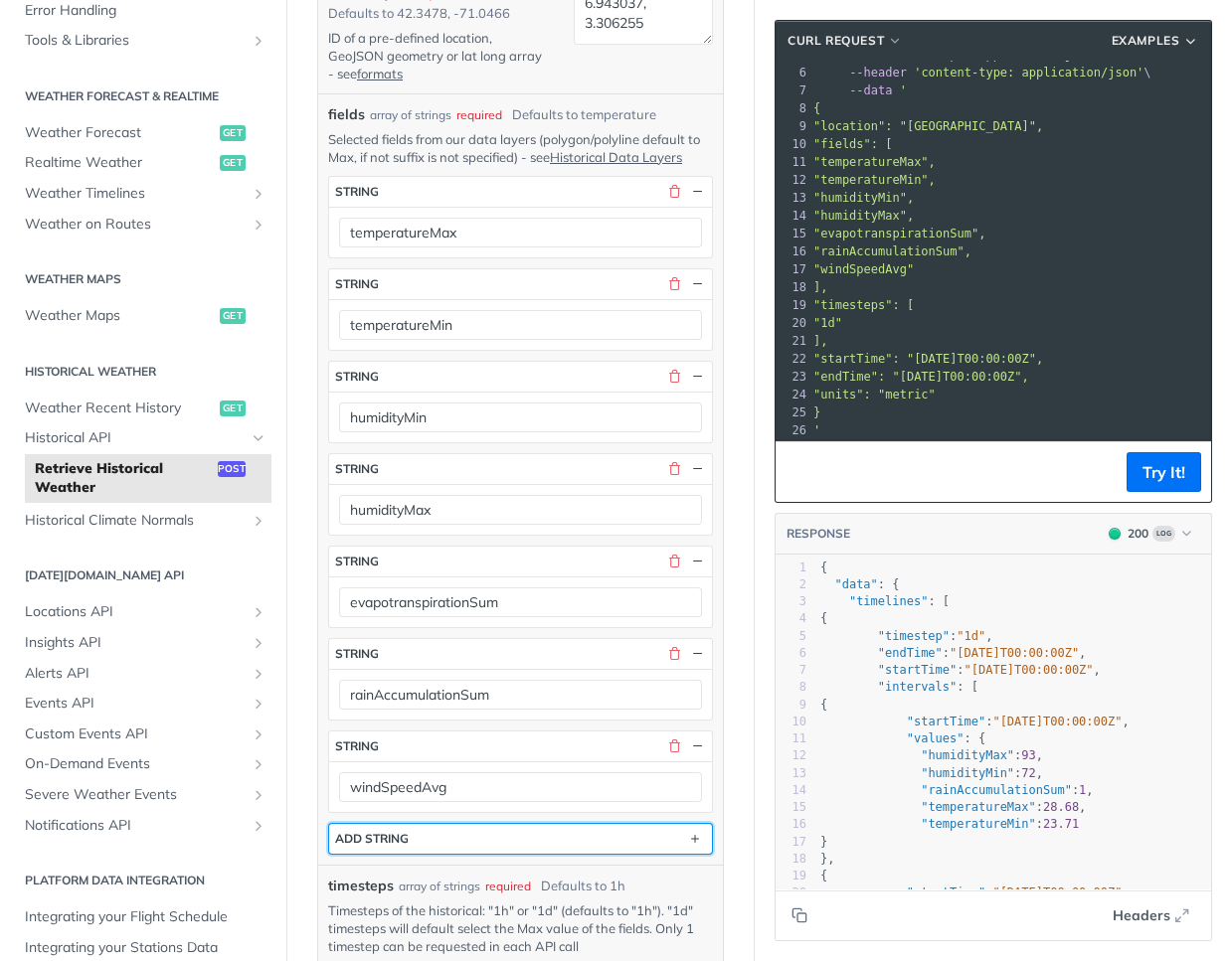
click at [472, 851] on button "ADD string" at bounding box center [520, 839] width 383 height 30
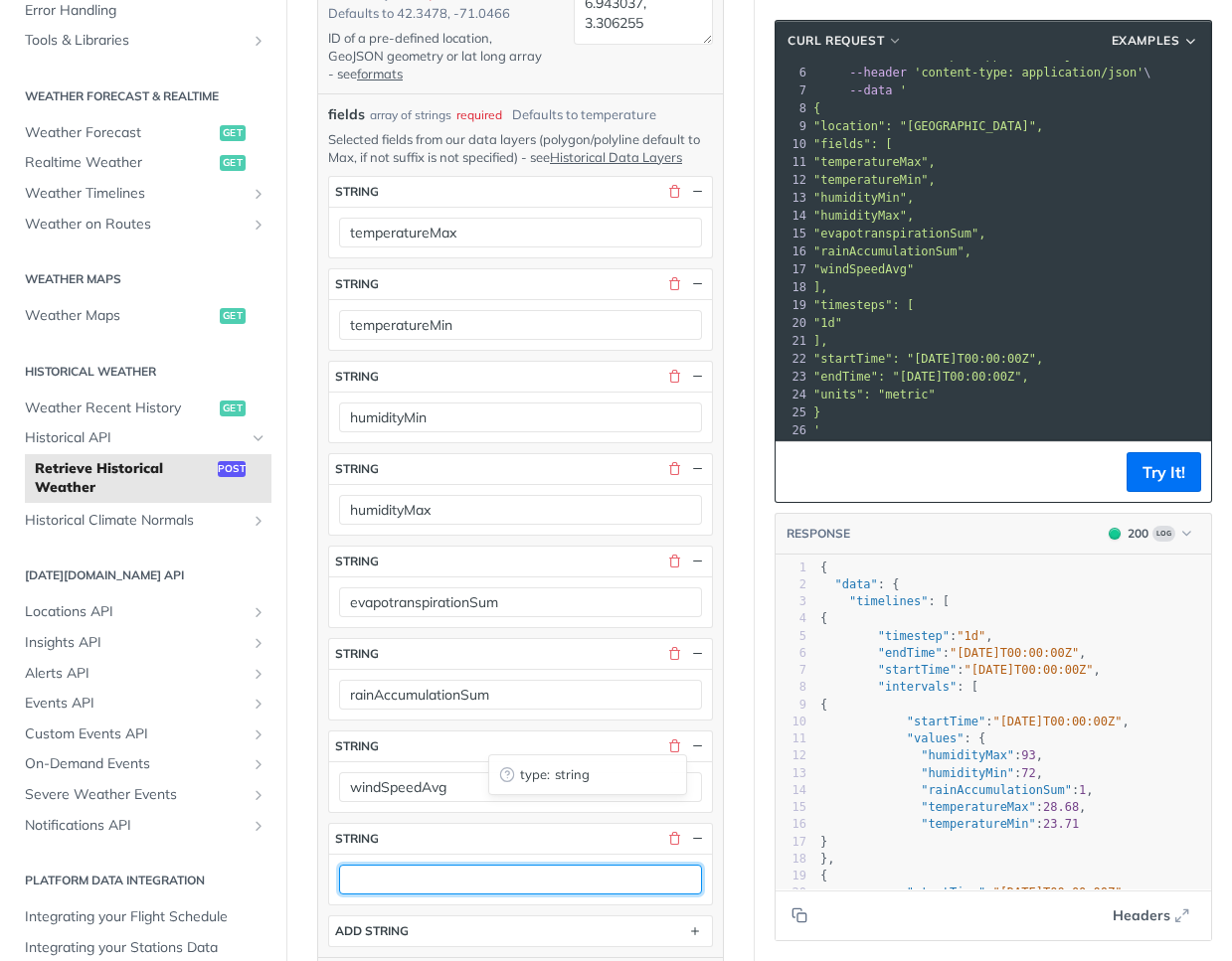
click at [450, 895] on input "text" at bounding box center [520, 880] width 363 height 30
paste input "solarGHISum"
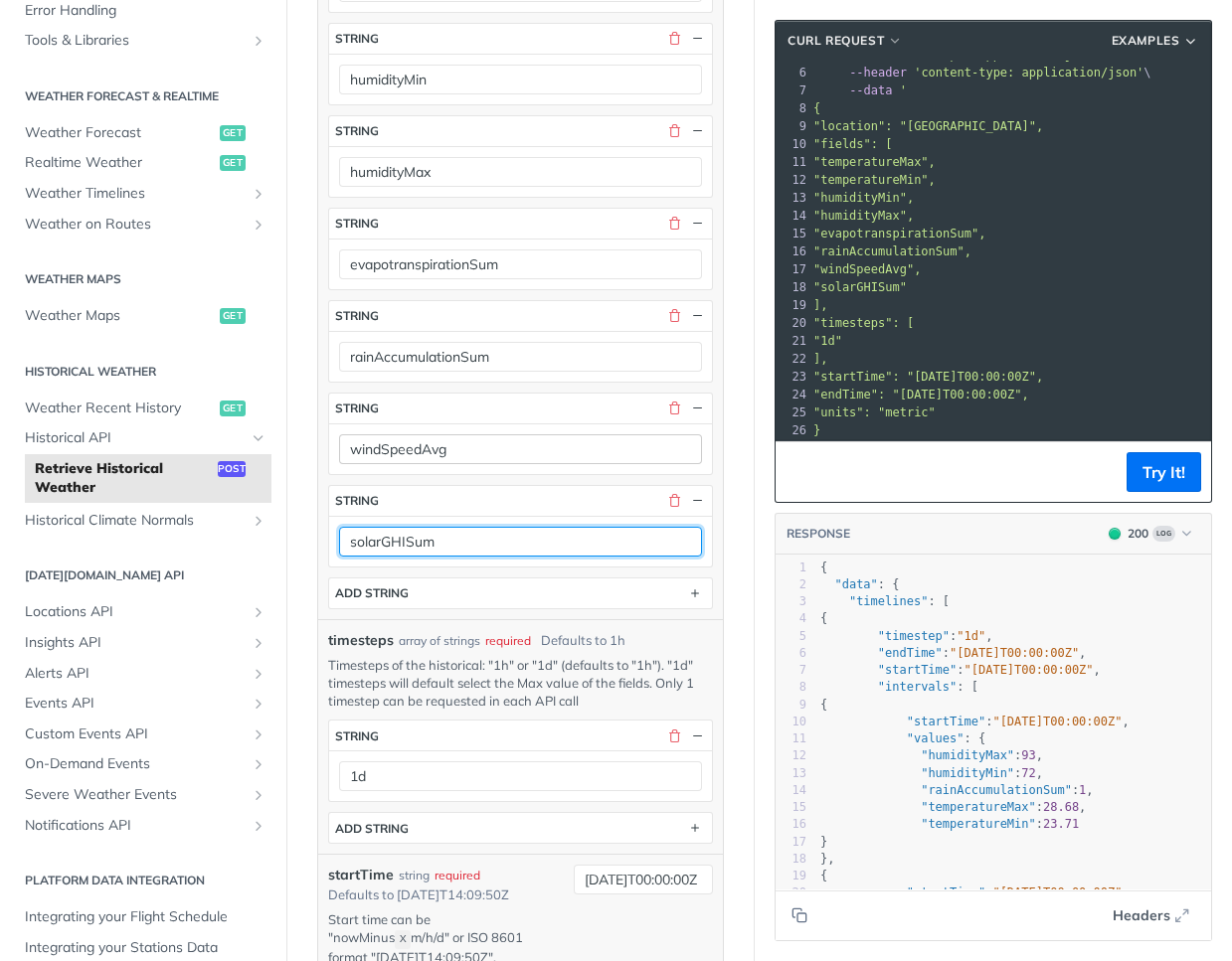
scroll to position [981, 0]
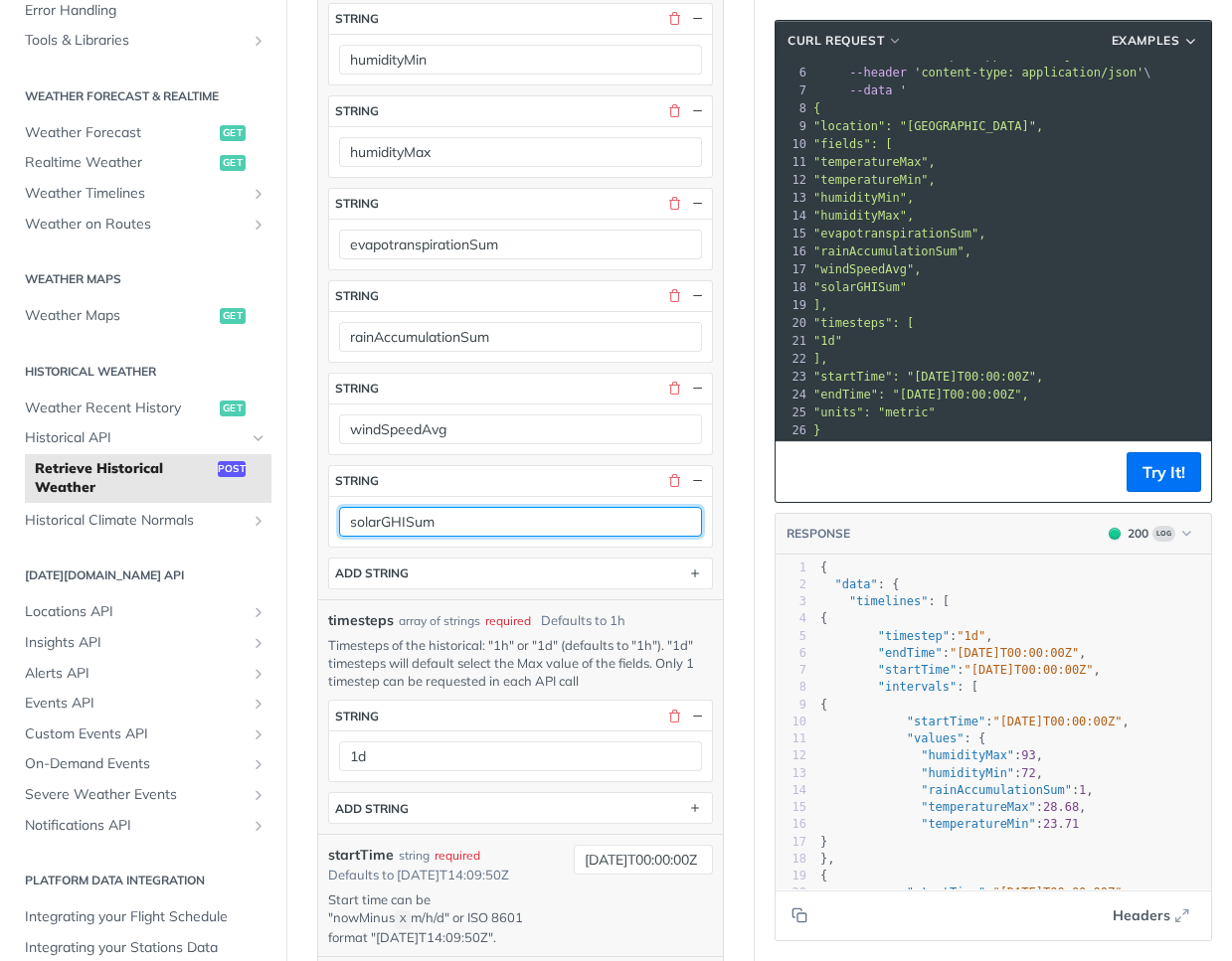
type input "solarGHISum"
click at [642, 568] on div "fields * string temperatureMax string temperatureMin string humidityMin string …" at bounding box center [520, 204] width 385 height 771
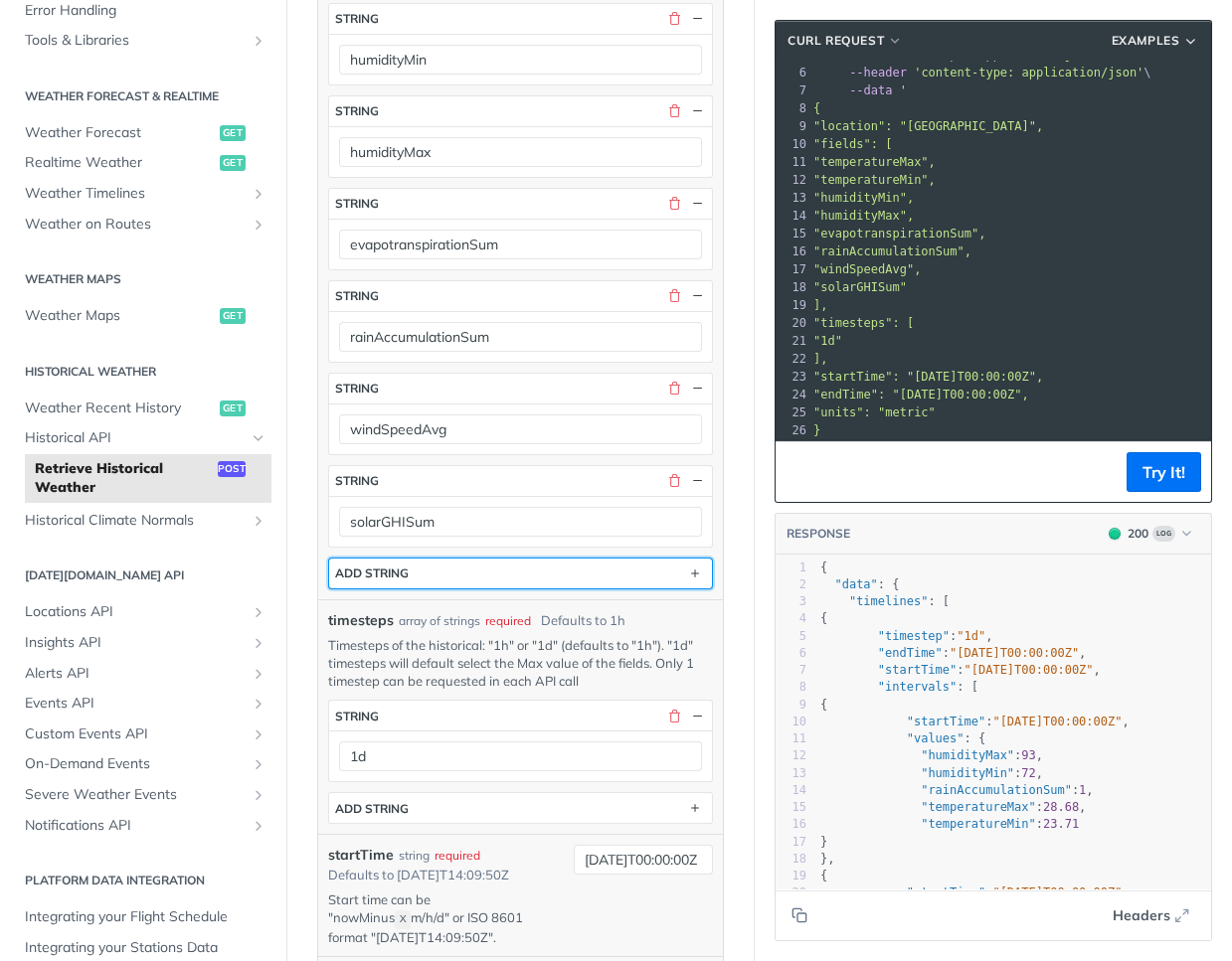
click at [634, 588] on button "ADD string" at bounding box center [520, 573] width 383 height 30
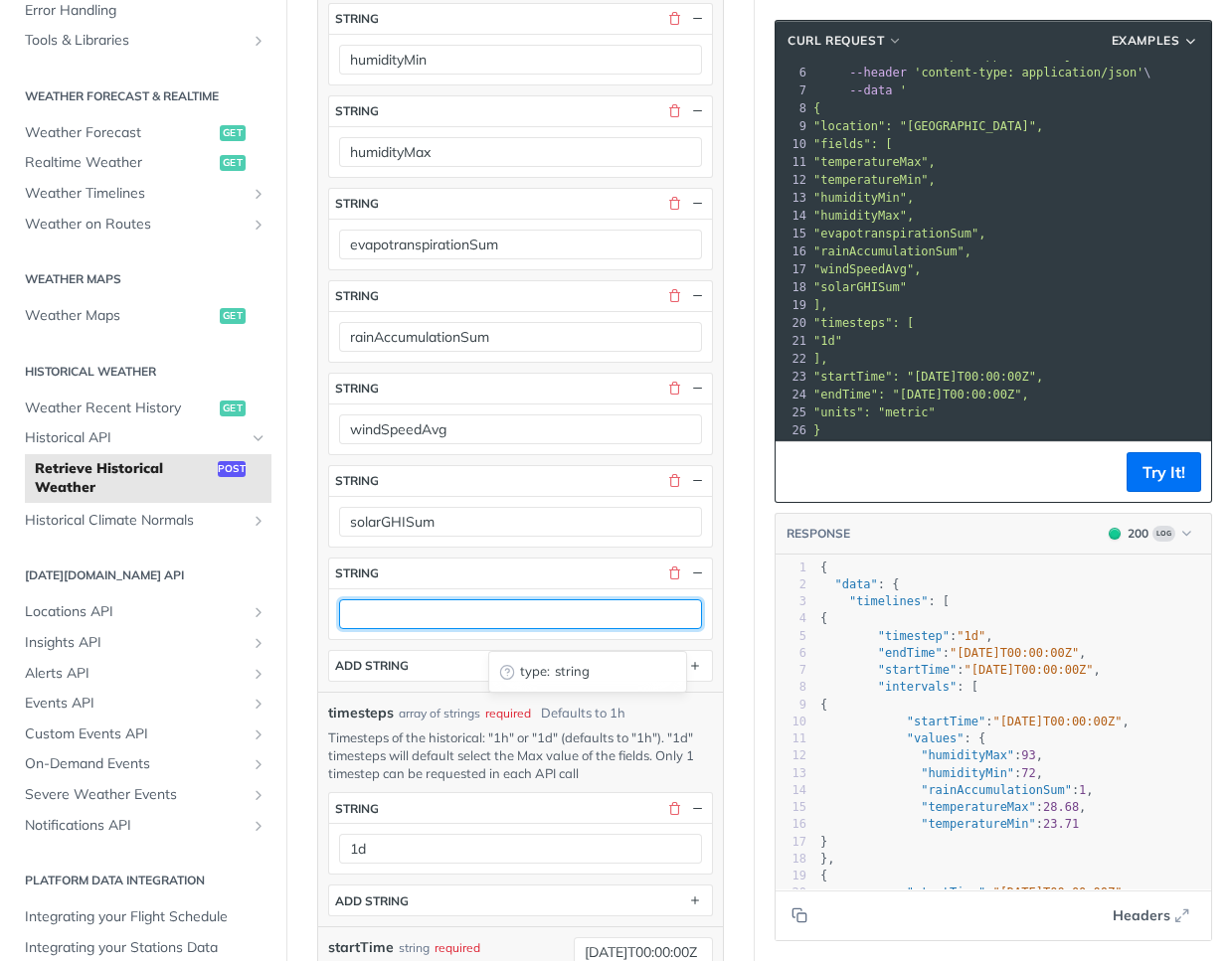
click at [532, 628] on input "text" at bounding box center [520, 614] width 363 height 30
paste input "precipitationProbability"
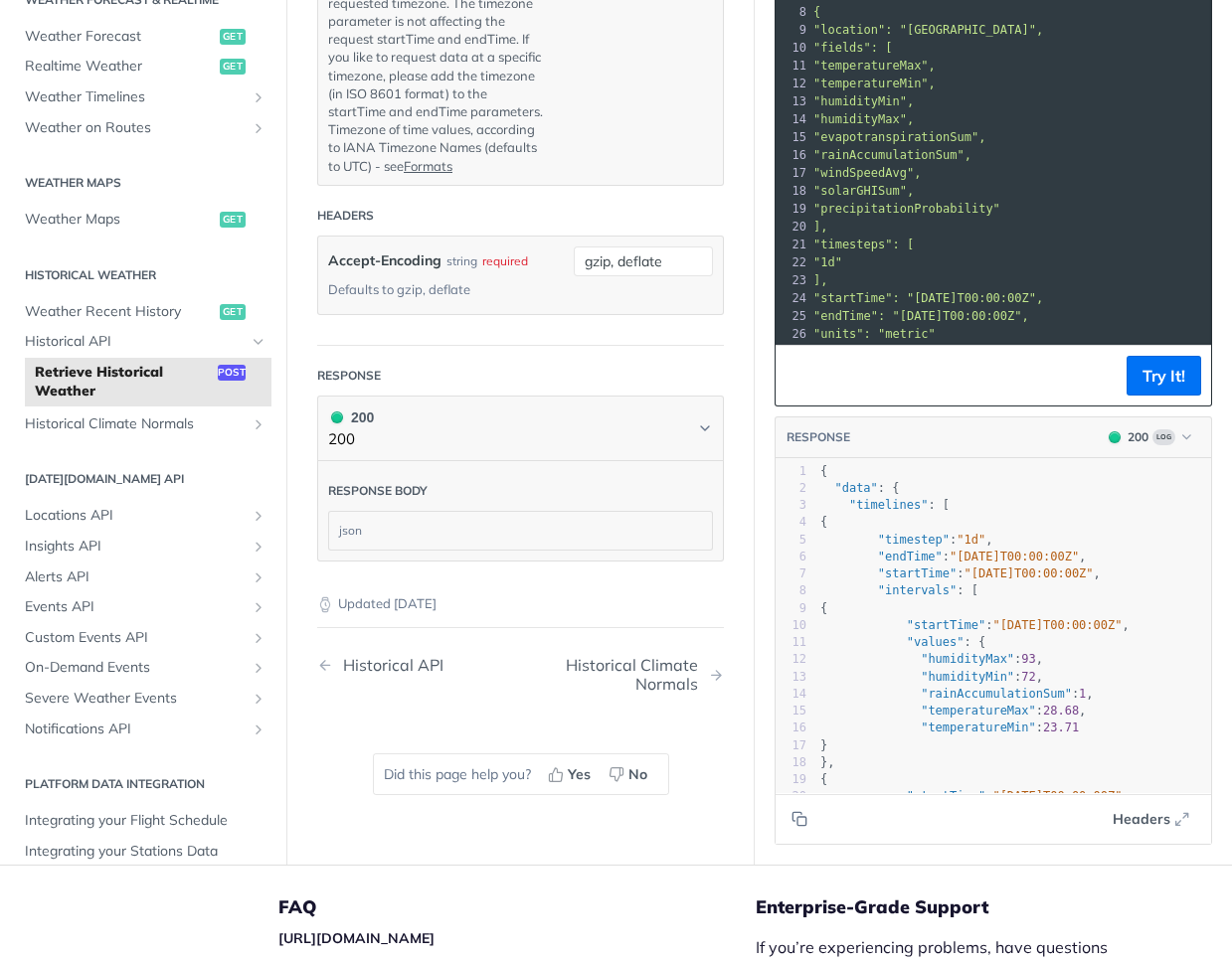
scroll to position [2413, 0]
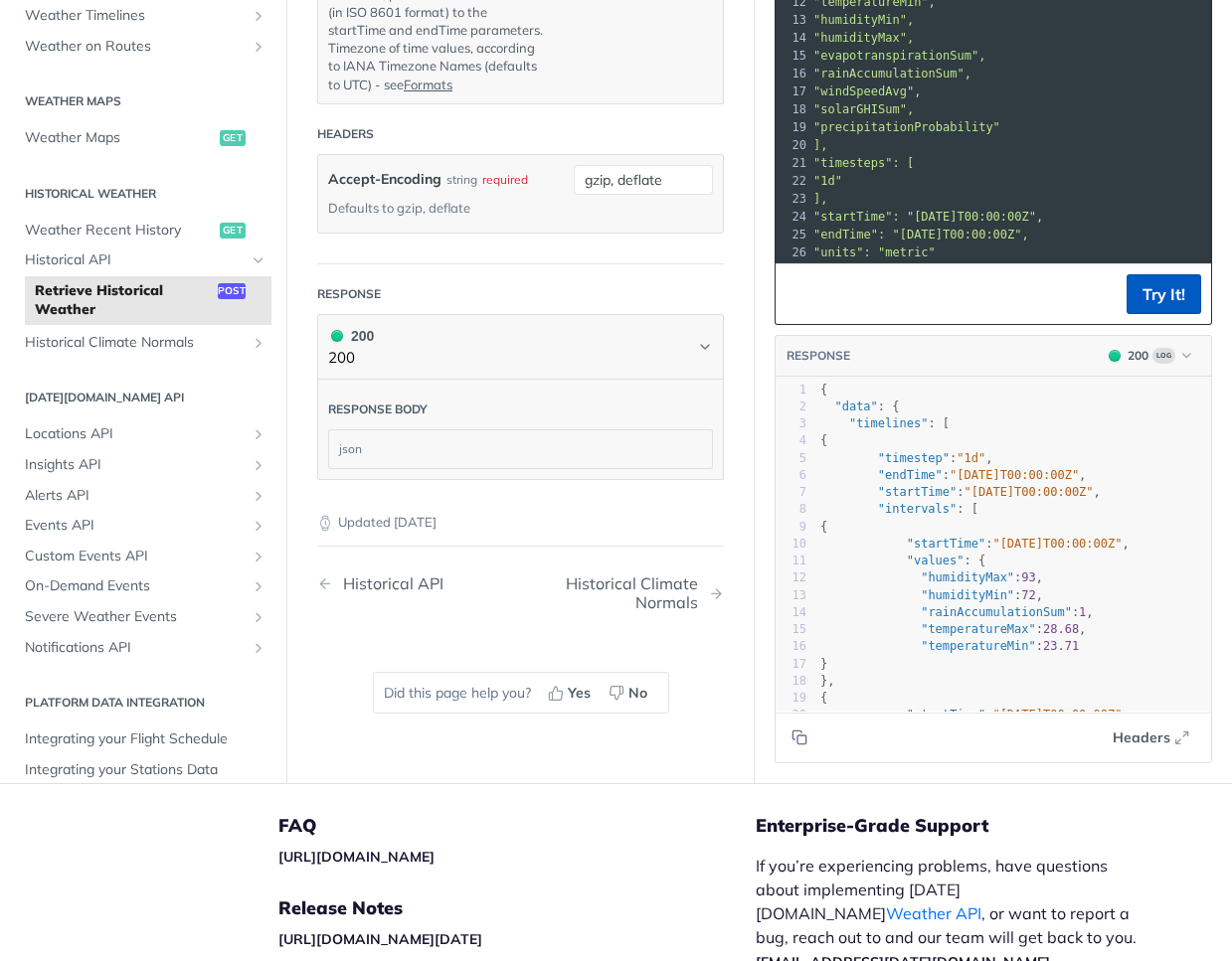
type input "precipitationProbability"
click at [1127, 315] on button "Try It!" at bounding box center [1164, 295] width 75 height 40
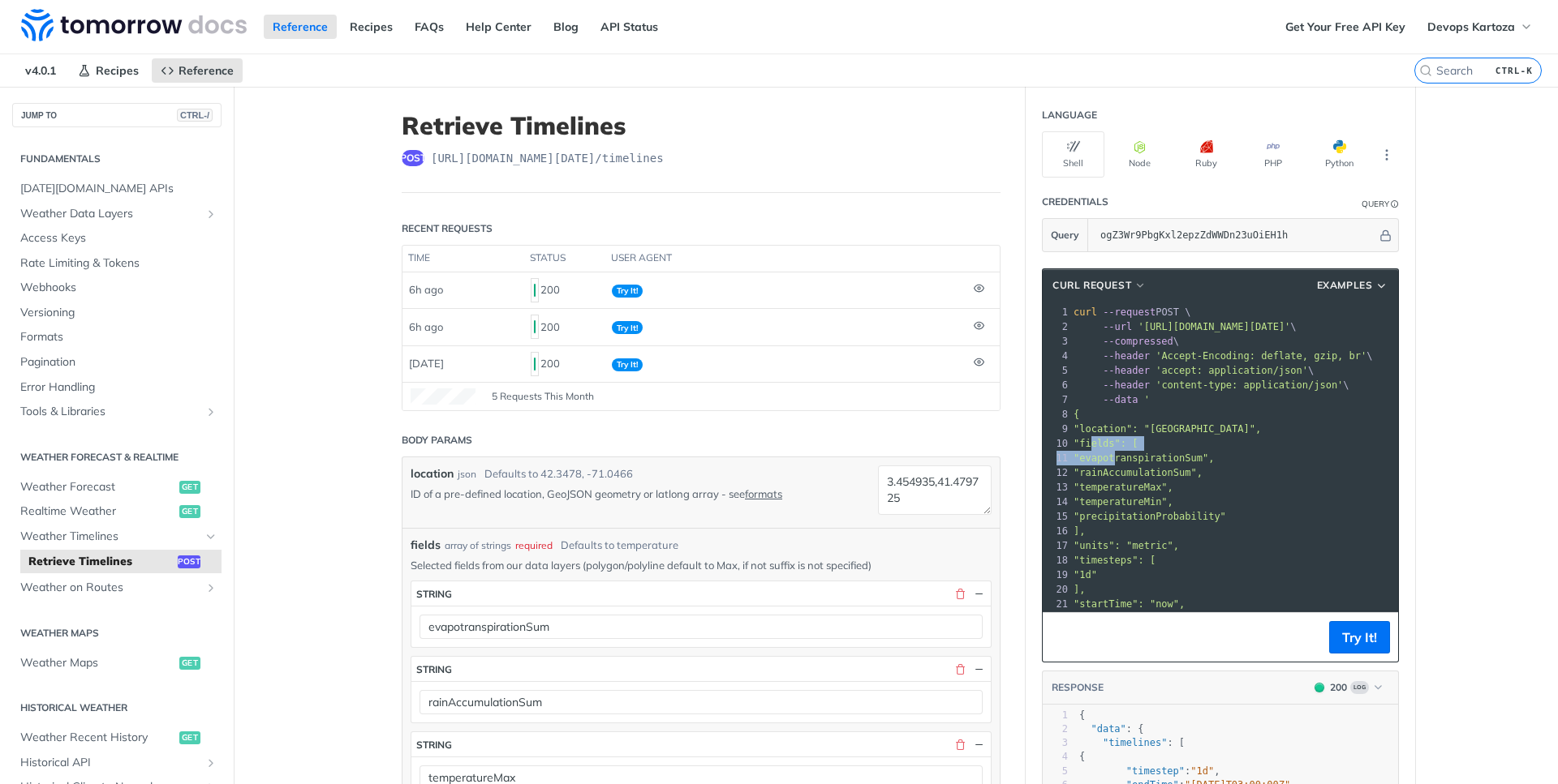
drag, startPoint x: 1084, startPoint y: 444, endPoint x: 1110, endPoint y: 462, distance: 31.6
click at [1110, 462] on div "1 curl --request POST \ 2 --url 'https://api.tomorrow.io/v4/timelines?apikey=og…" at bounding box center [1340, 487] width 539 height 365
click at [1102, 474] on span ""rainAccumulationSum"," at bounding box center [1138, 473] width 129 height 11
drag, startPoint x: 1080, startPoint y: 441, endPoint x: 1107, endPoint y: 536, distance: 98.8
click at [1107, 536] on div "1 curl --request POST \ 2 --url 'https://api.tomorrow.io/v4/timelines?apikey=og…" at bounding box center [1340, 487] width 539 height 365
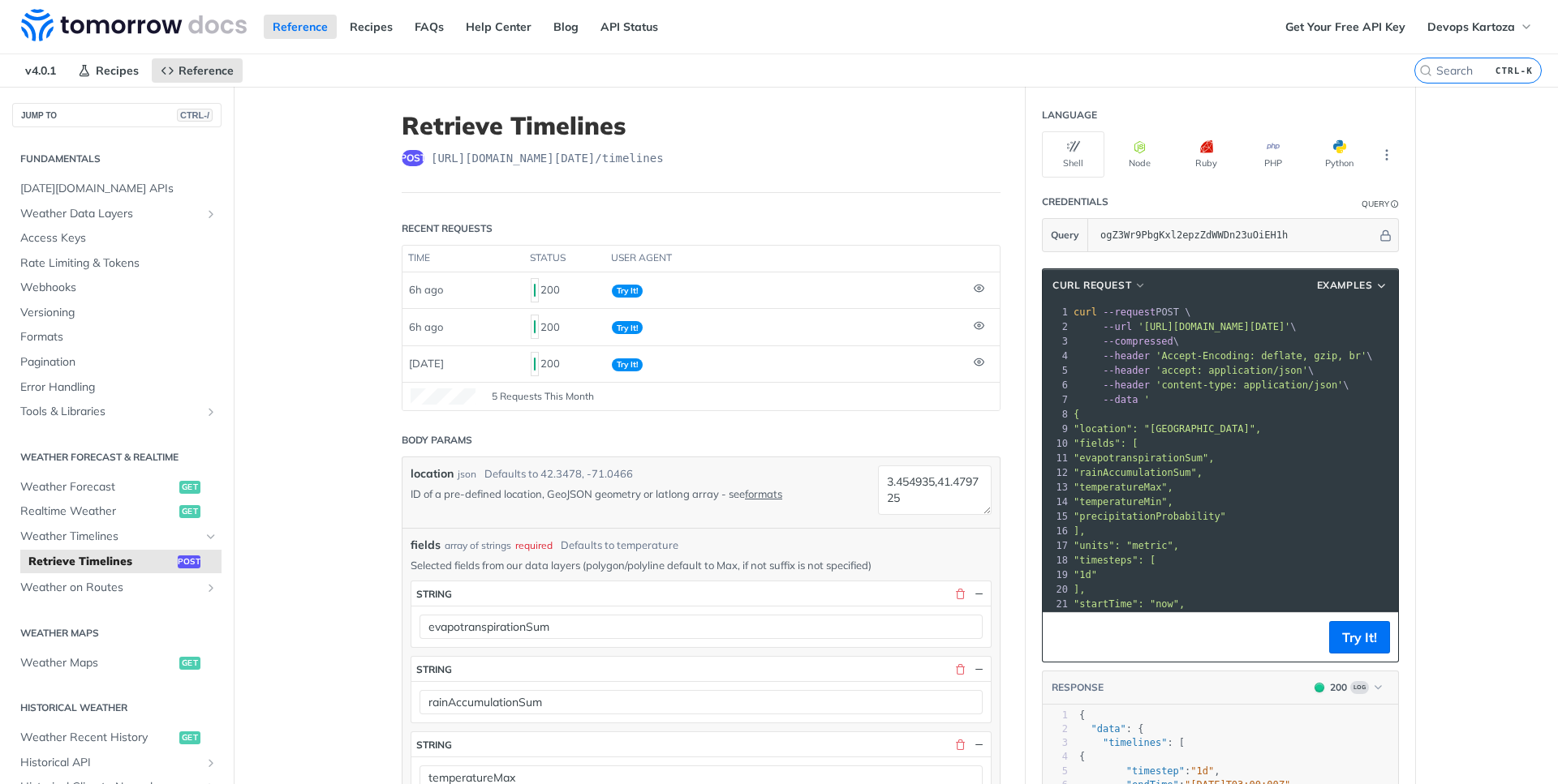
copy div ""fields": [ 11 "evapotranspirationSum", 12 "rainAccumulationSum", 13 "temperatu…"
